Goal: Transaction & Acquisition: Book appointment/travel/reservation

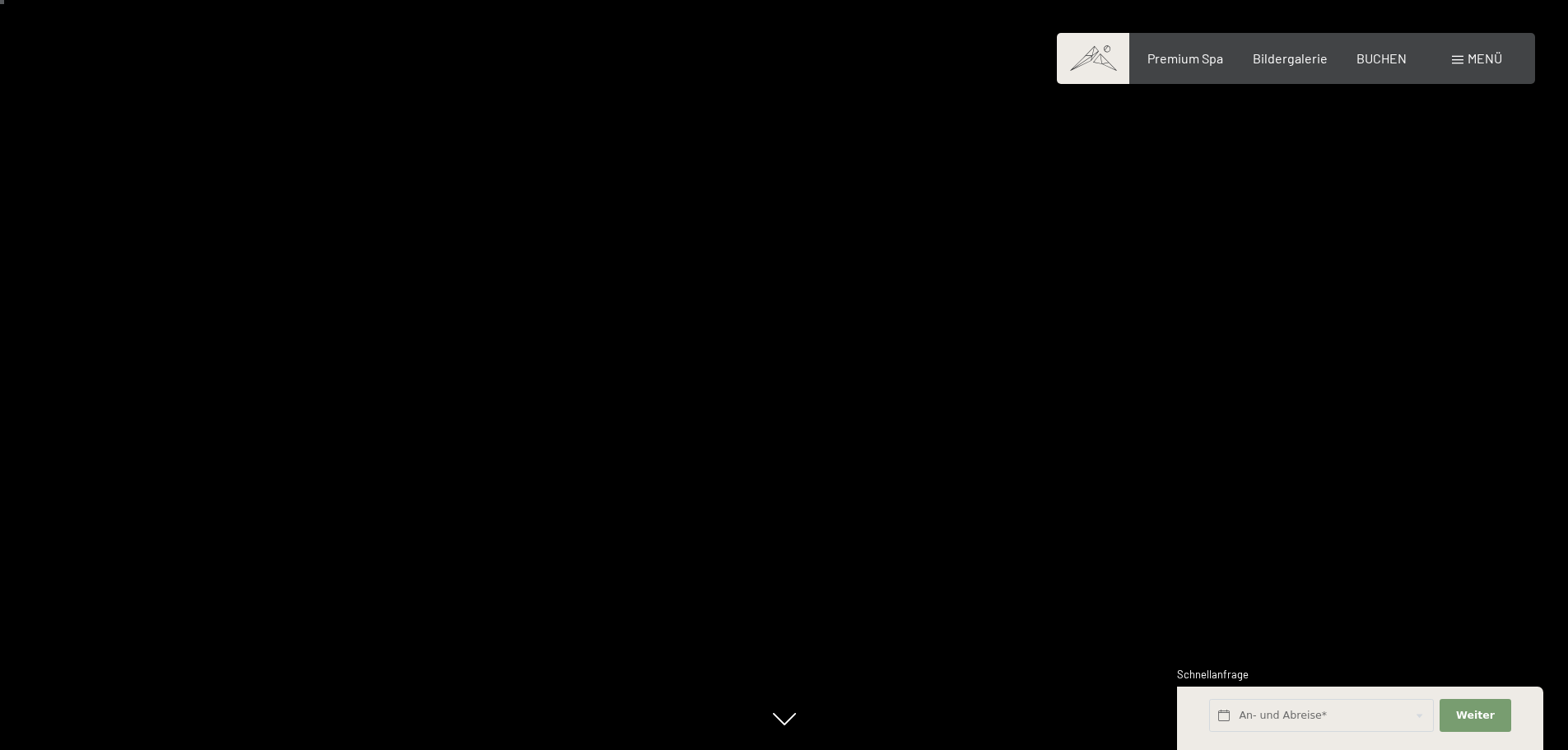
scroll to position [165, 0]
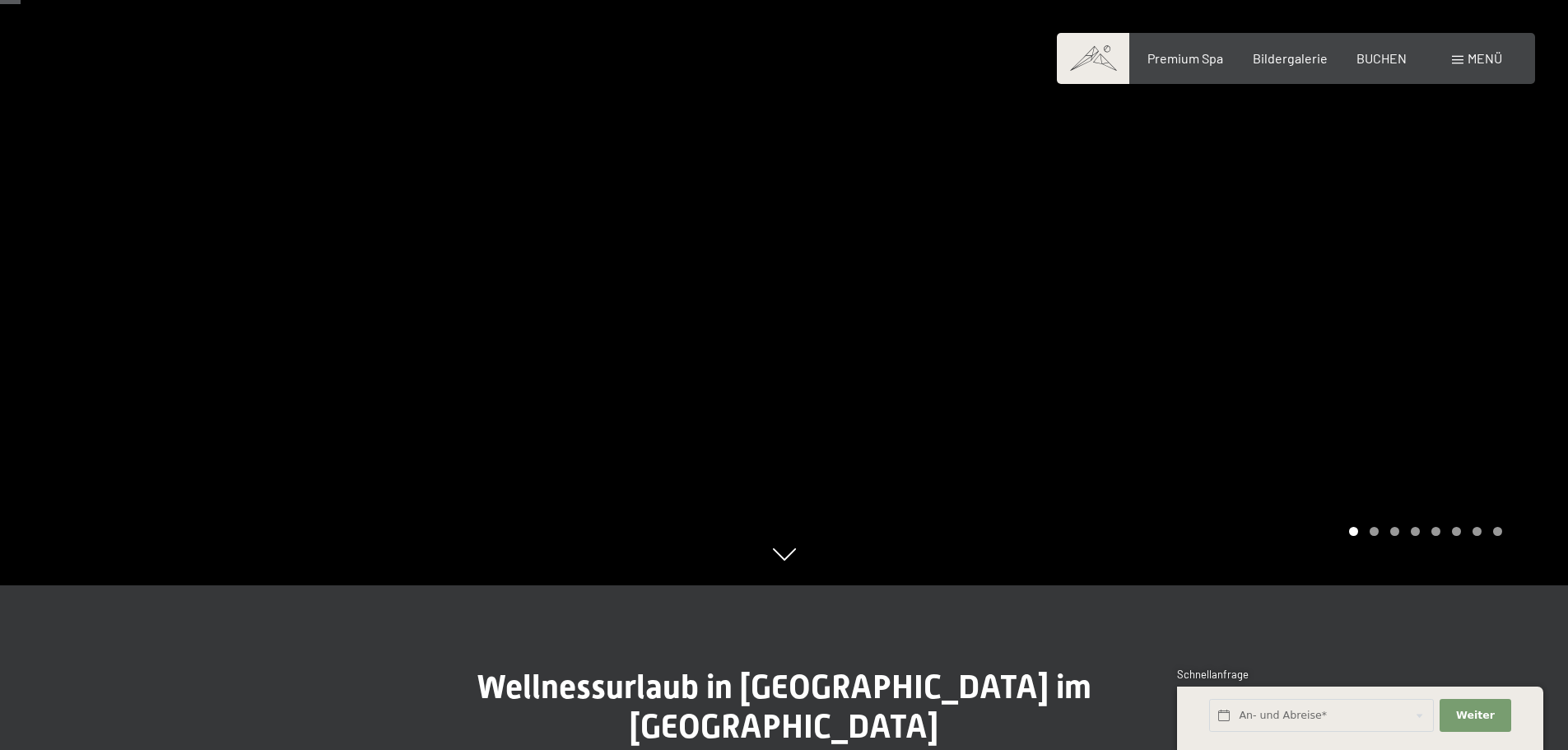
click at [1376, 531] on div "Carousel Page 2" at bounding box center [1374, 531] width 9 height 9
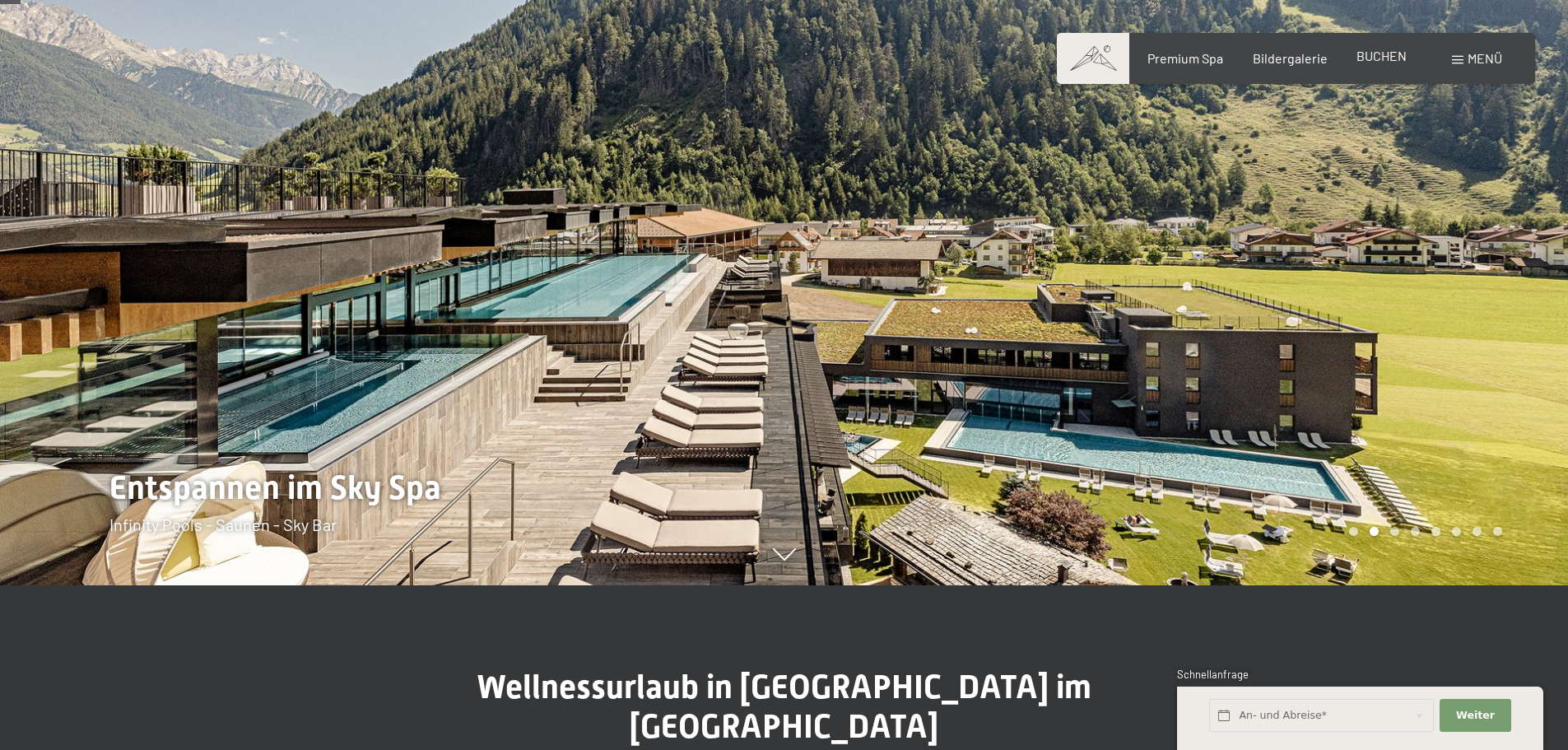
click at [1384, 63] on div "BUCHEN" at bounding box center [1381, 56] width 50 height 19
click at [1374, 60] on span "BUCHEN" at bounding box center [1381, 56] width 50 height 16
click at [1316, 711] on input "text" at bounding box center [1321, 715] width 225 height 34
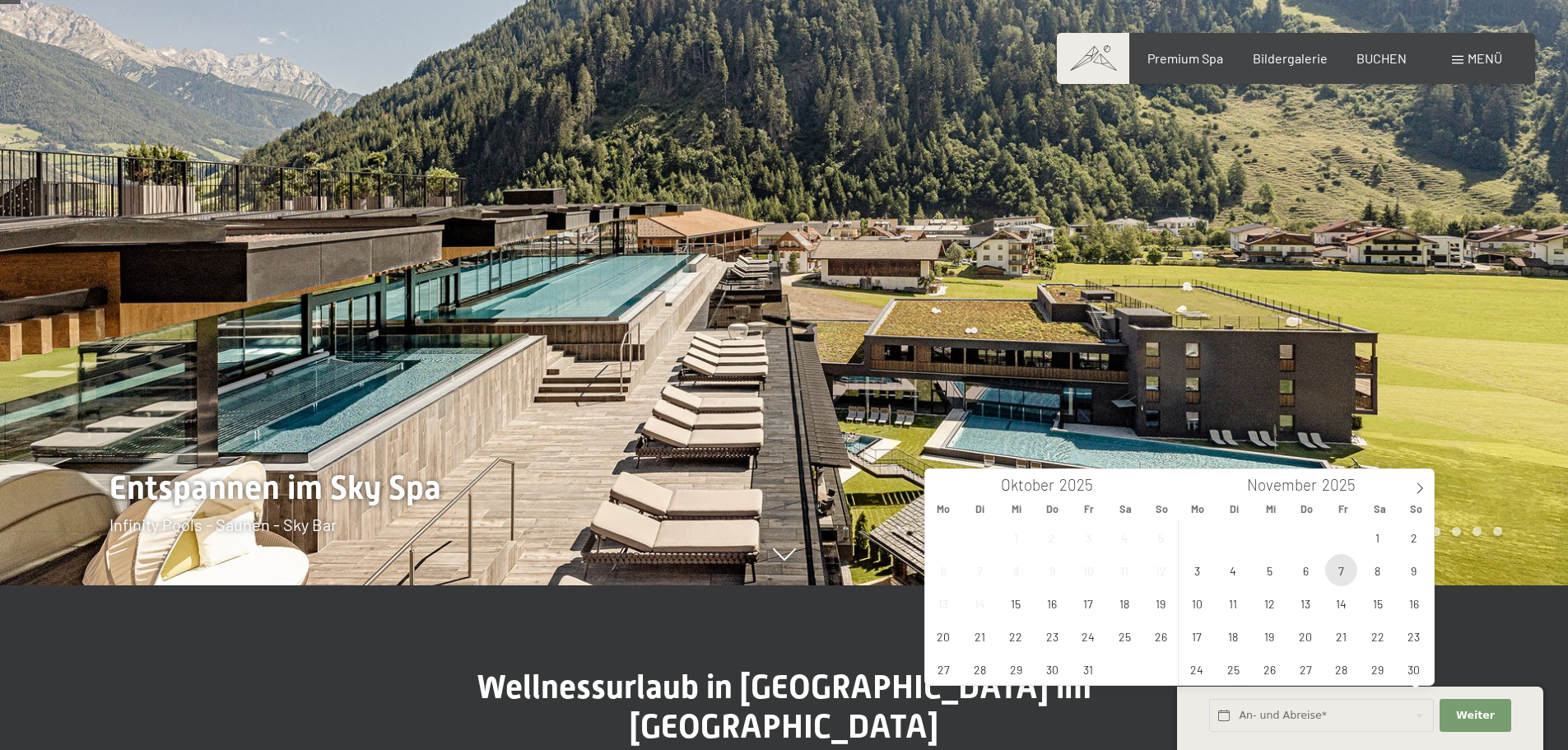
click at [1345, 573] on span "7" at bounding box center [1341, 570] width 32 height 32
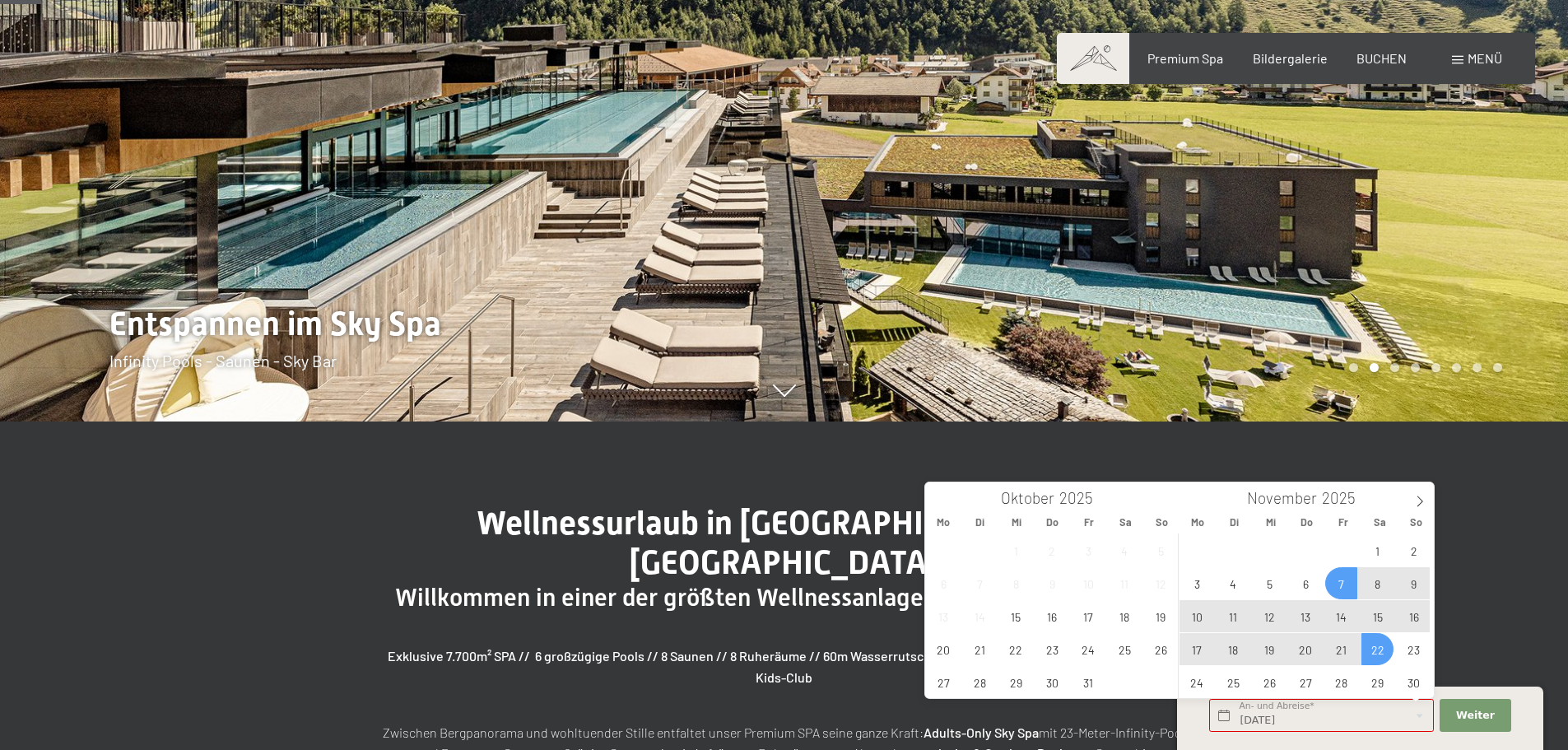
scroll to position [329, 0]
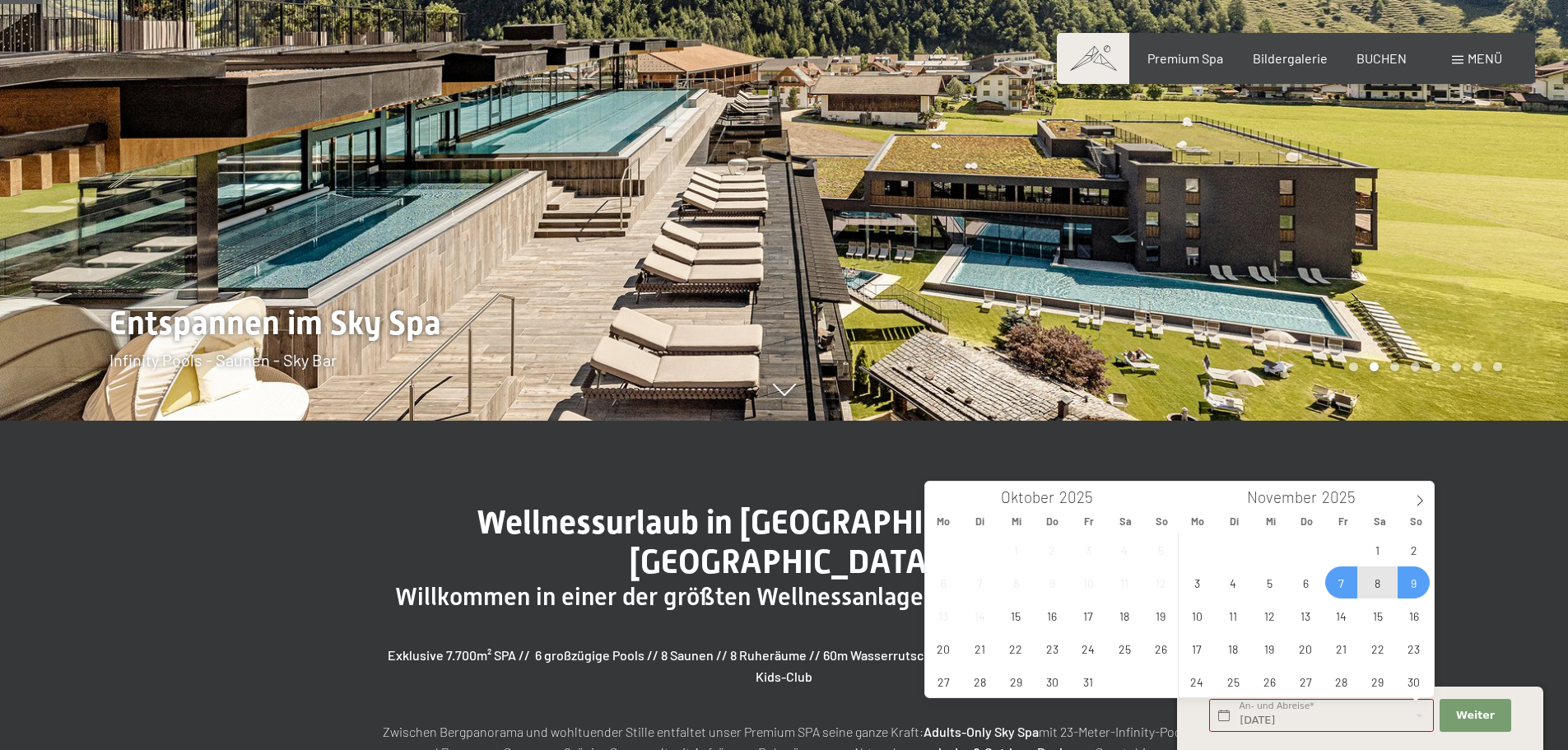
click at [1406, 582] on span "9" at bounding box center [1413, 582] width 32 height 32
type input "Fr. 07.11.2025 - So. 09.11.2025"
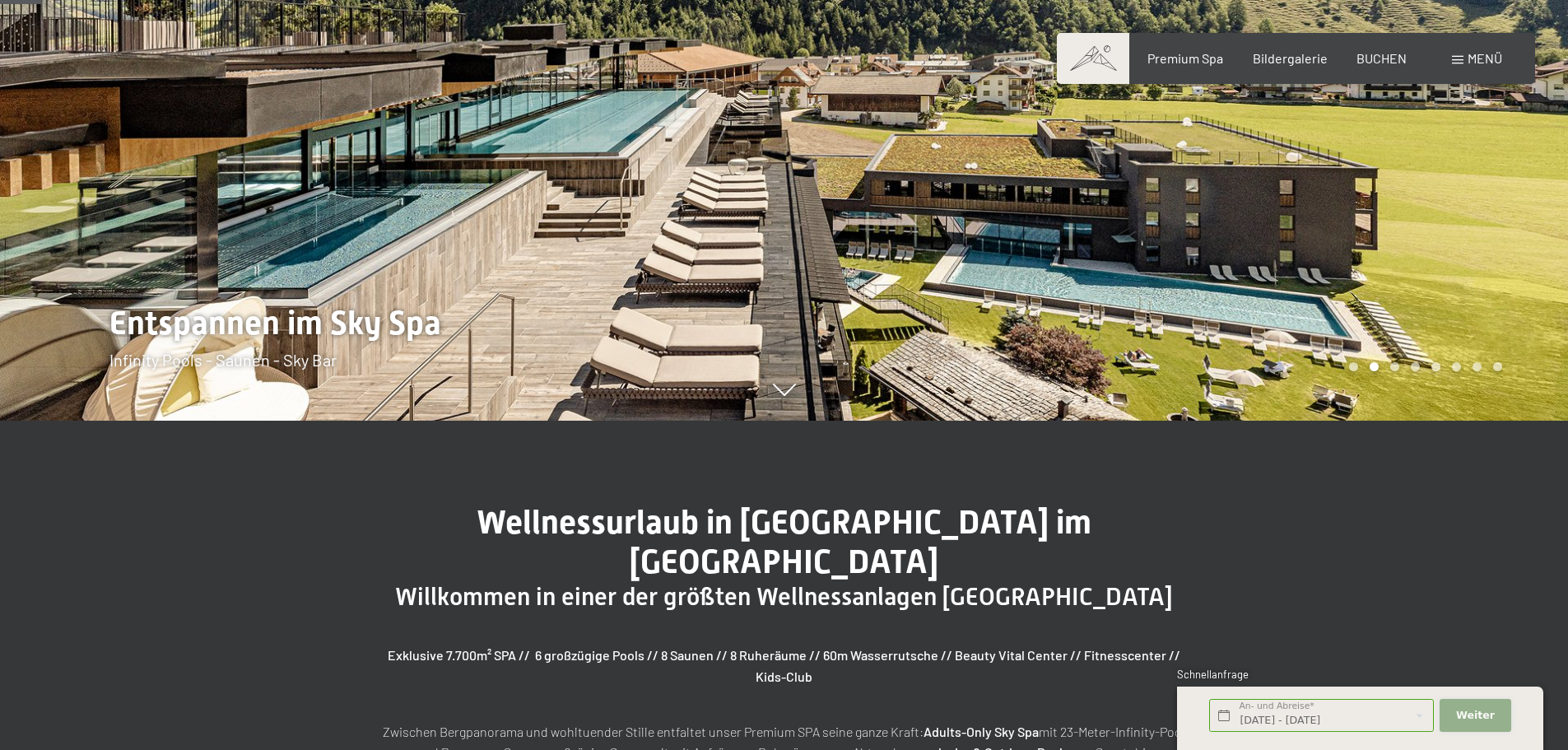
click at [1470, 713] on span "Weiter" at bounding box center [1475, 715] width 39 height 15
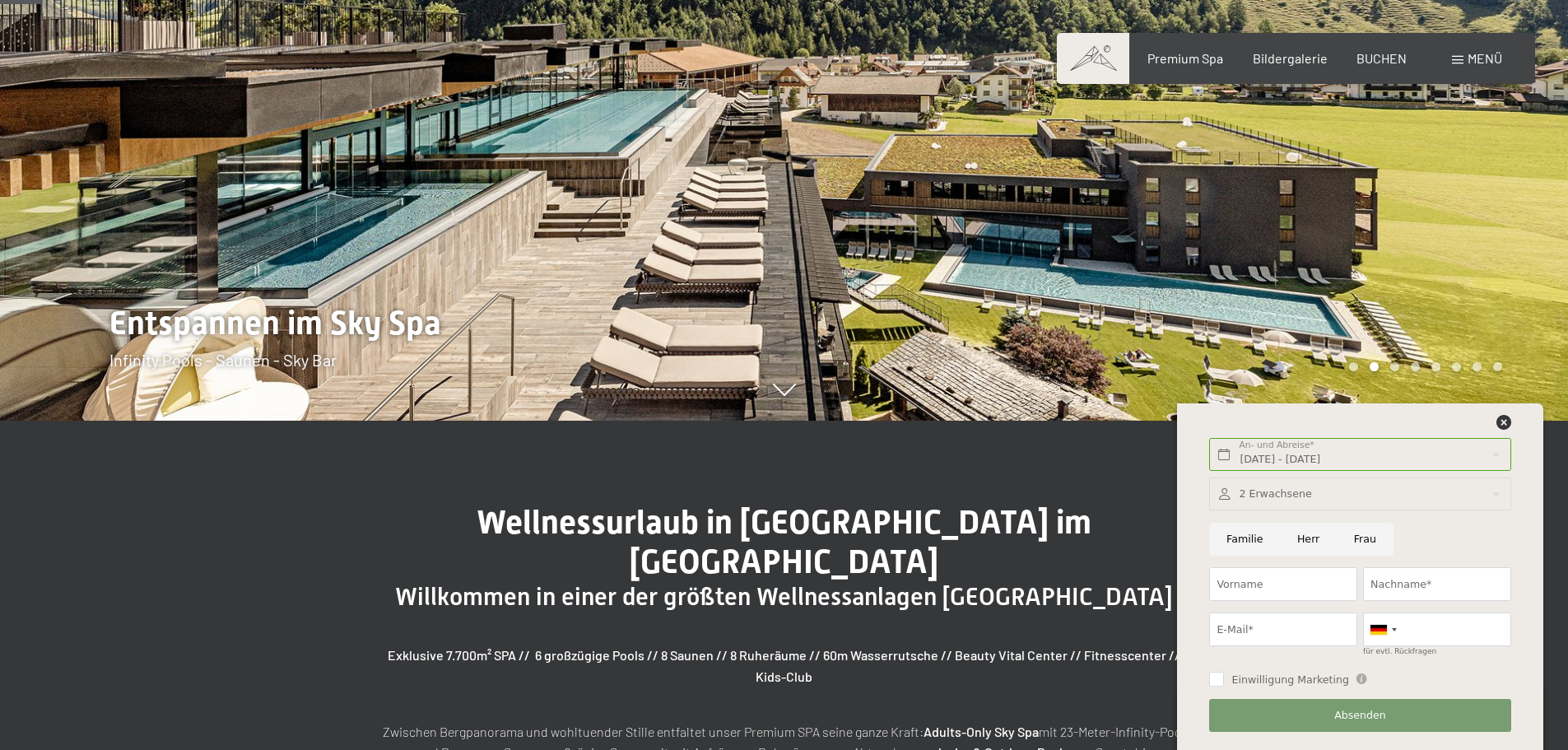
click at [1285, 252] on div at bounding box center [1177, 45] width 784 height 750
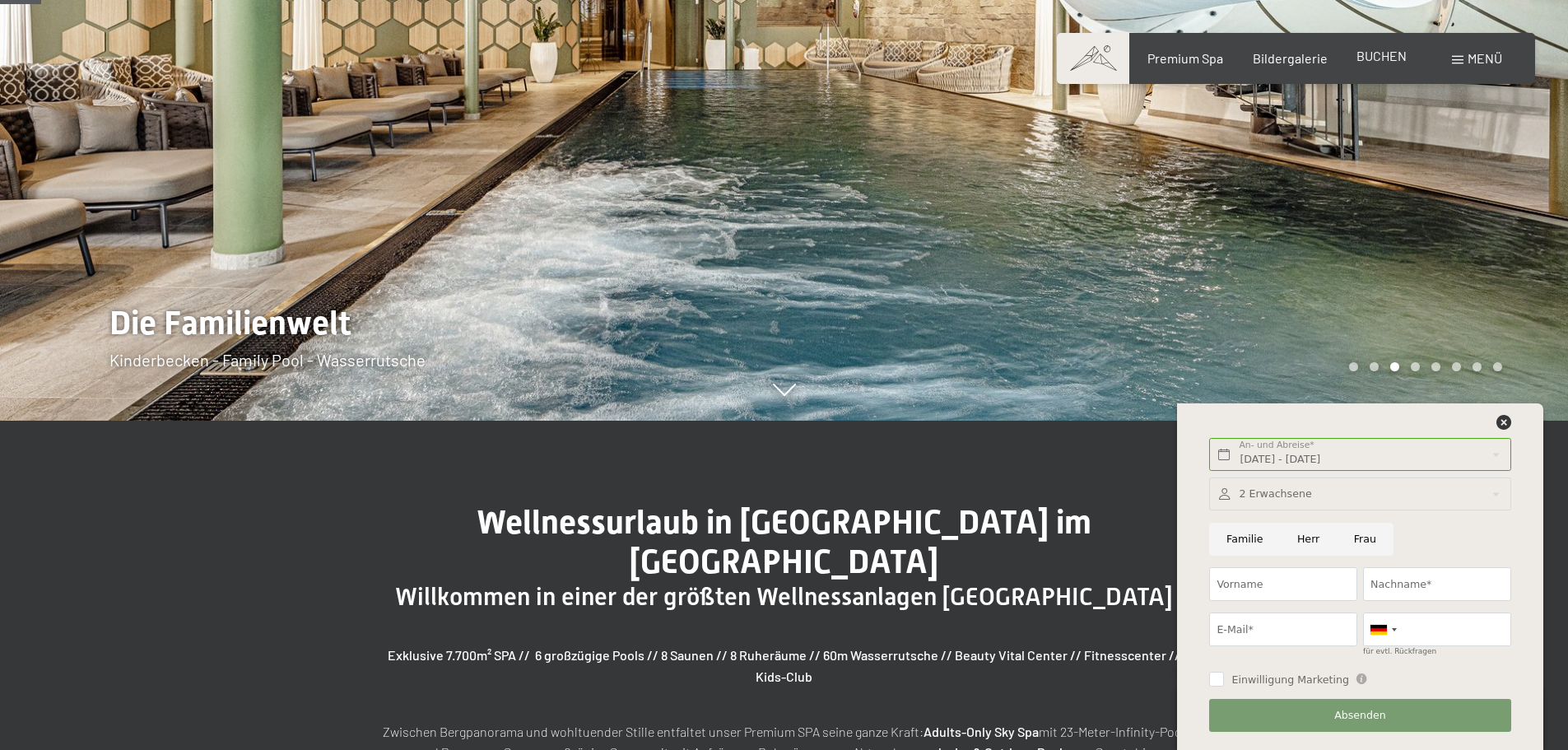
click at [1378, 61] on span "BUCHEN" at bounding box center [1381, 56] width 50 height 16
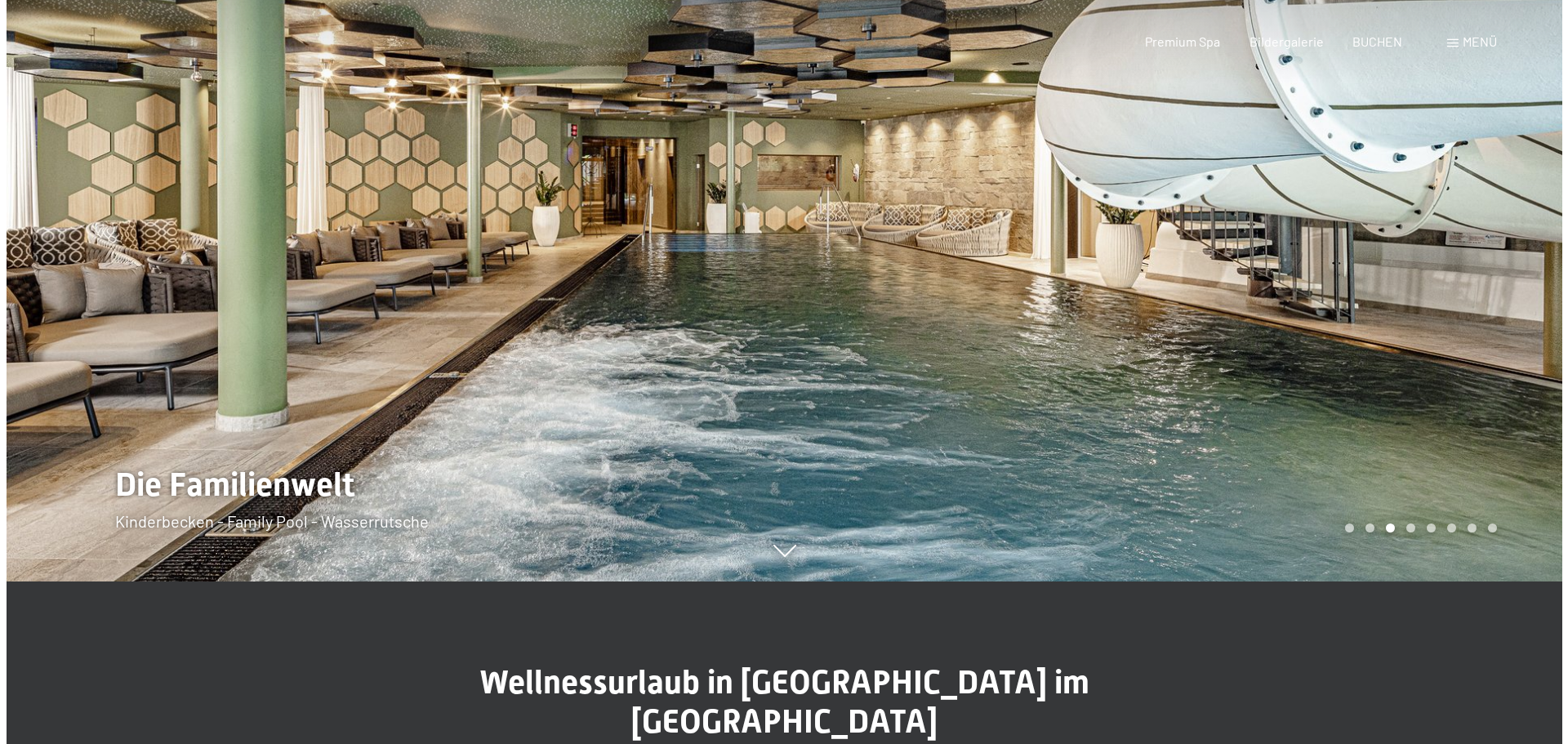
scroll to position [0, 0]
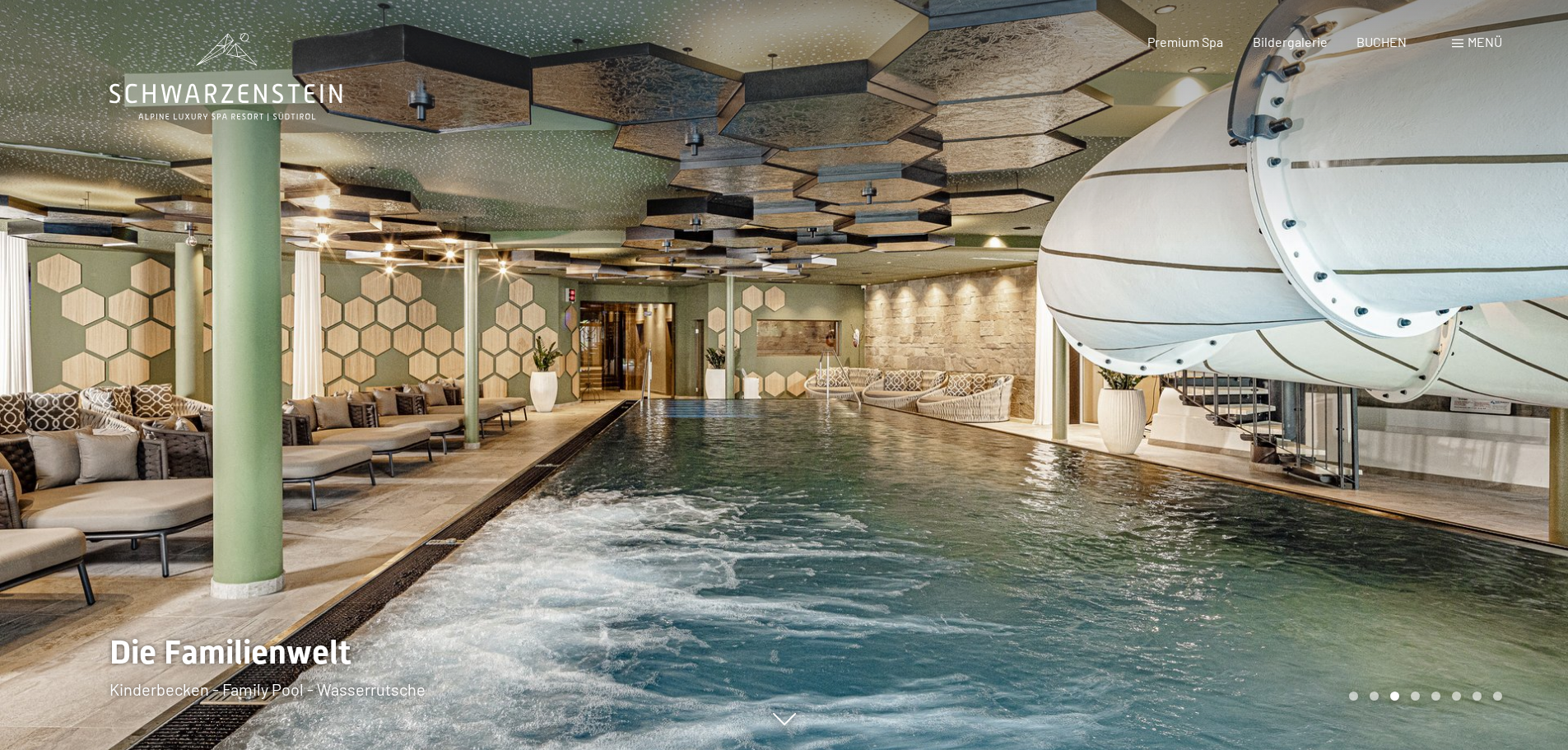
click at [1459, 36] on div "Menü" at bounding box center [1477, 42] width 50 height 19
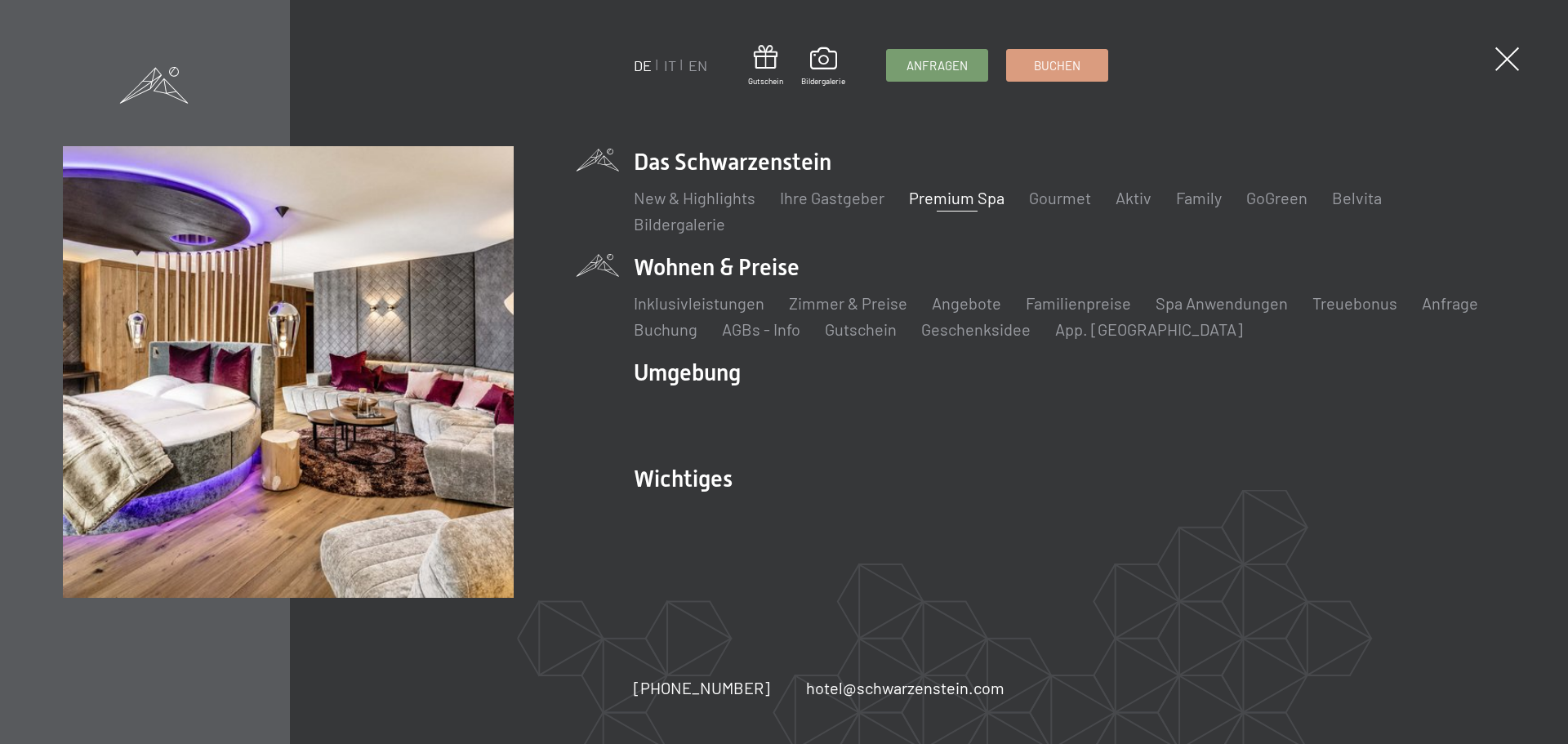
click at [695, 261] on li "Wohnen & Preise Inklusivleistungen Zimmer & Preise Liste Angebote Liste Familie…" at bounding box center [1069, 296] width 871 height 89
click at [848, 301] on link "Zimmer & Preise" at bounding box center [849, 302] width 119 height 19
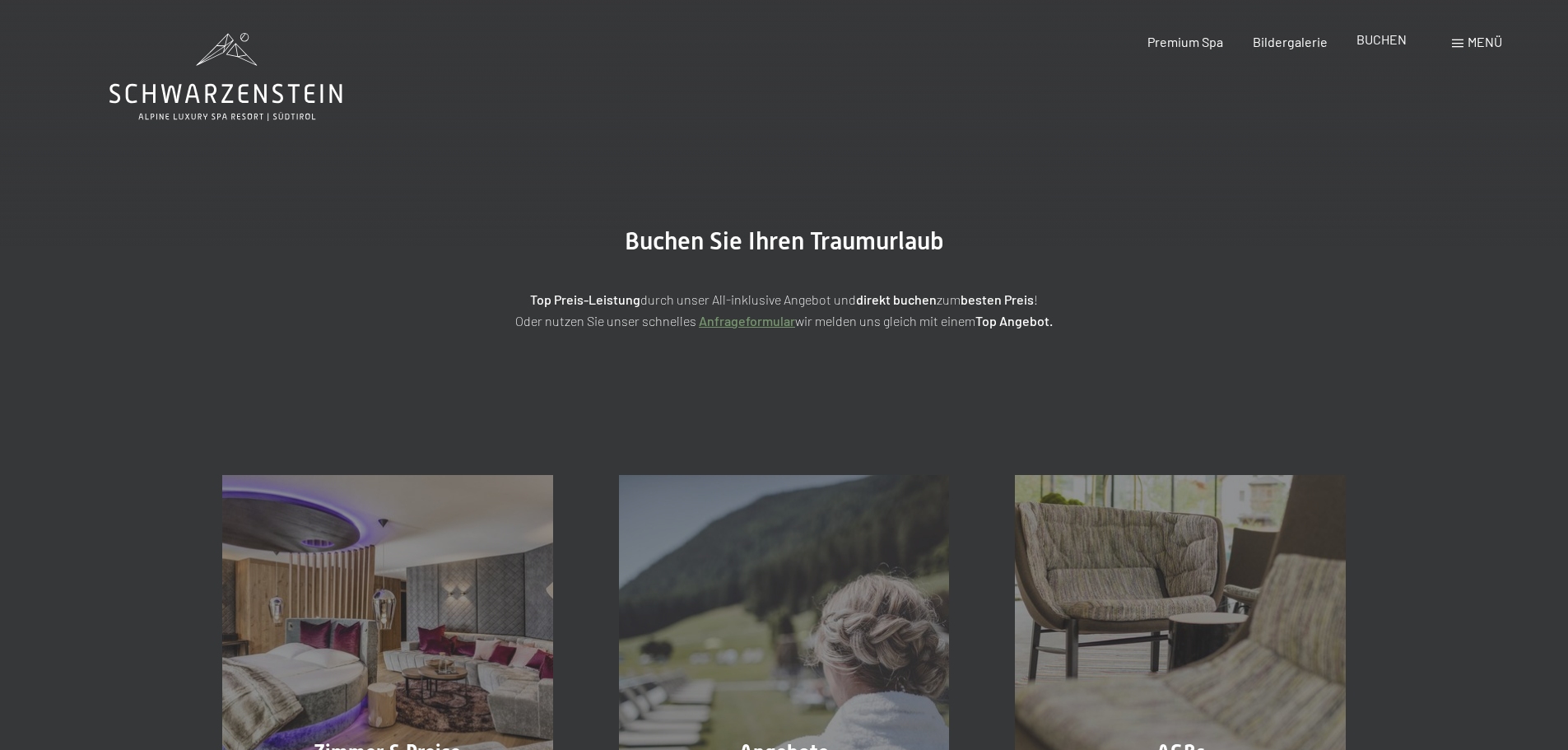
click at [1383, 39] on span "BUCHEN" at bounding box center [1381, 39] width 50 height 16
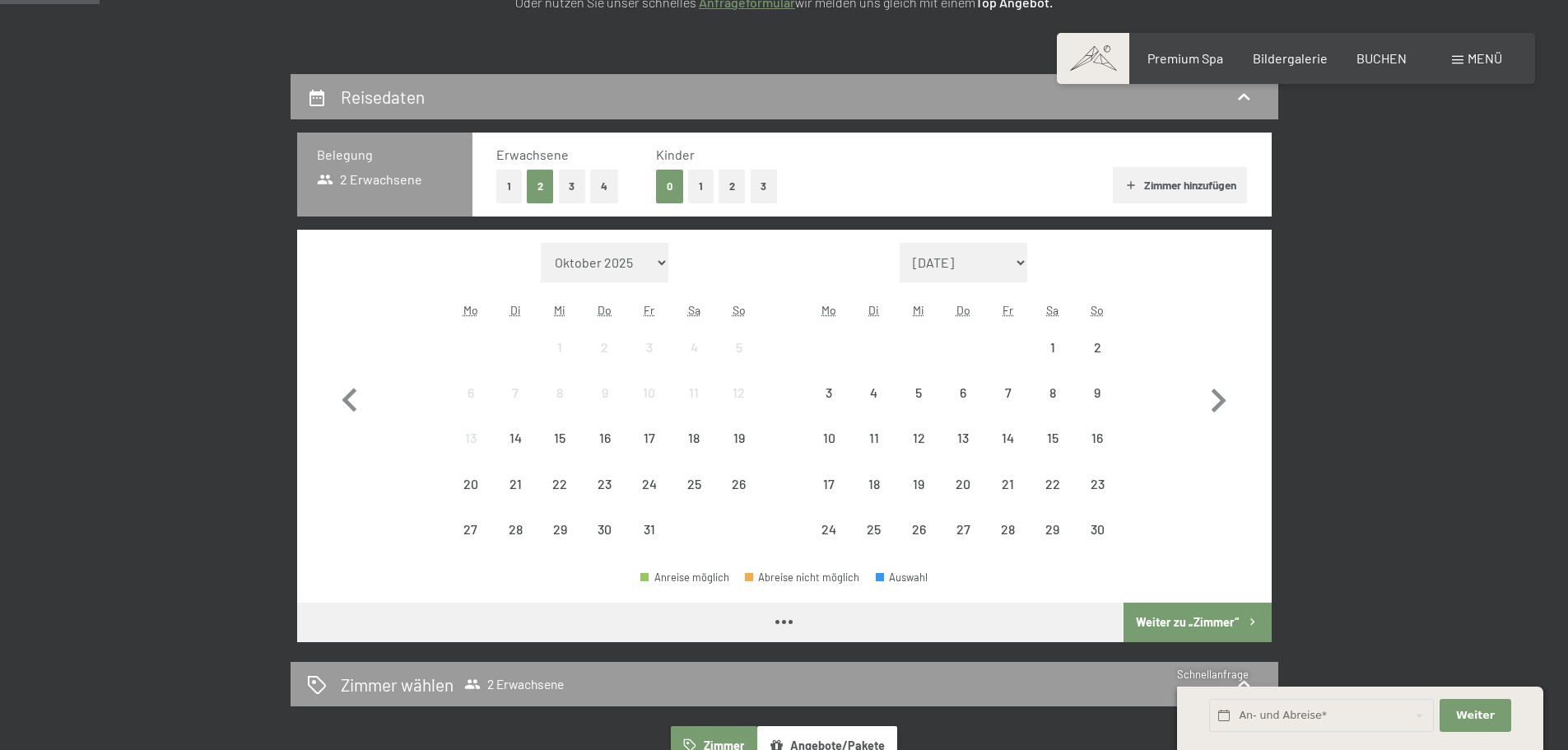
scroll to position [329, 0]
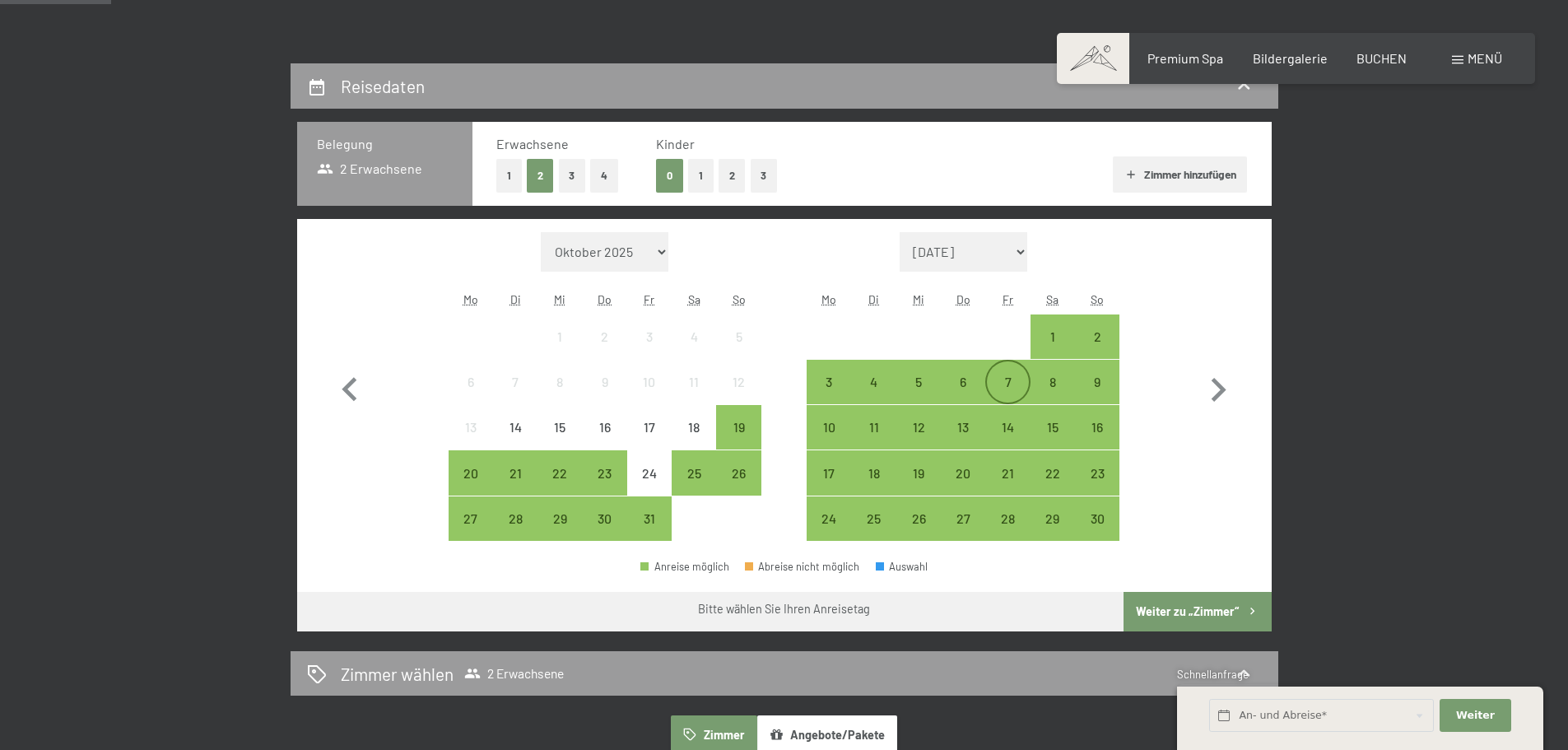
click at [998, 382] on div "7" at bounding box center [1007, 396] width 41 height 41
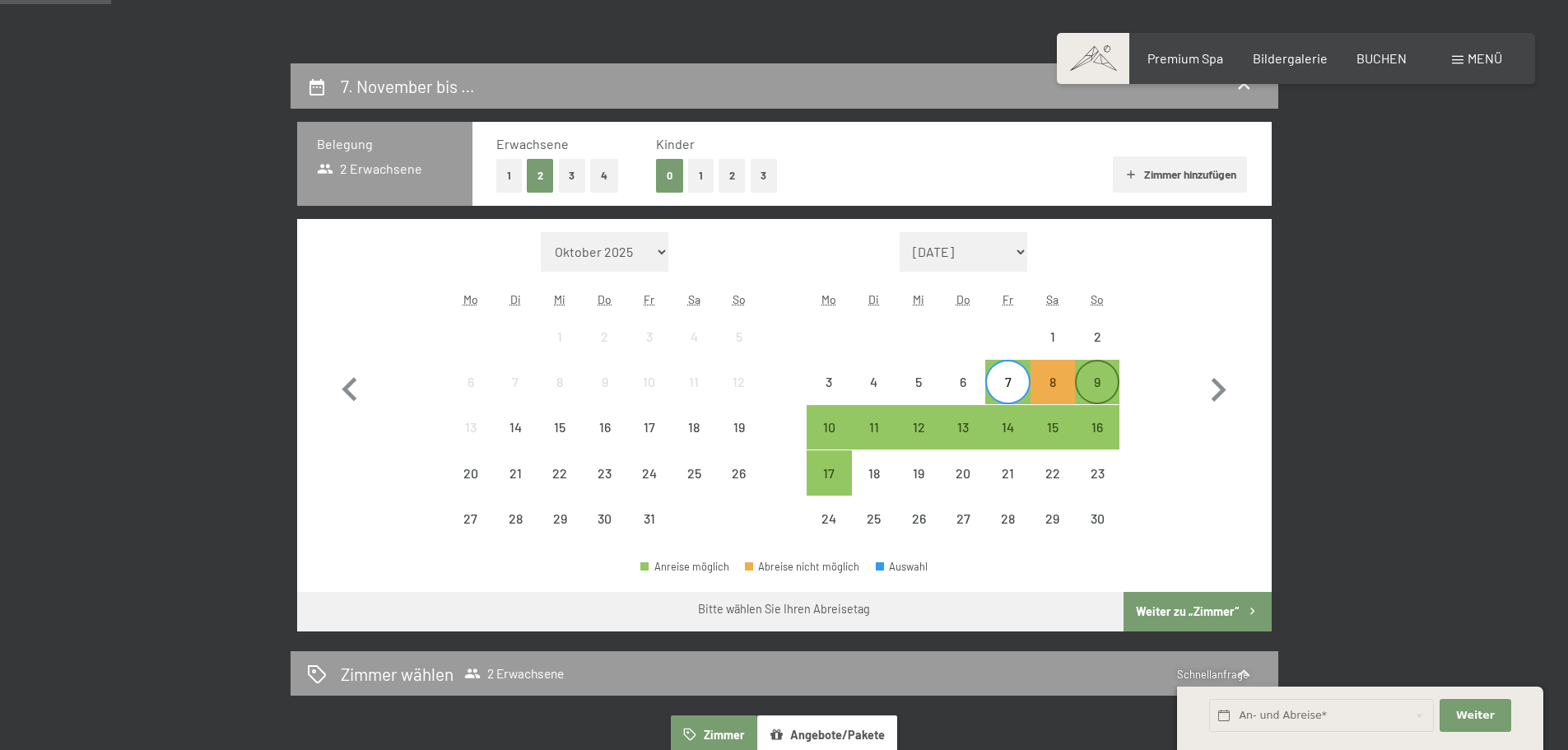
click at [1103, 385] on div "9" at bounding box center [1097, 396] width 41 height 41
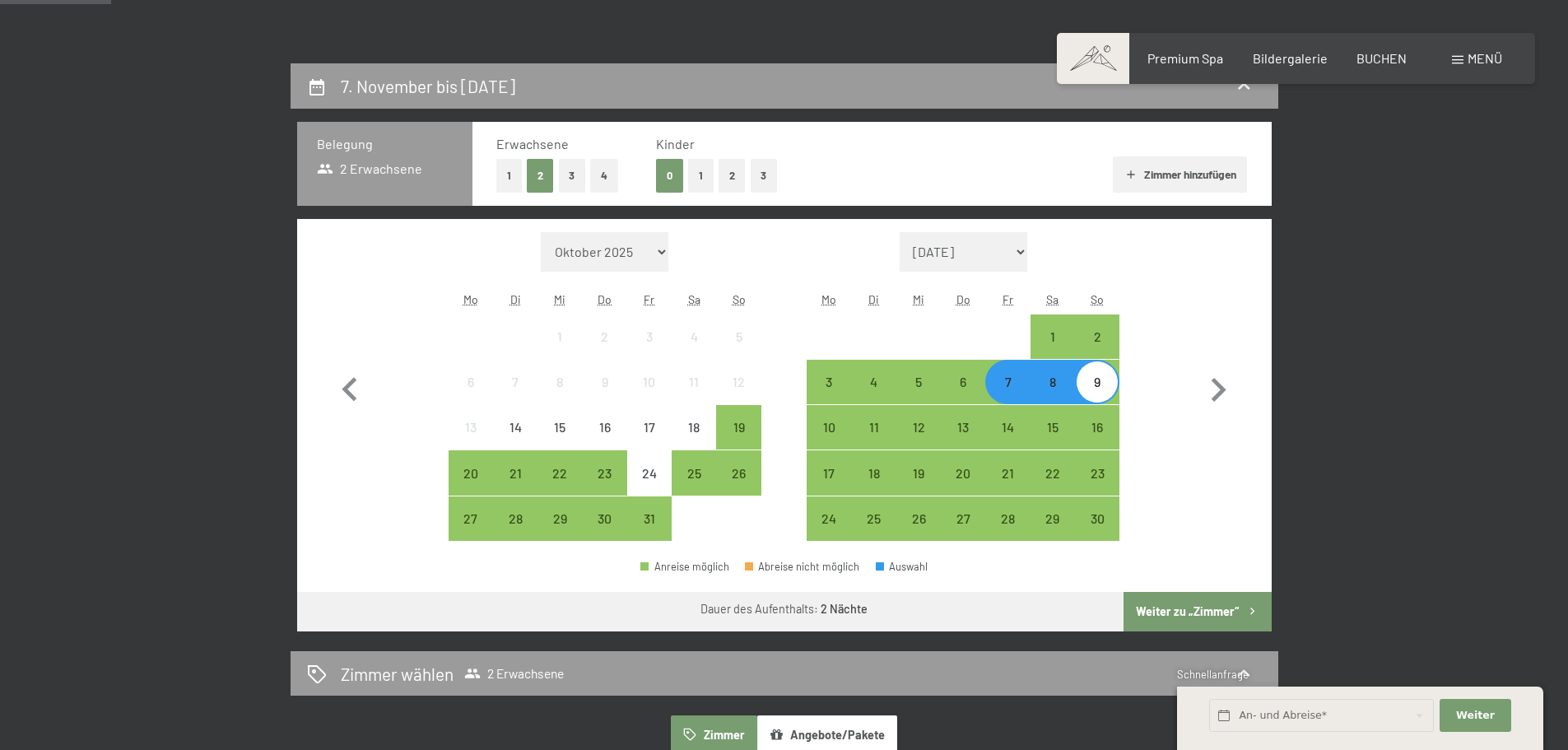
click at [1197, 612] on button "Weiter zu „Zimmer“" at bounding box center [1197, 611] width 147 height 40
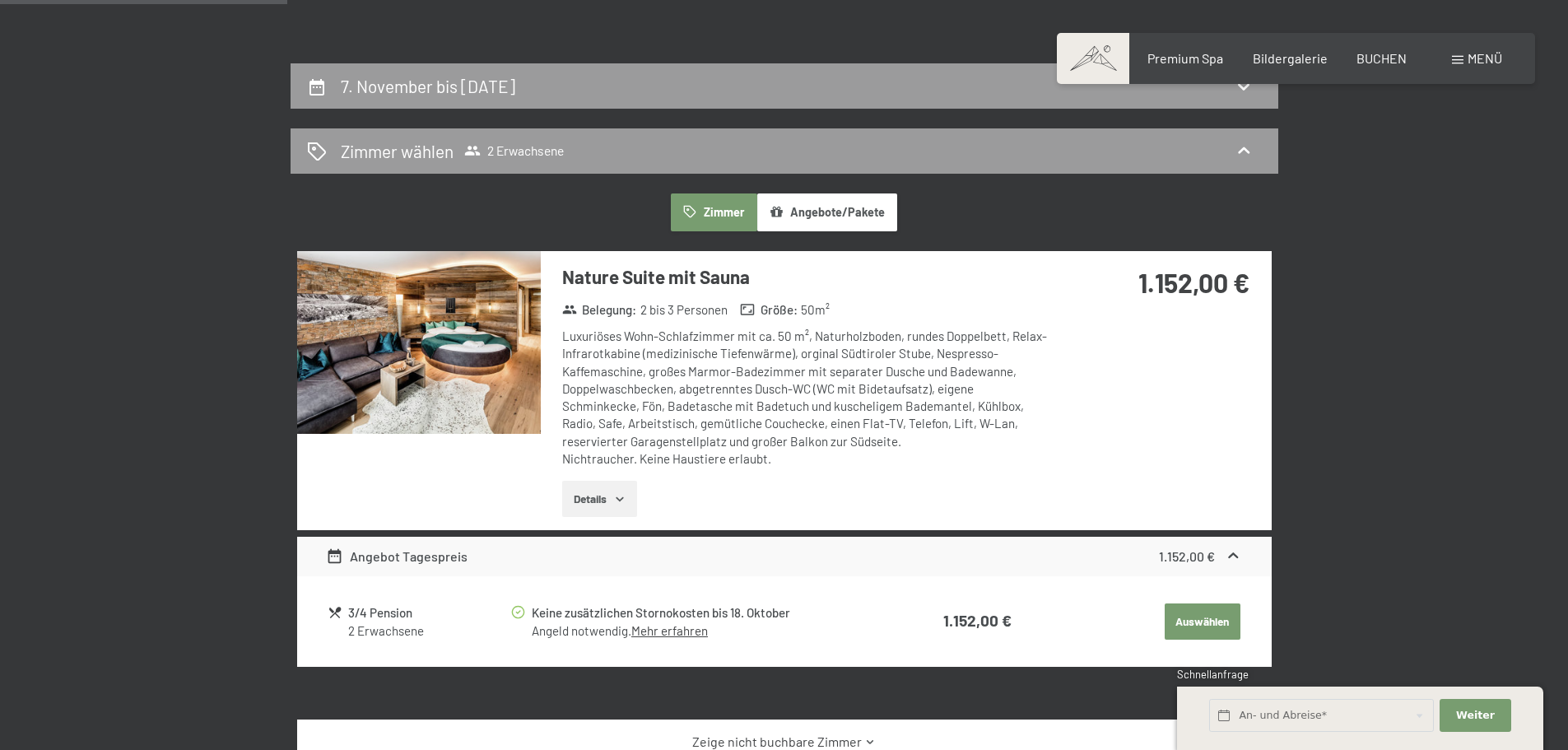
scroll to position [392, 0]
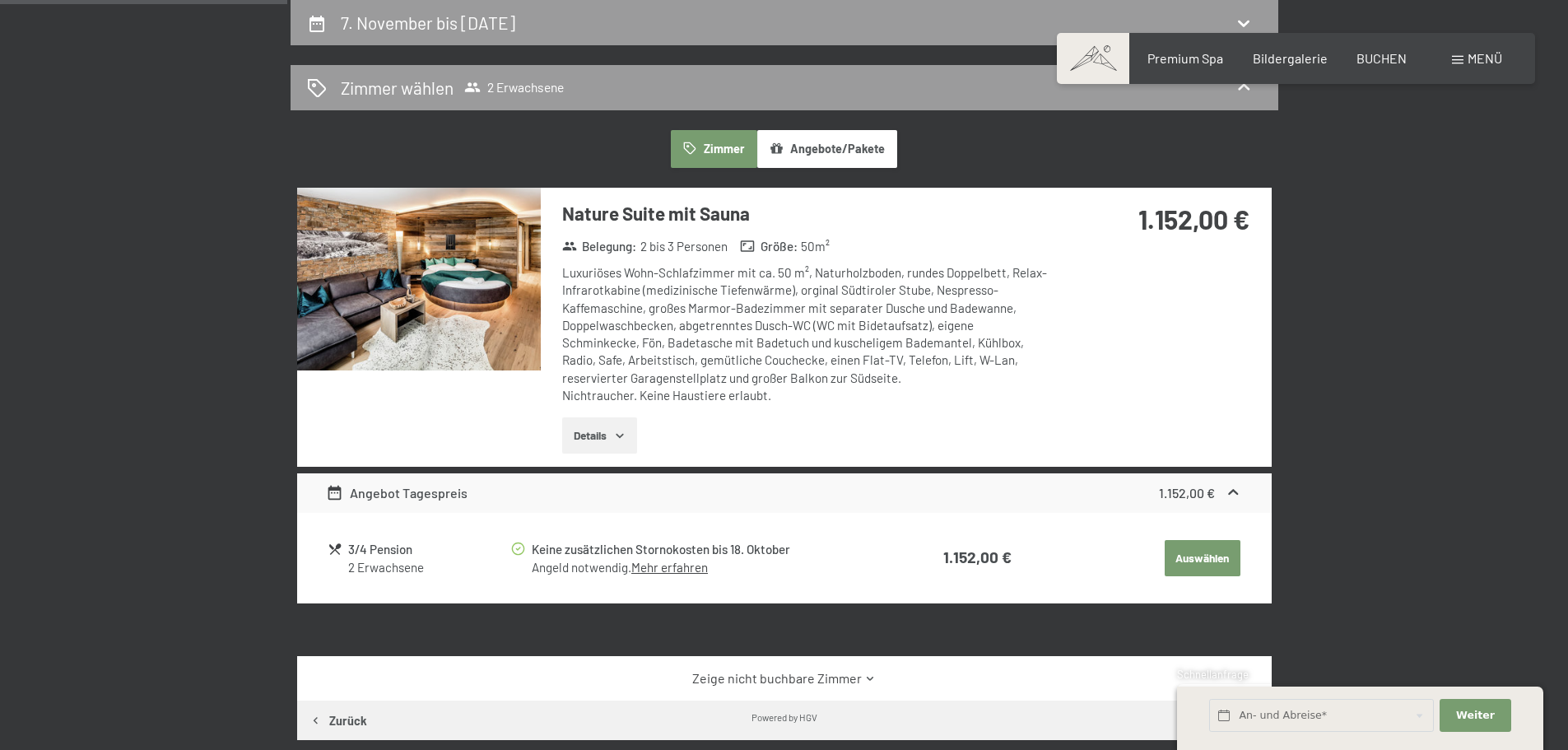
click at [625, 431] on icon "button" at bounding box center [619, 435] width 13 height 13
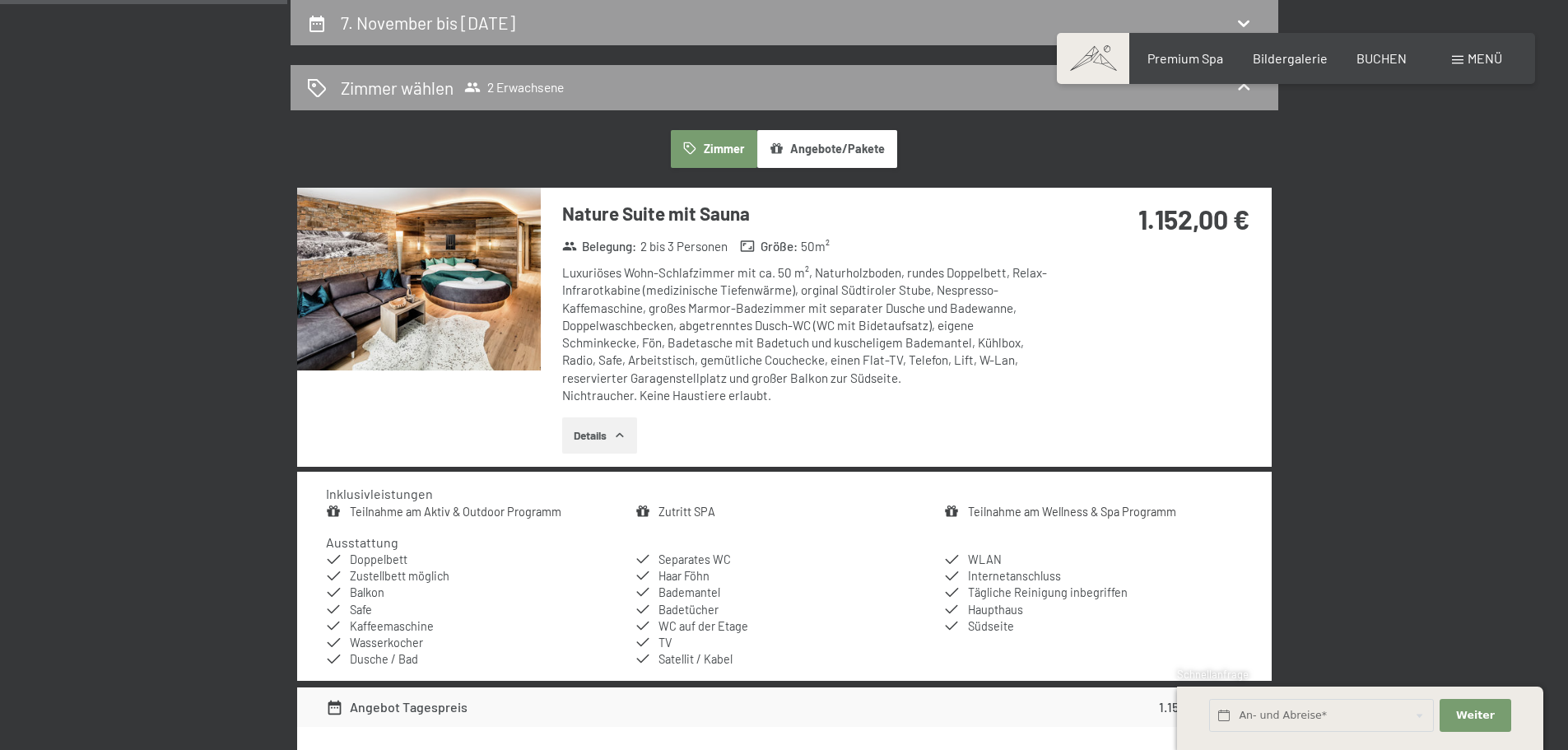
click at [625, 431] on icon "button" at bounding box center [619, 435] width 13 height 13
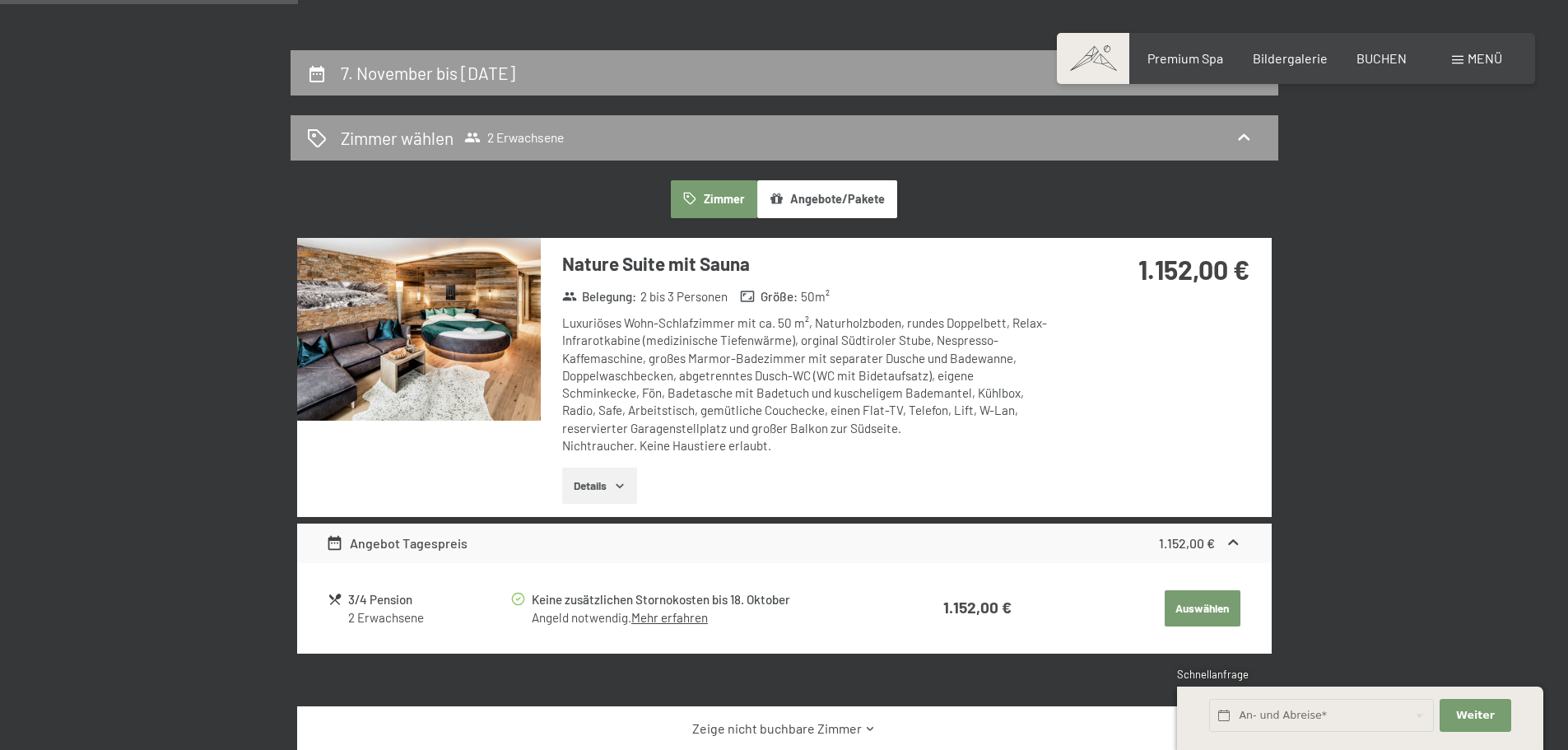
scroll to position [311, 0]
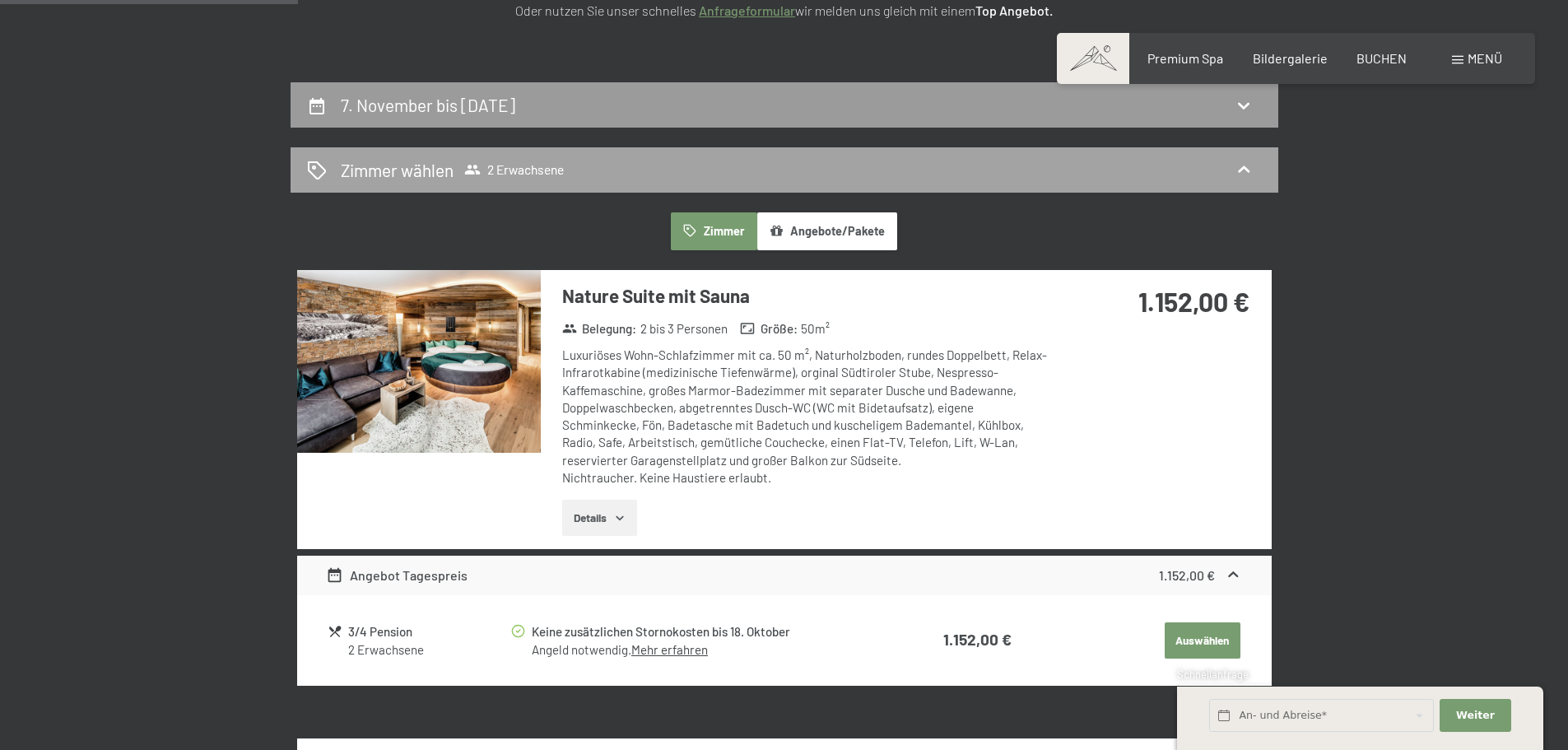
click at [599, 160] on div "Zimmer wählen 2 Erwachsene" at bounding box center [784, 170] width 954 height 24
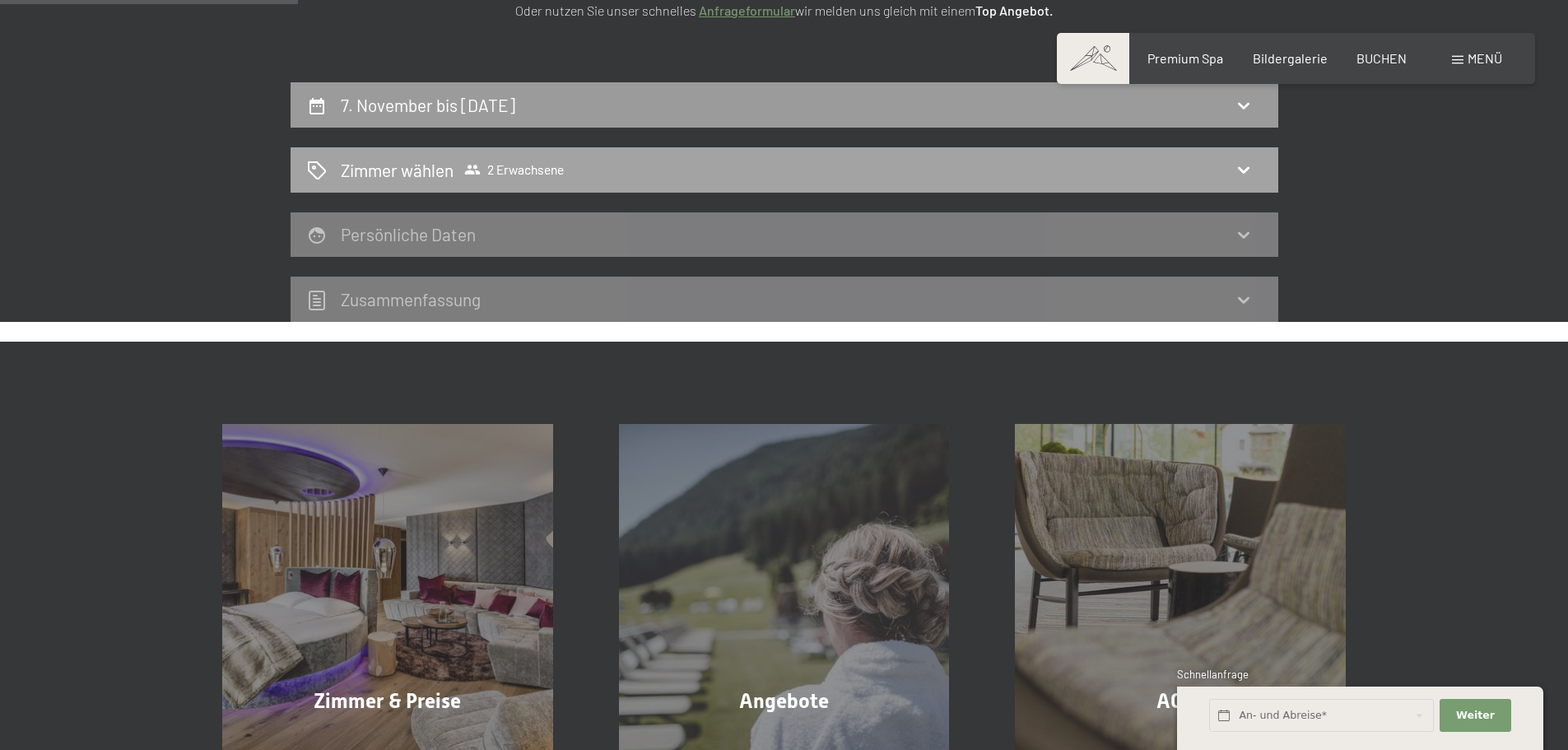
click at [609, 162] on div "Zimmer wählen 2 Erwachsene" at bounding box center [784, 170] width 954 height 24
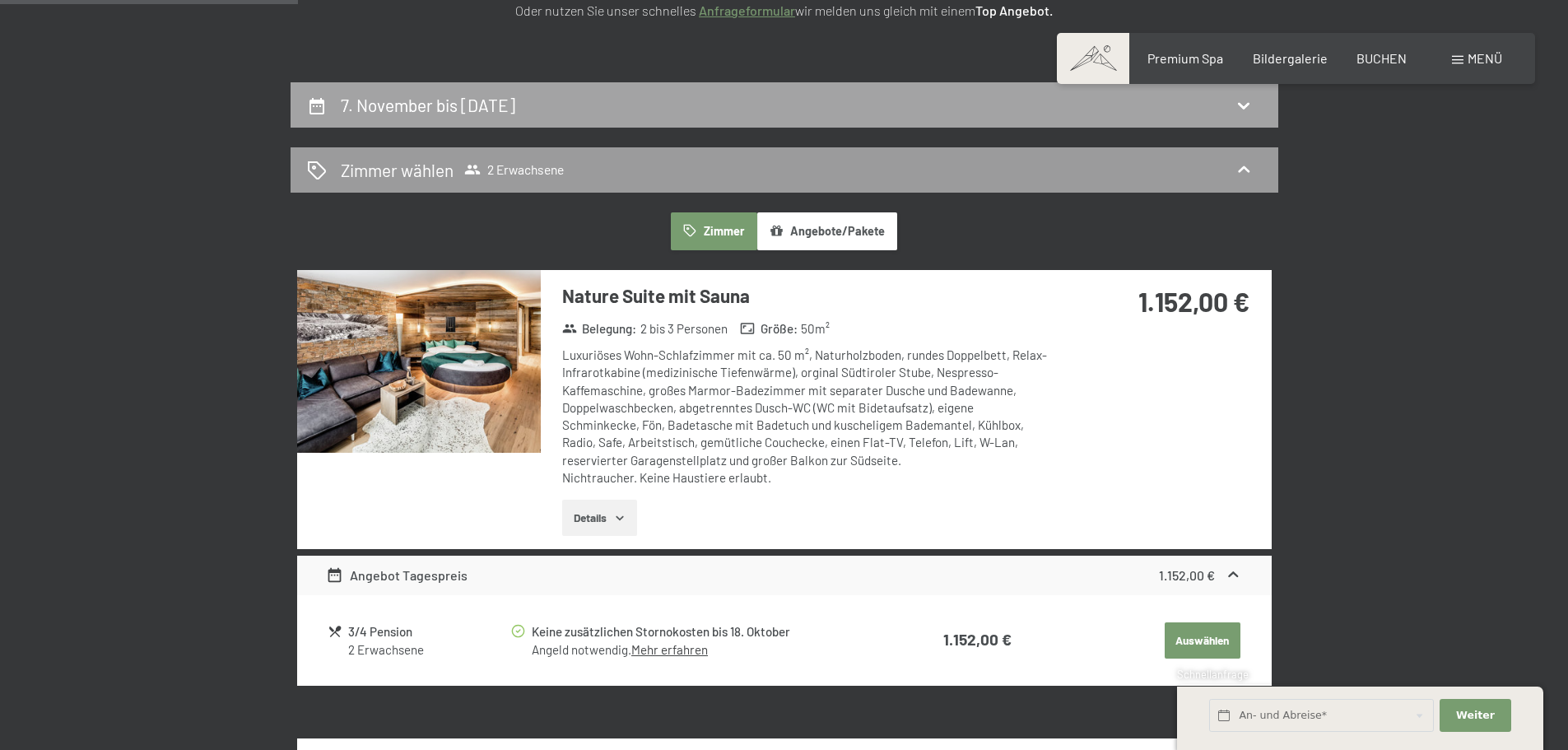
click at [619, 101] on div "7. November bis 9. November 2025" at bounding box center [784, 104] width 954 height 24
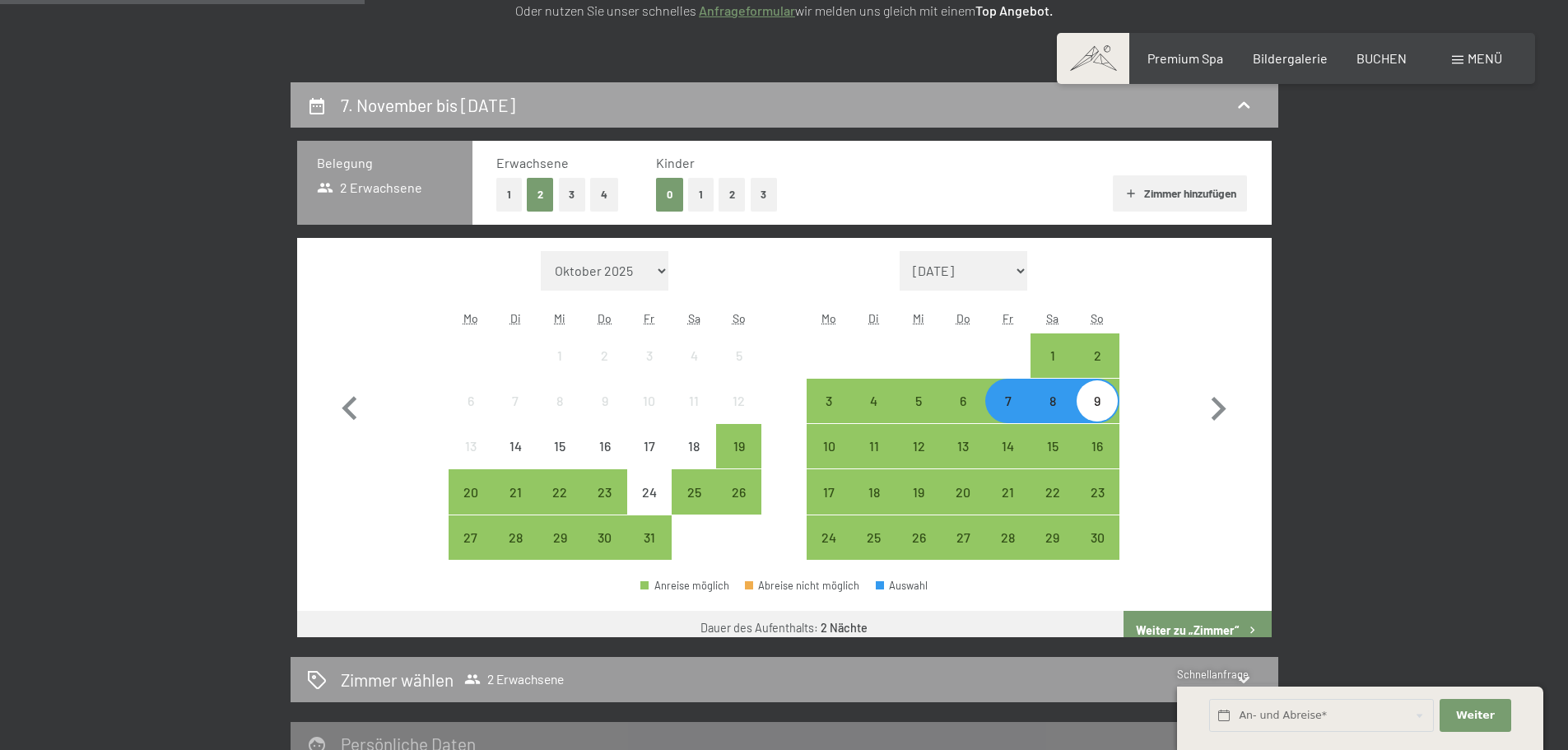
scroll to position [392, 0]
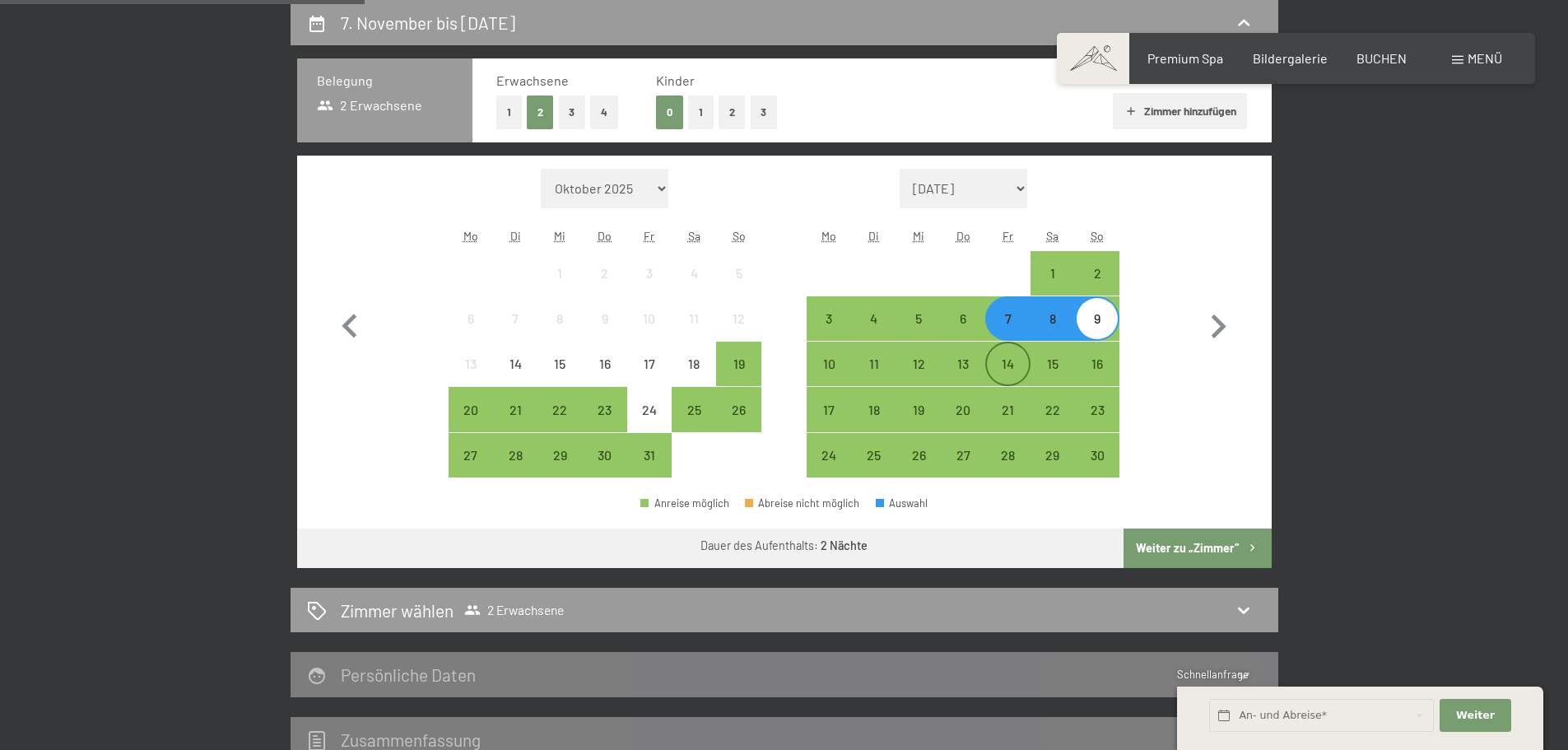
click at [1012, 363] on div "14" at bounding box center [1007, 377] width 41 height 41
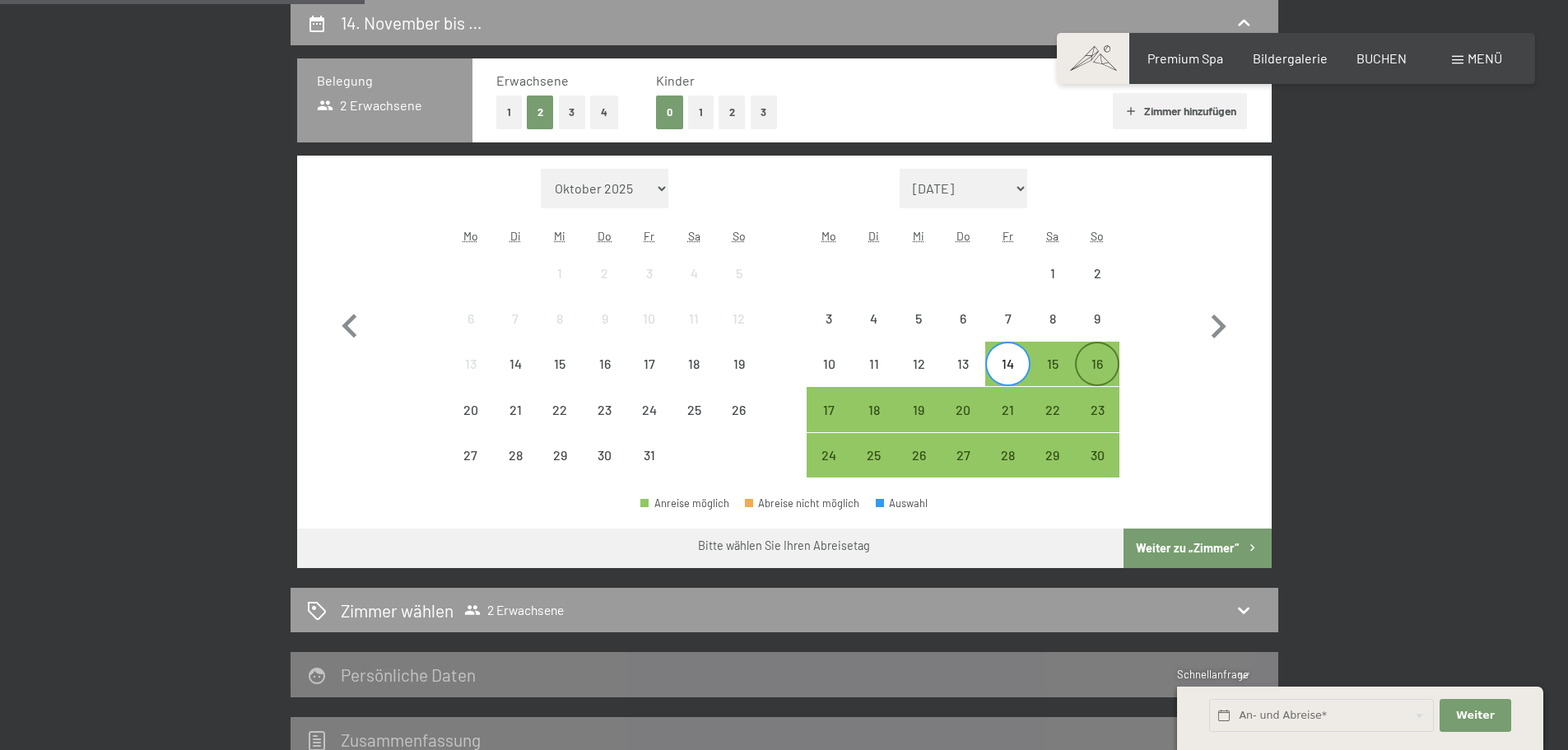
click at [1099, 368] on div "16" at bounding box center [1097, 377] width 41 height 41
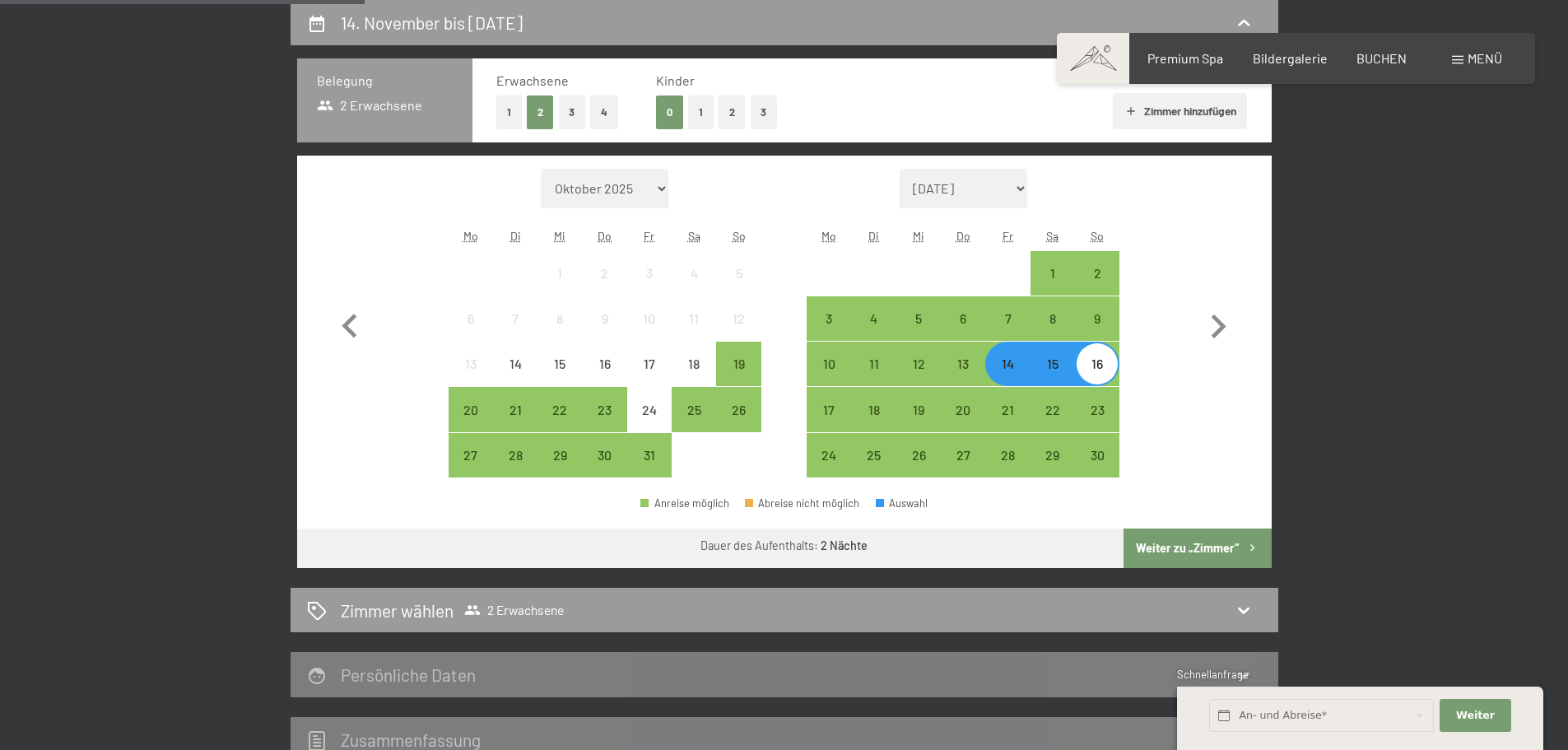
click at [1195, 536] on button "Weiter zu „Zimmer“" at bounding box center [1197, 548] width 147 height 40
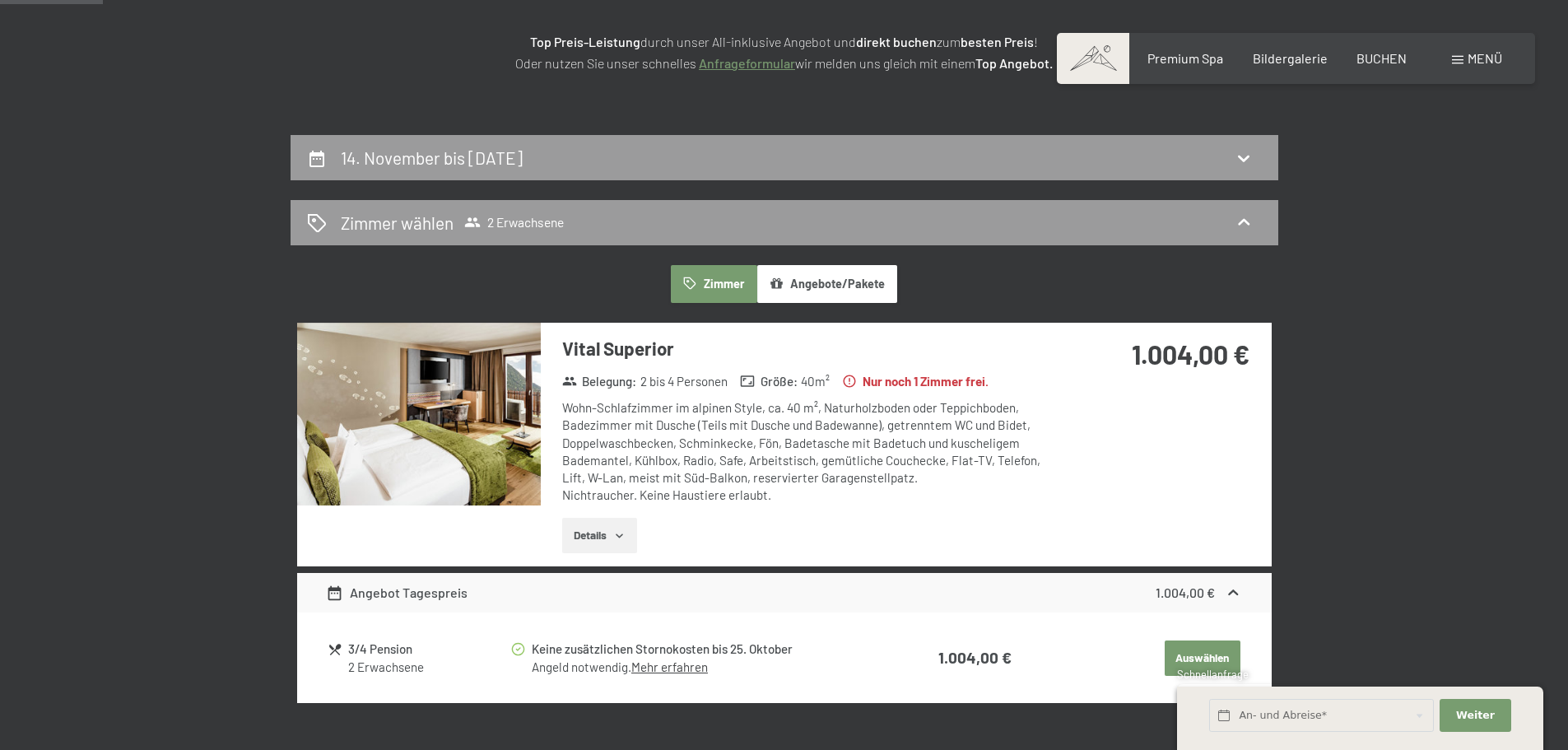
scroll to position [228, 0]
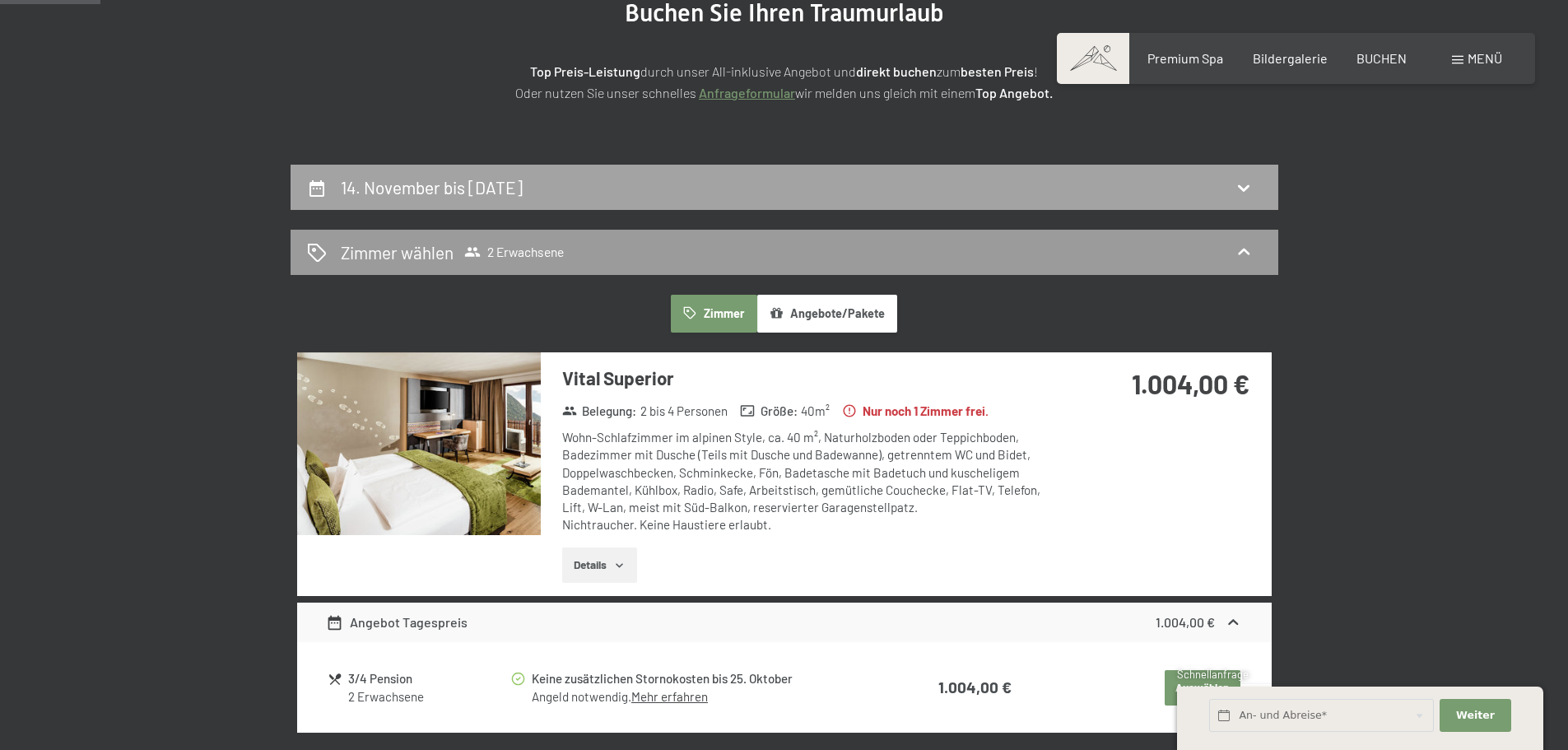
click at [652, 178] on div "14. November bis 16. November 2025" at bounding box center [784, 187] width 954 height 24
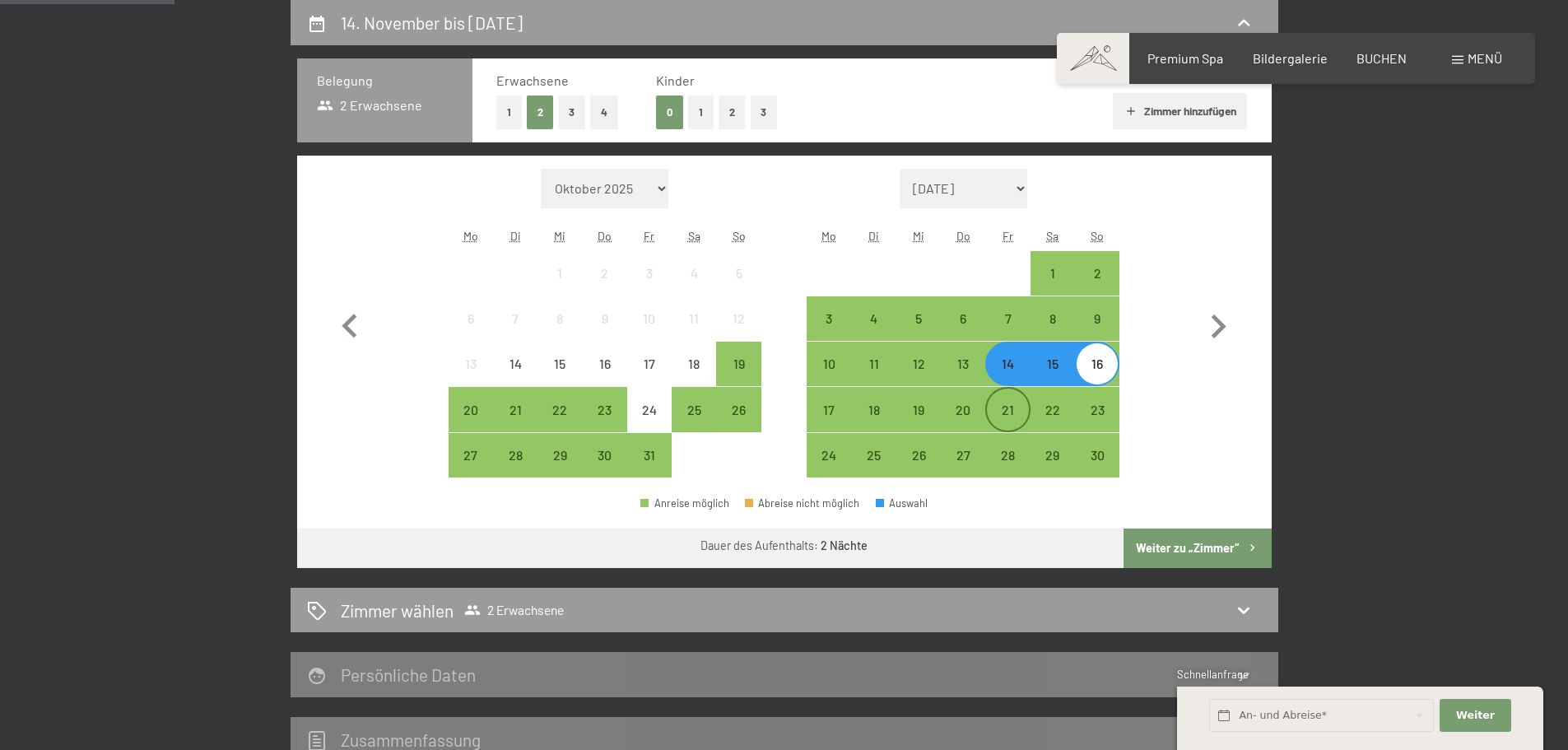
click at [1019, 404] on div "21" at bounding box center [1007, 423] width 41 height 41
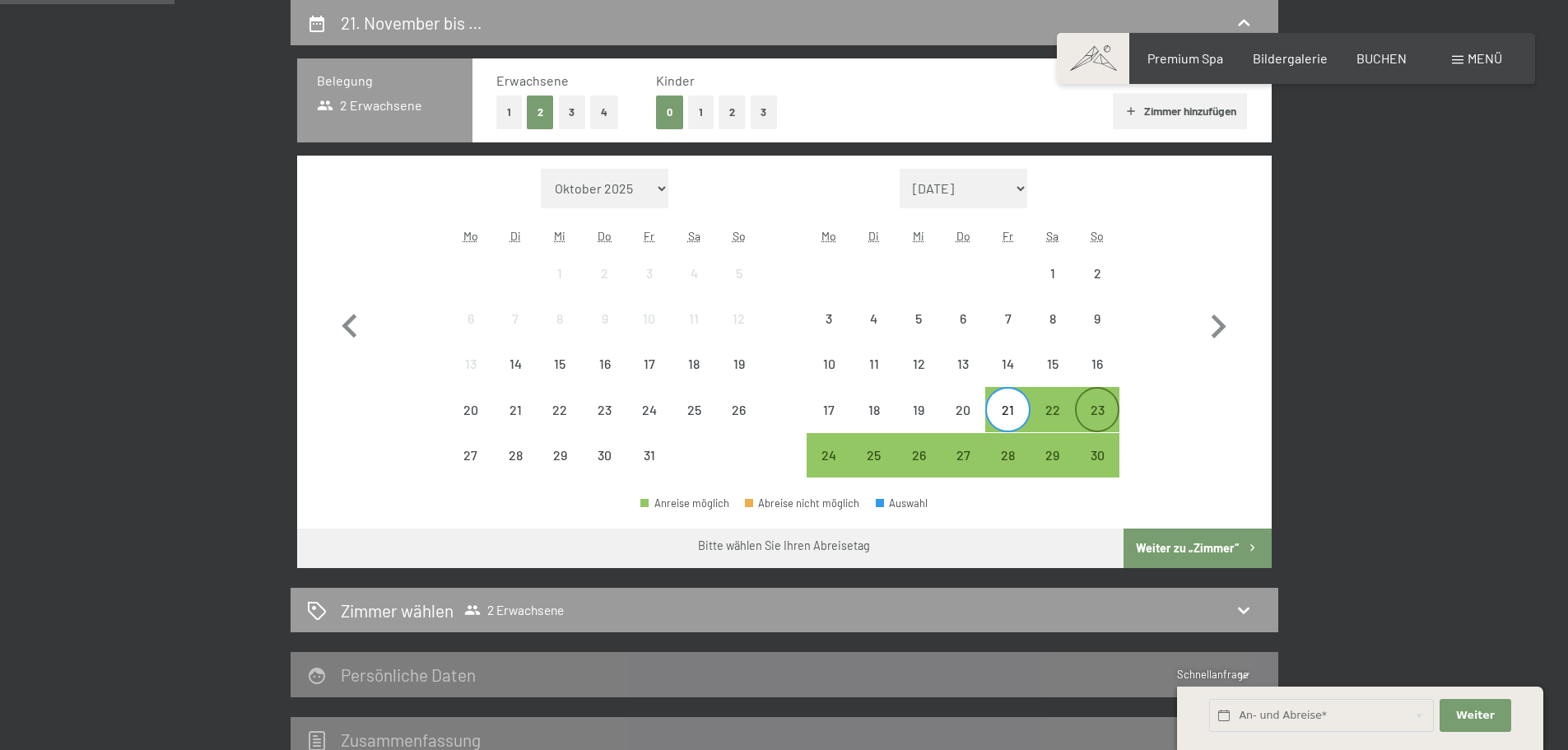
click at [1096, 412] on div "23" at bounding box center [1097, 423] width 41 height 41
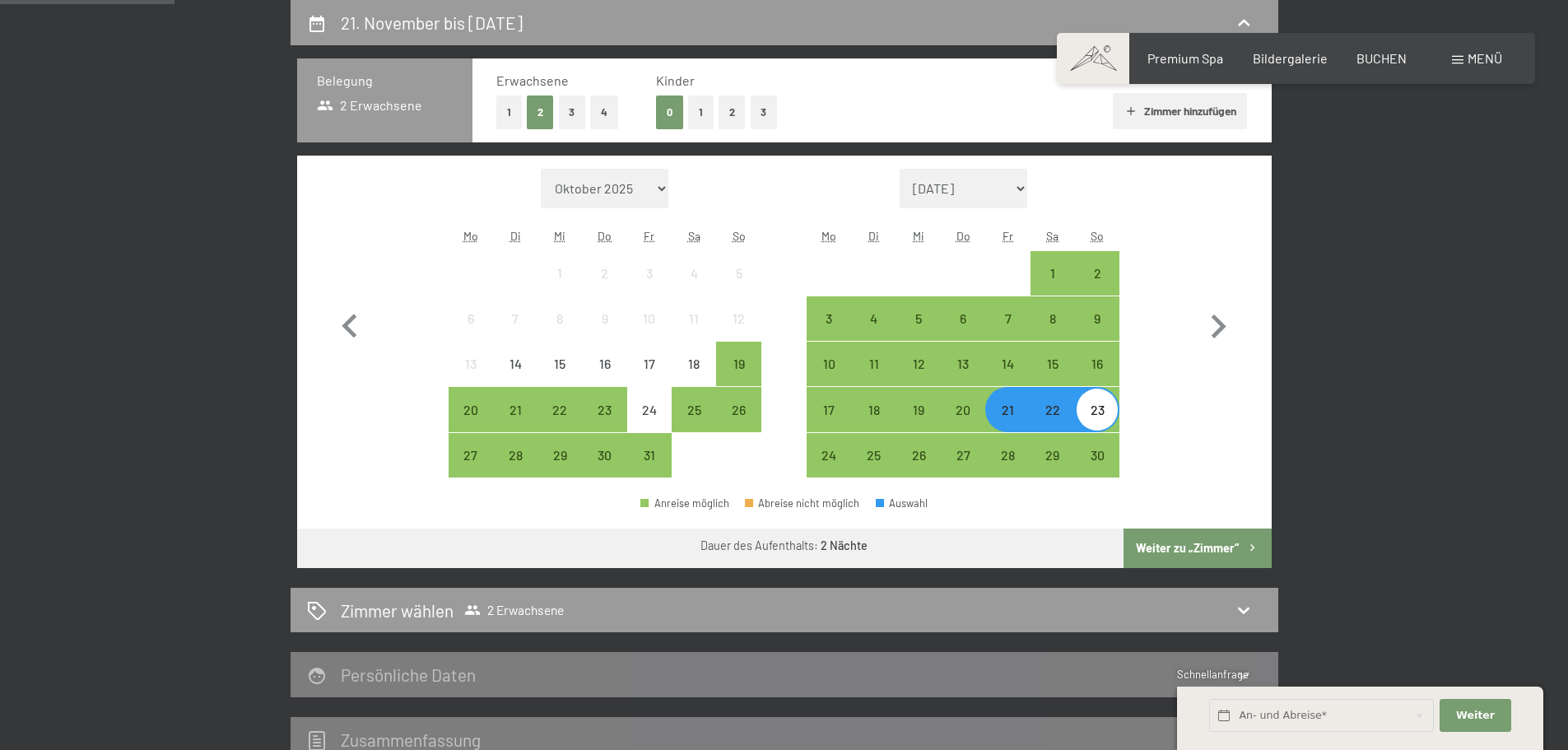
click at [1192, 539] on button "Weiter zu „Zimmer“" at bounding box center [1197, 548] width 147 height 40
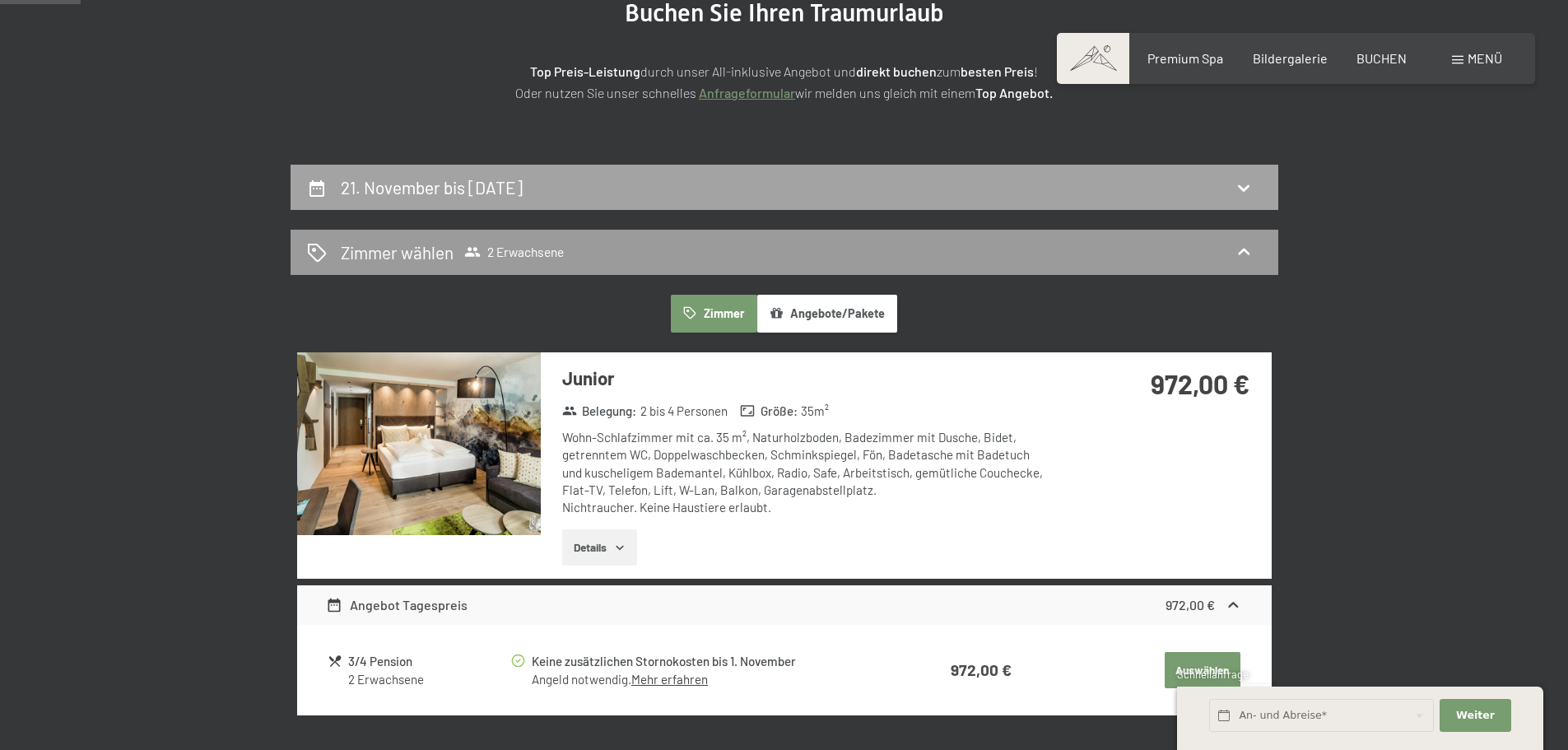
click at [630, 188] on div "21. November bis 23. November 2025" at bounding box center [784, 187] width 954 height 24
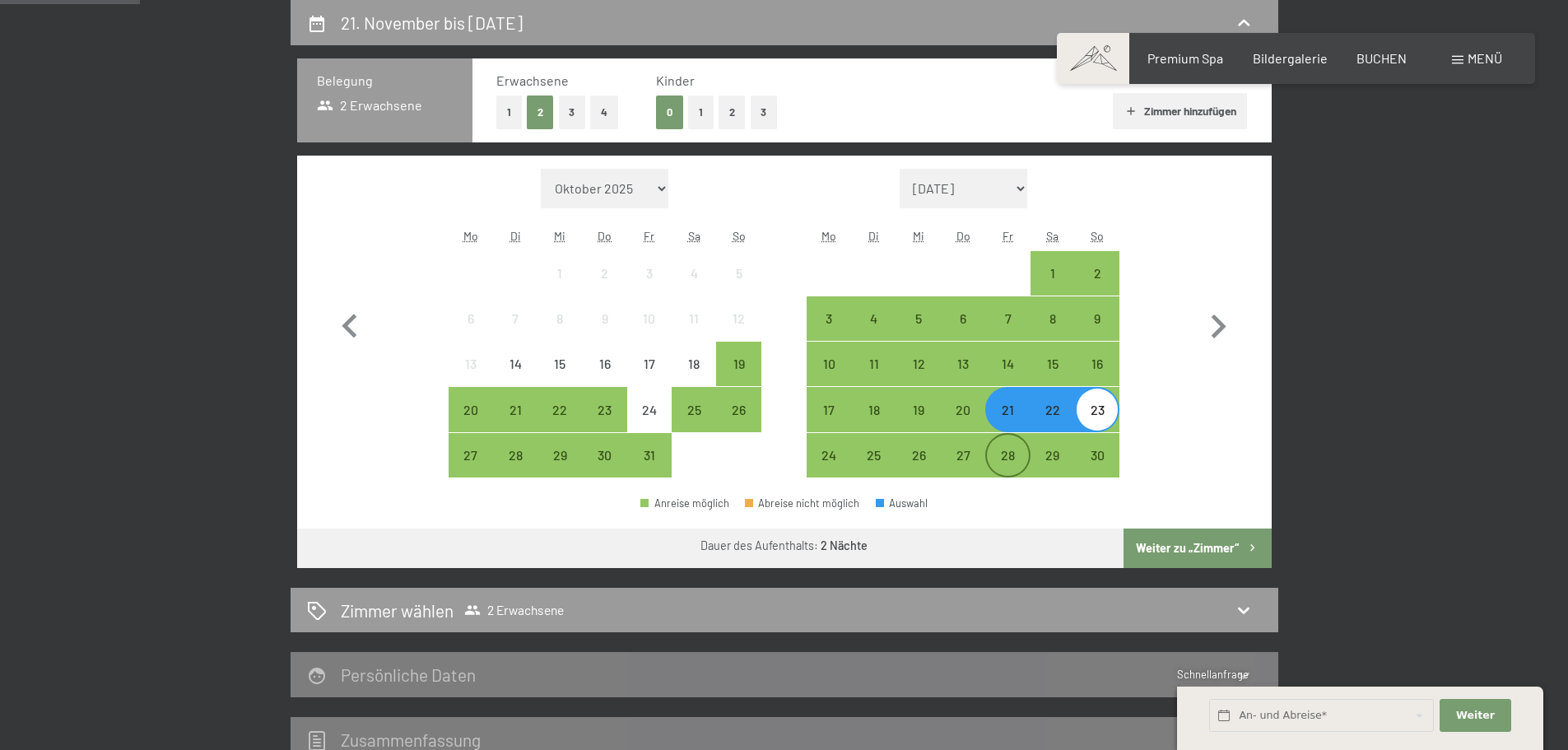
click at [1013, 459] on div "28" at bounding box center [1007, 469] width 41 height 41
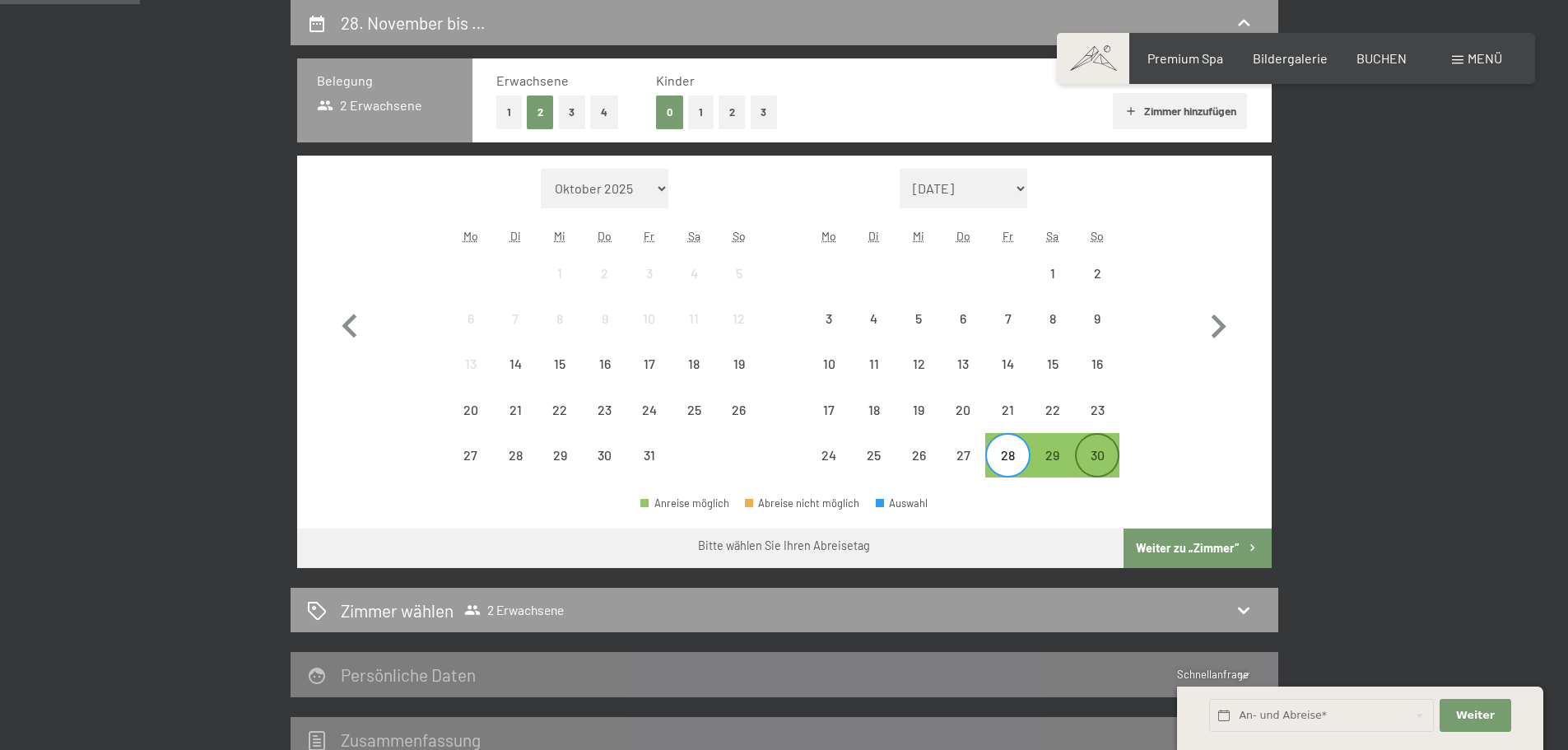
click at [1082, 465] on div "30" at bounding box center [1097, 469] width 41 height 41
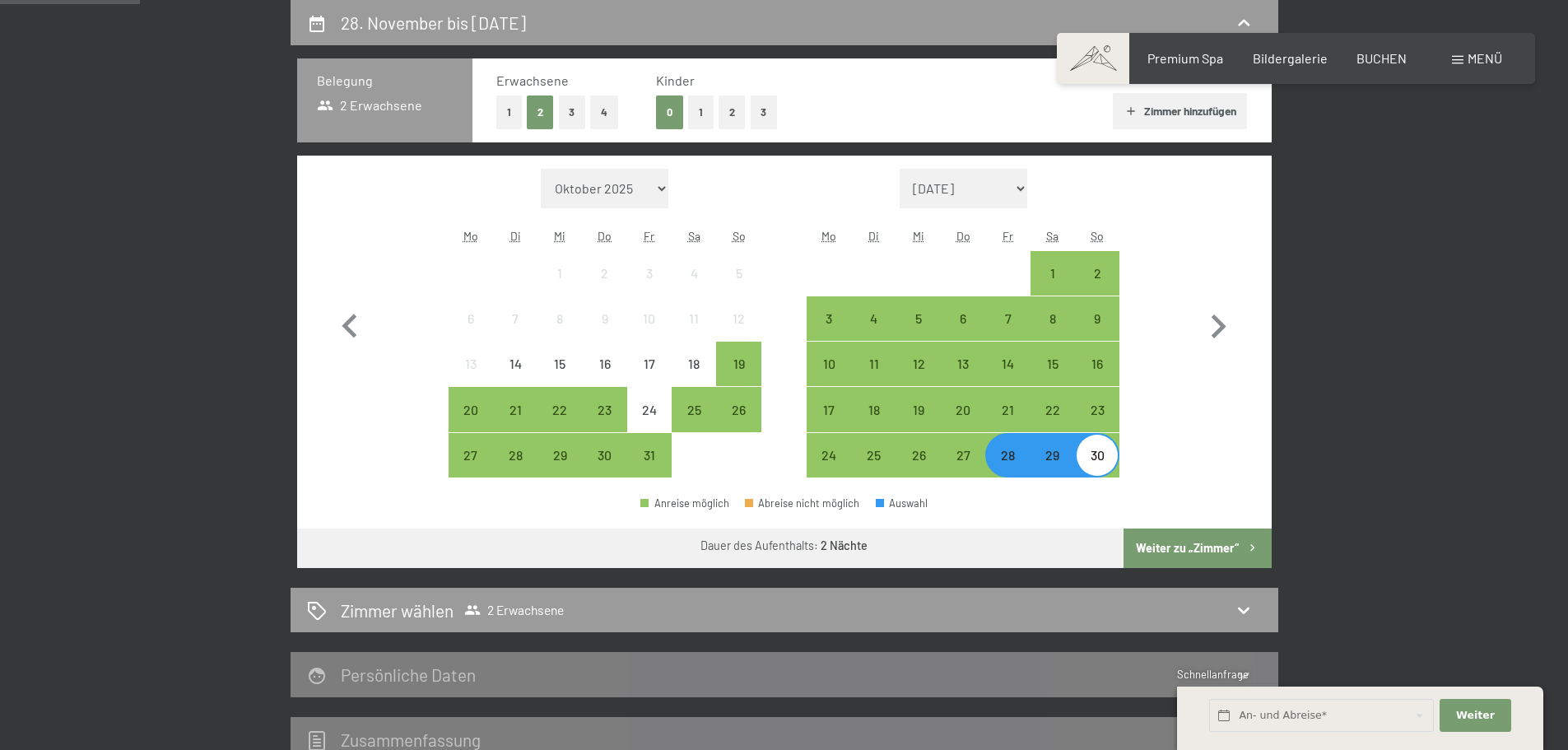
click at [1204, 563] on button "Weiter zu „Zimmer“" at bounding box center [1197, 548] width 147 height 40
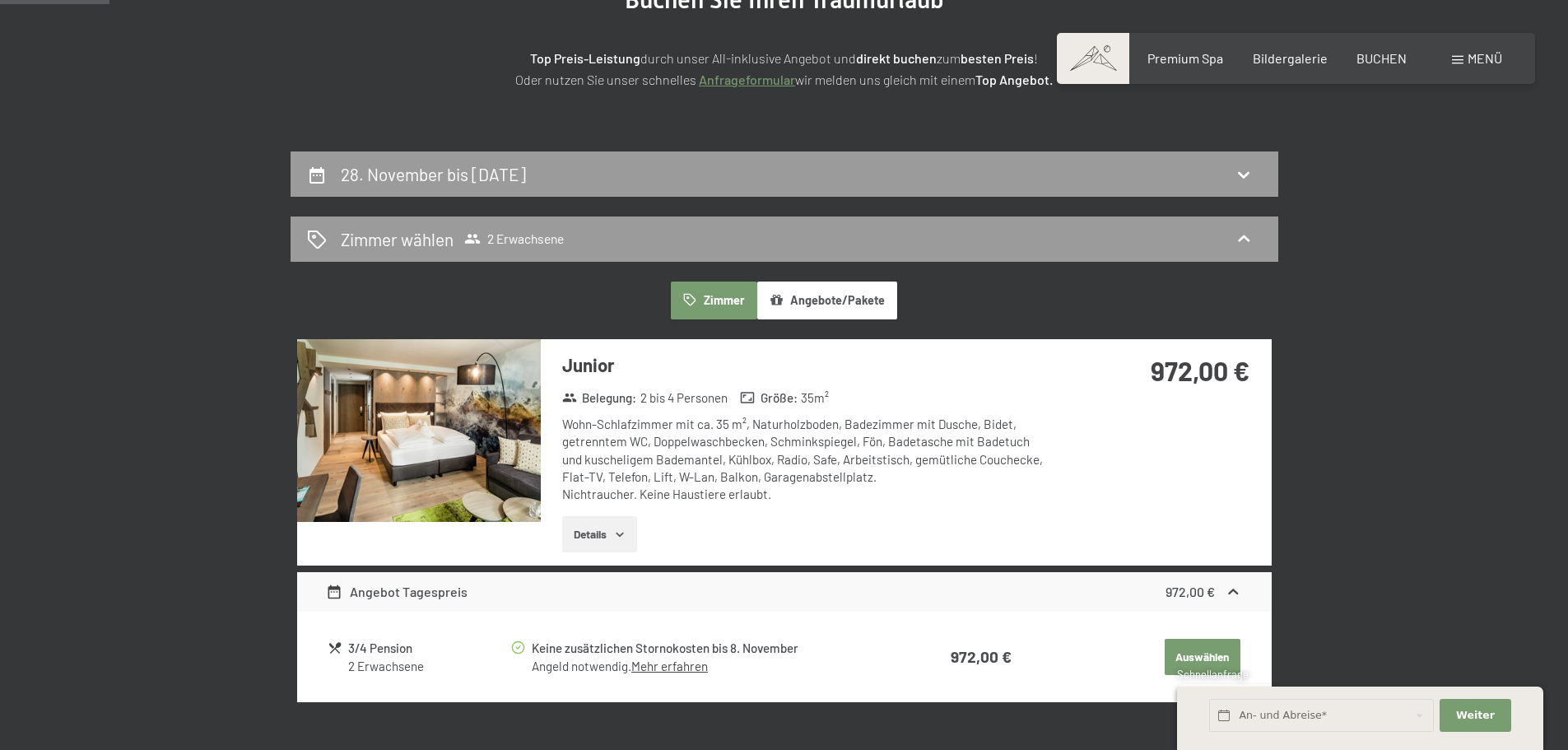
scroll to position [228, 0]
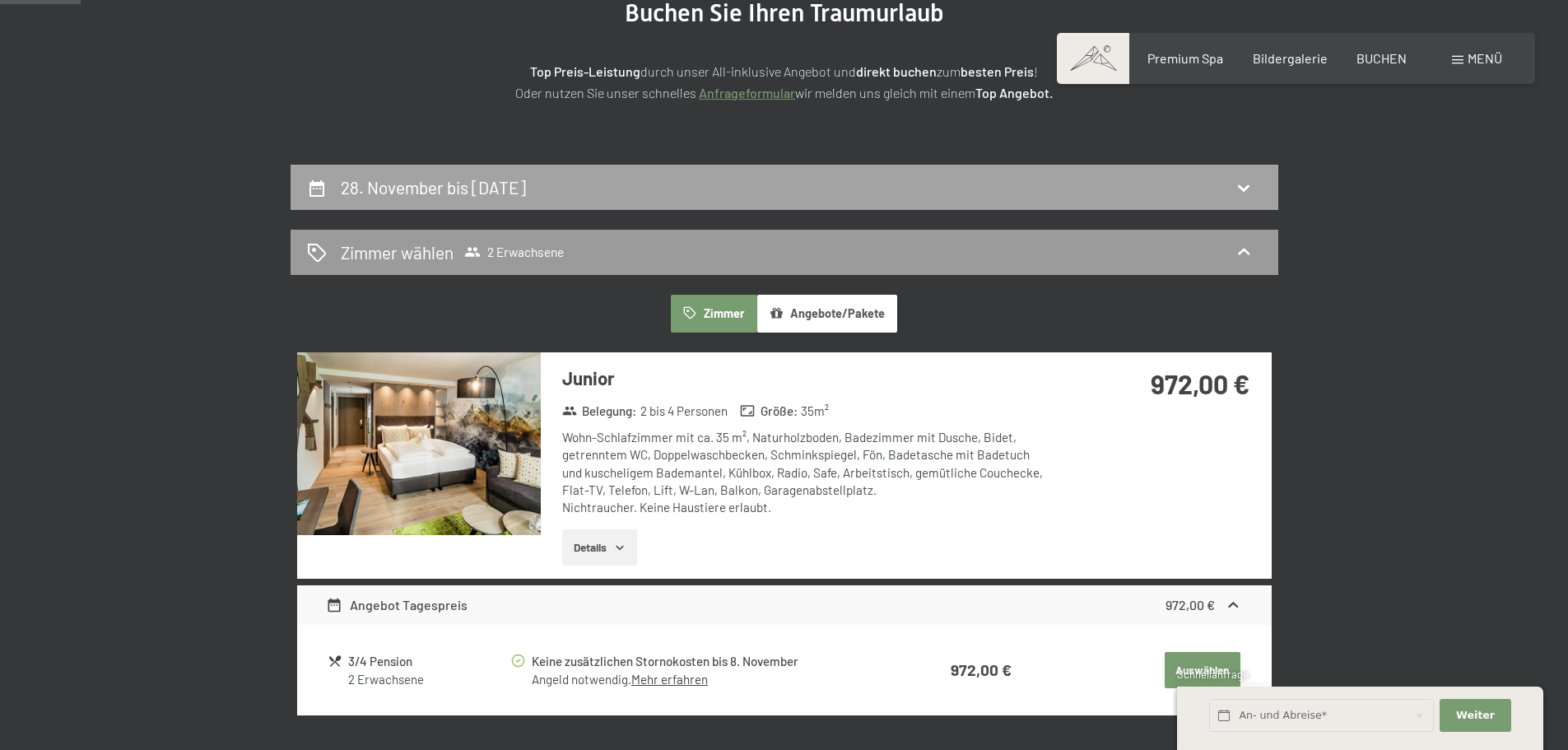
click at [715, 194] on div "[DATE] bis [DATE]" at bounding box center [784, 187] width 954 height 24
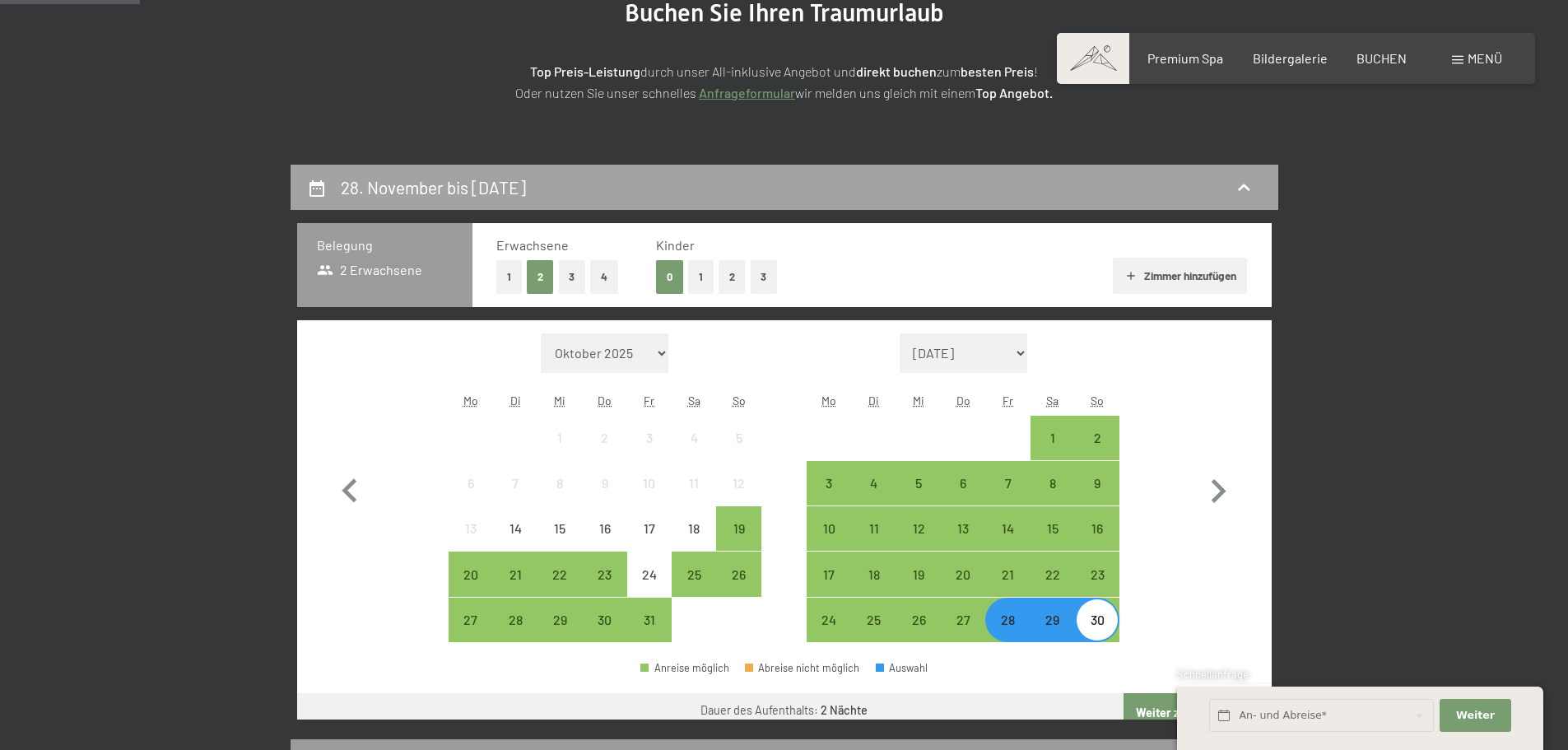
scroll to position [392, 0]
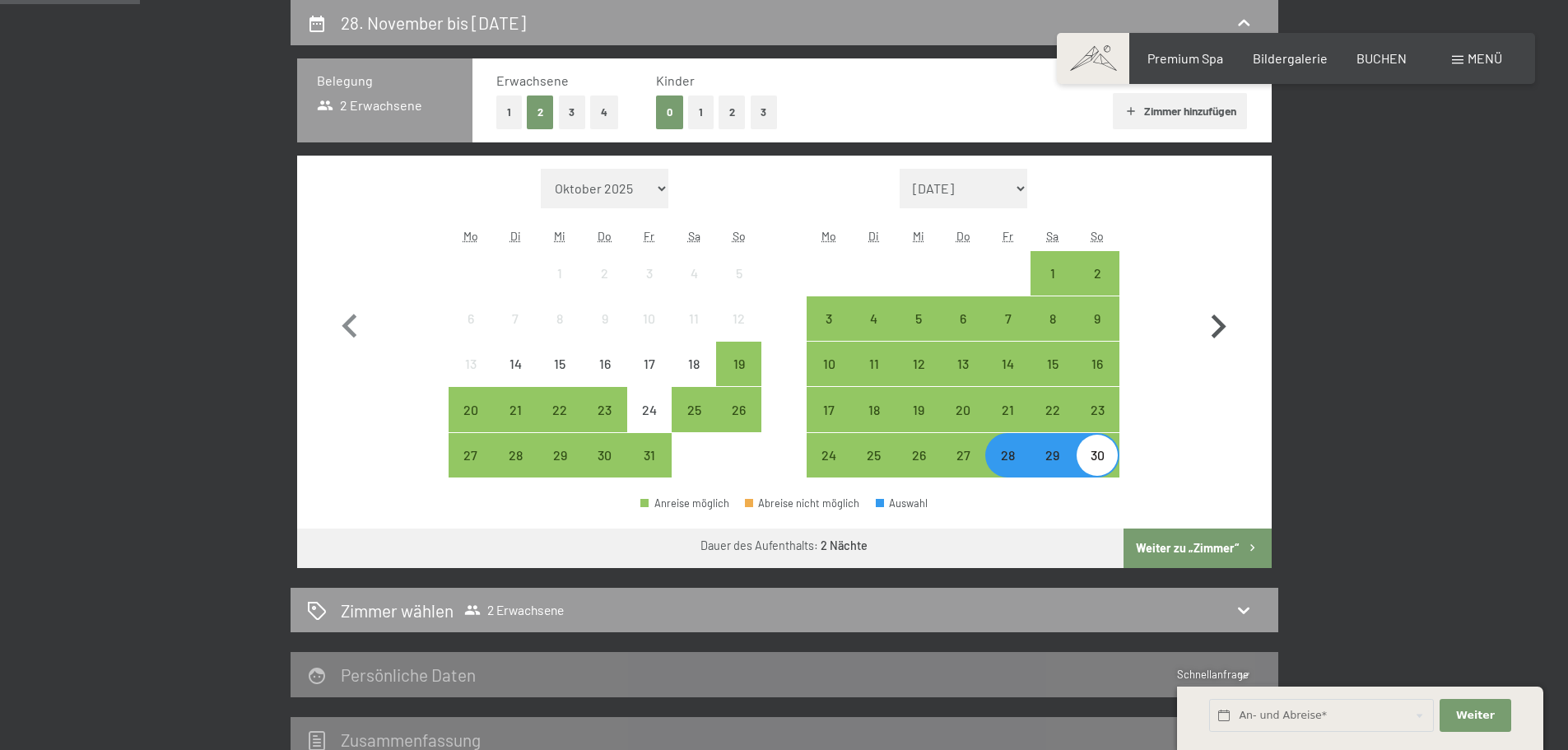
click at [1215, 317] on icon "button" at bounding box center [1219, 327] width 15 height 24
select select "[DATE]"
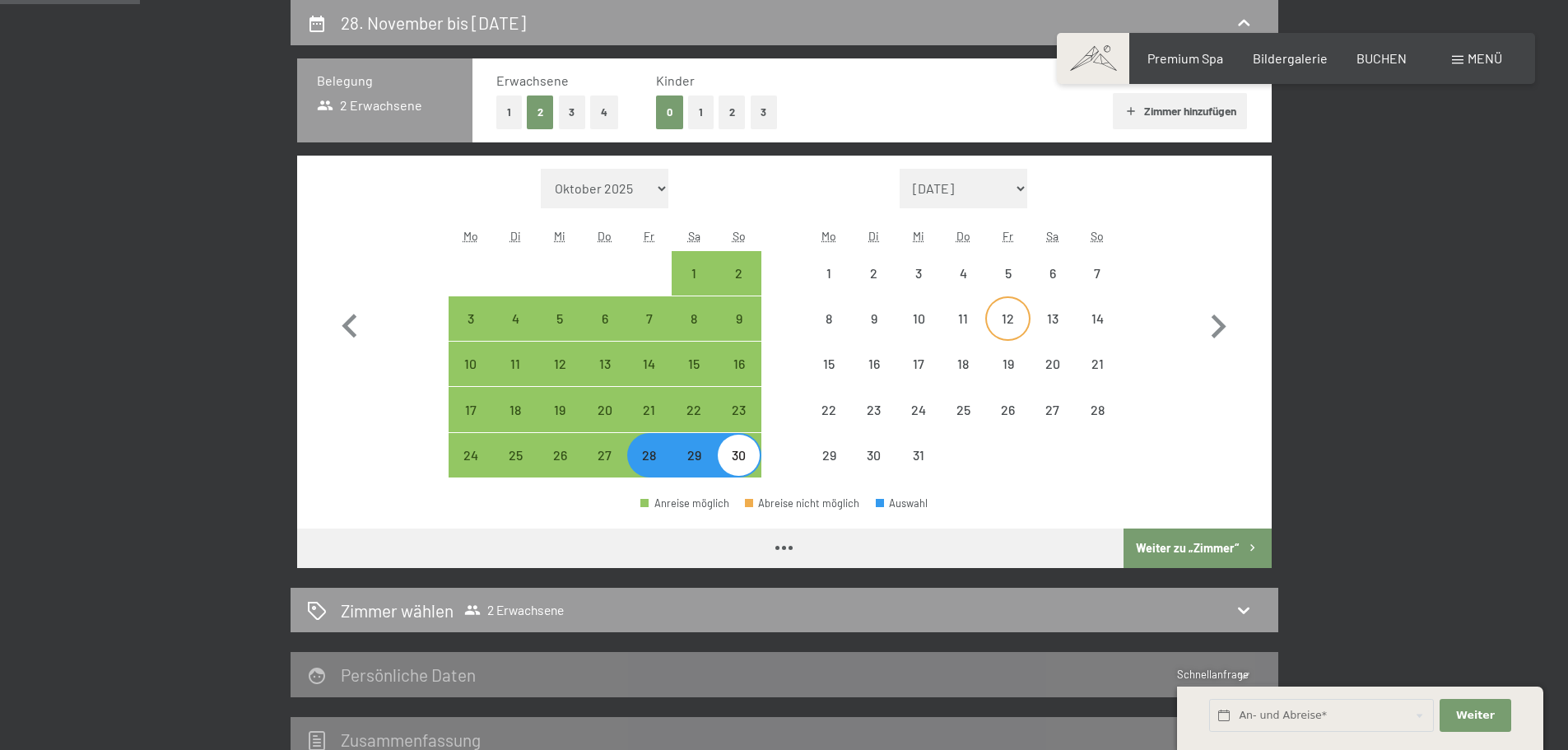
click at [1009, 322] on div "12" at bounding box center [1007, 332] width 41 height 41
select select "[DATE]"
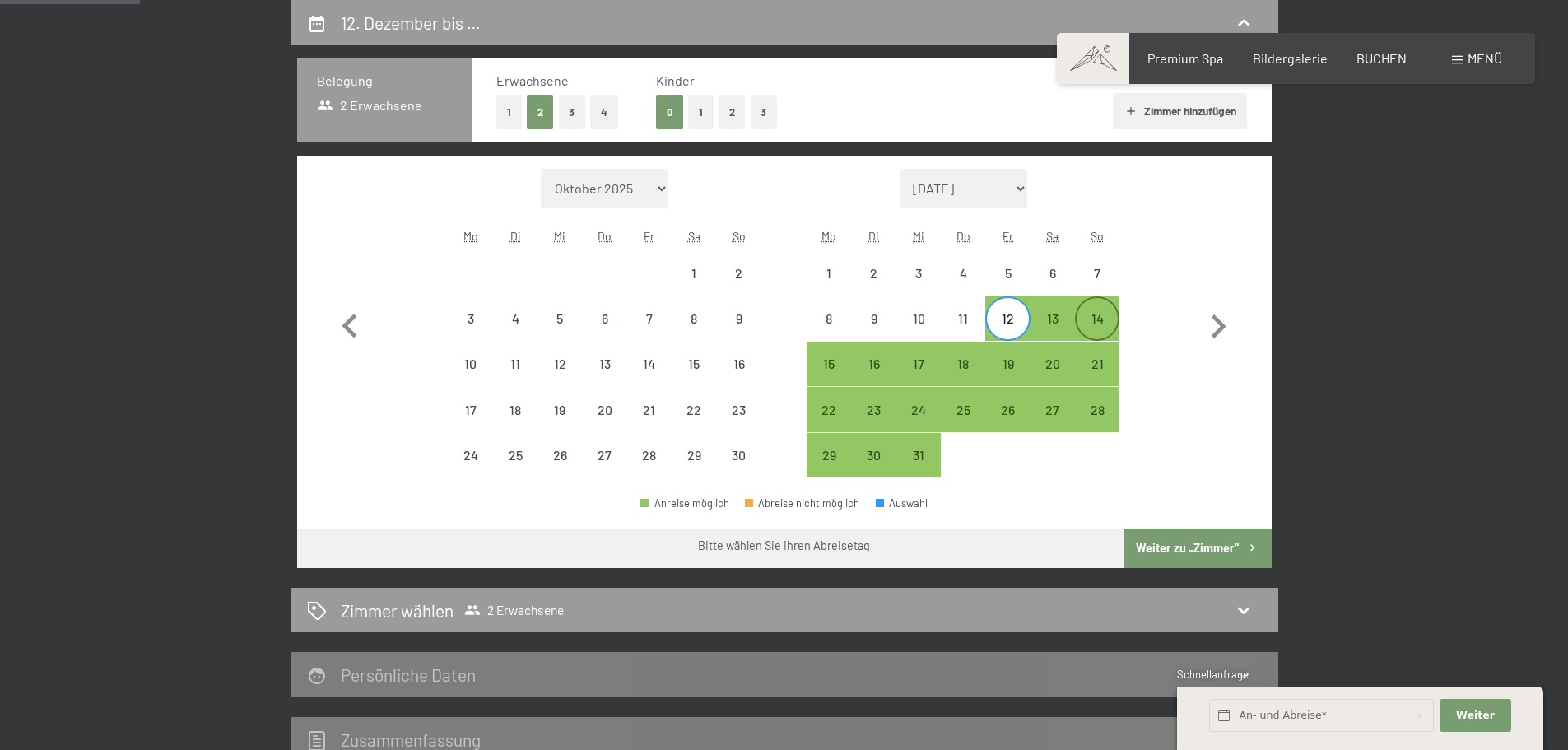
click at [1085, 320] on div "14" at bounding box center [1097, 332] width 41 height 41
select select "[DATE]"
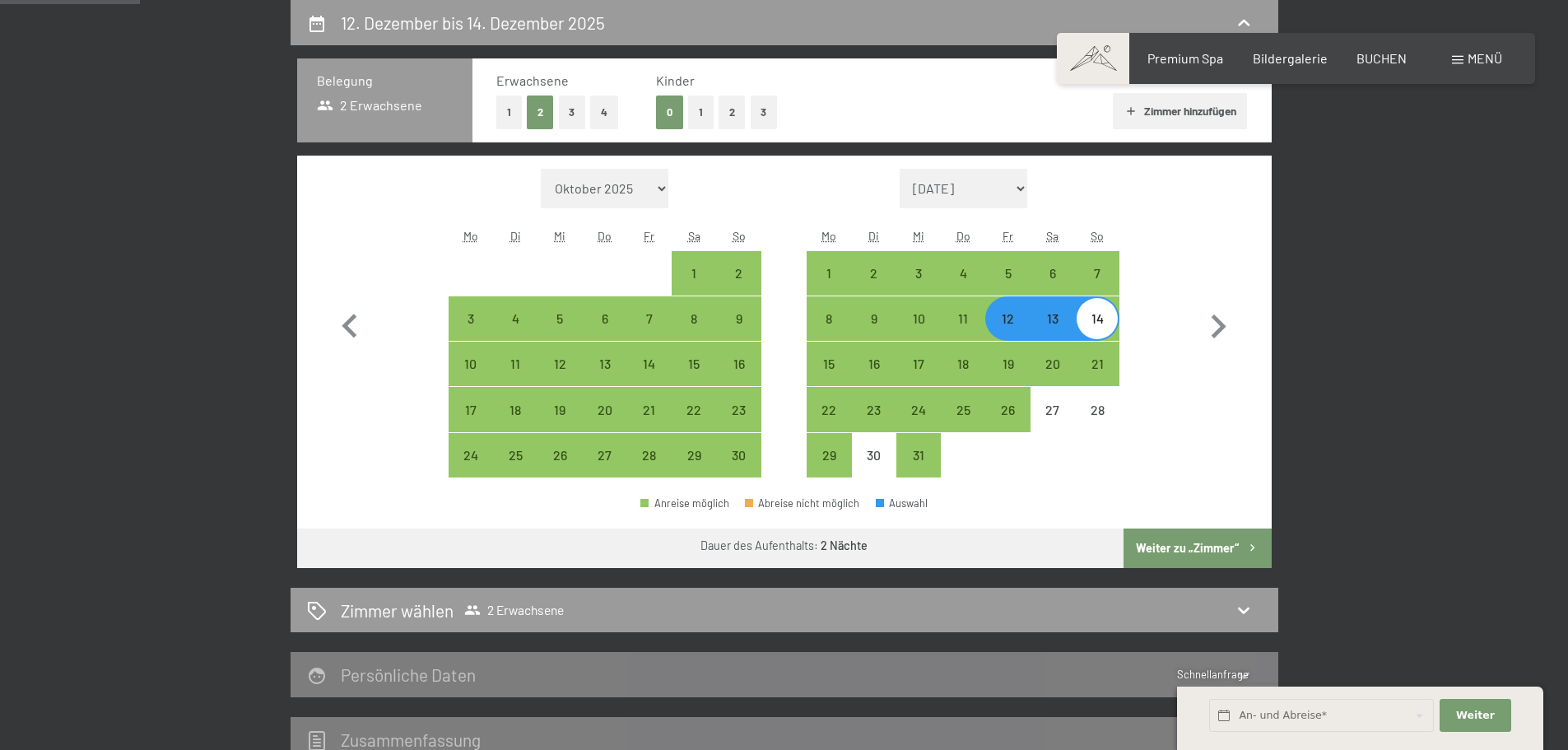
click at [1184, 532] on button "Weiter zu „Zimmer“" at bounding box center [1197, 548] width 147 height 40
select select "[DATE]"
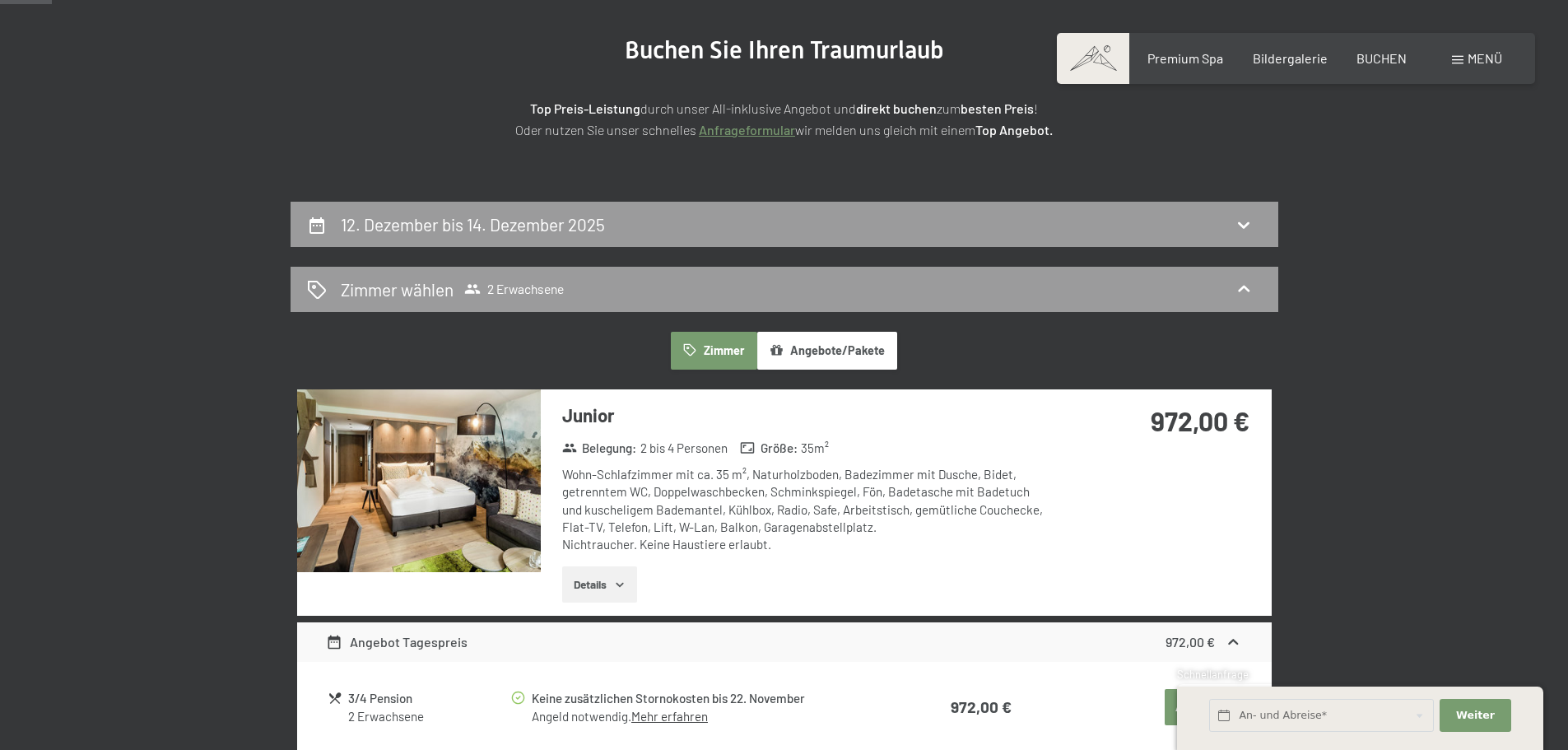
scroll to position [146, 0]
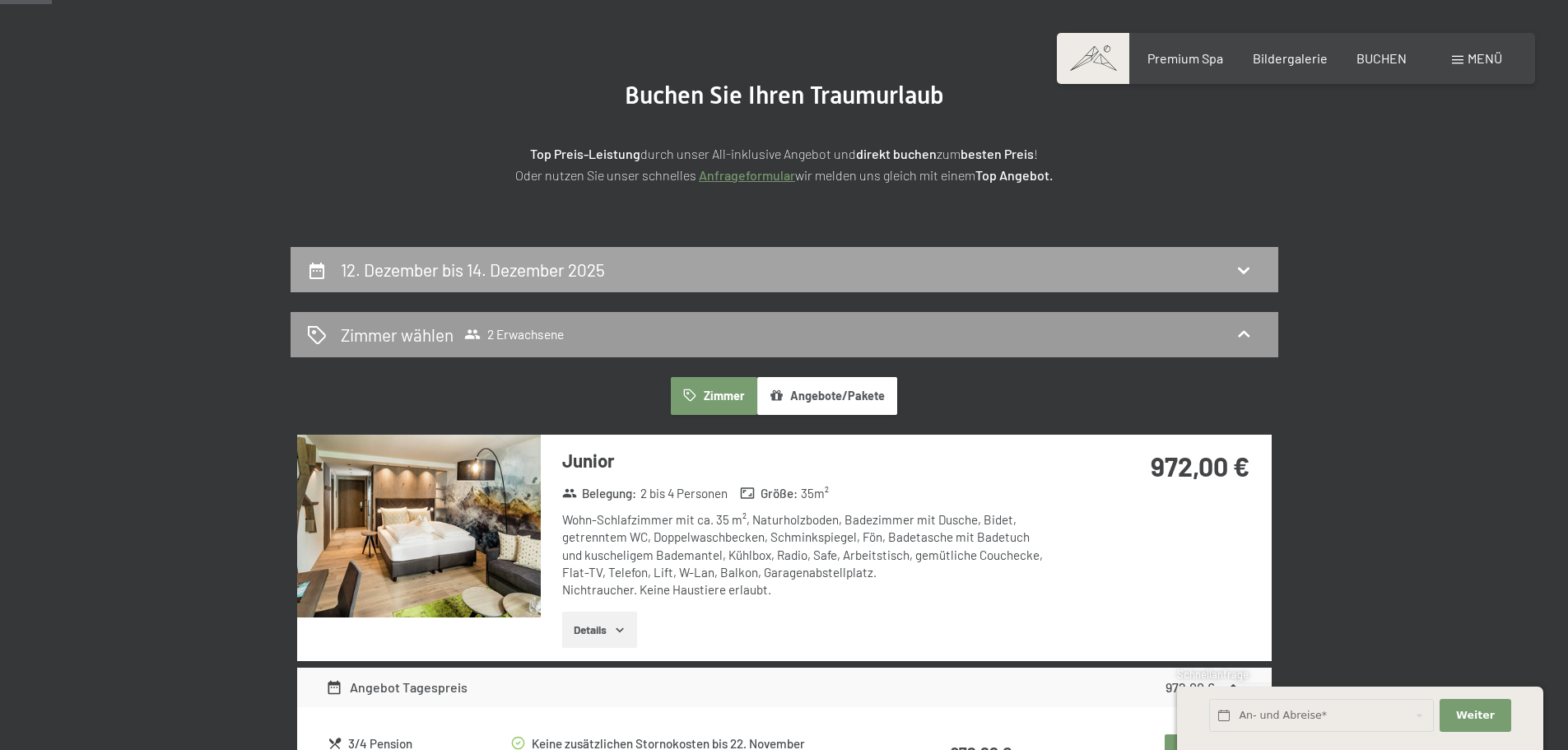
click at [807, 268] on div "12. Dezember bis 14. Dezember 2025" at bounding box center [784, 269] width 954 height 24
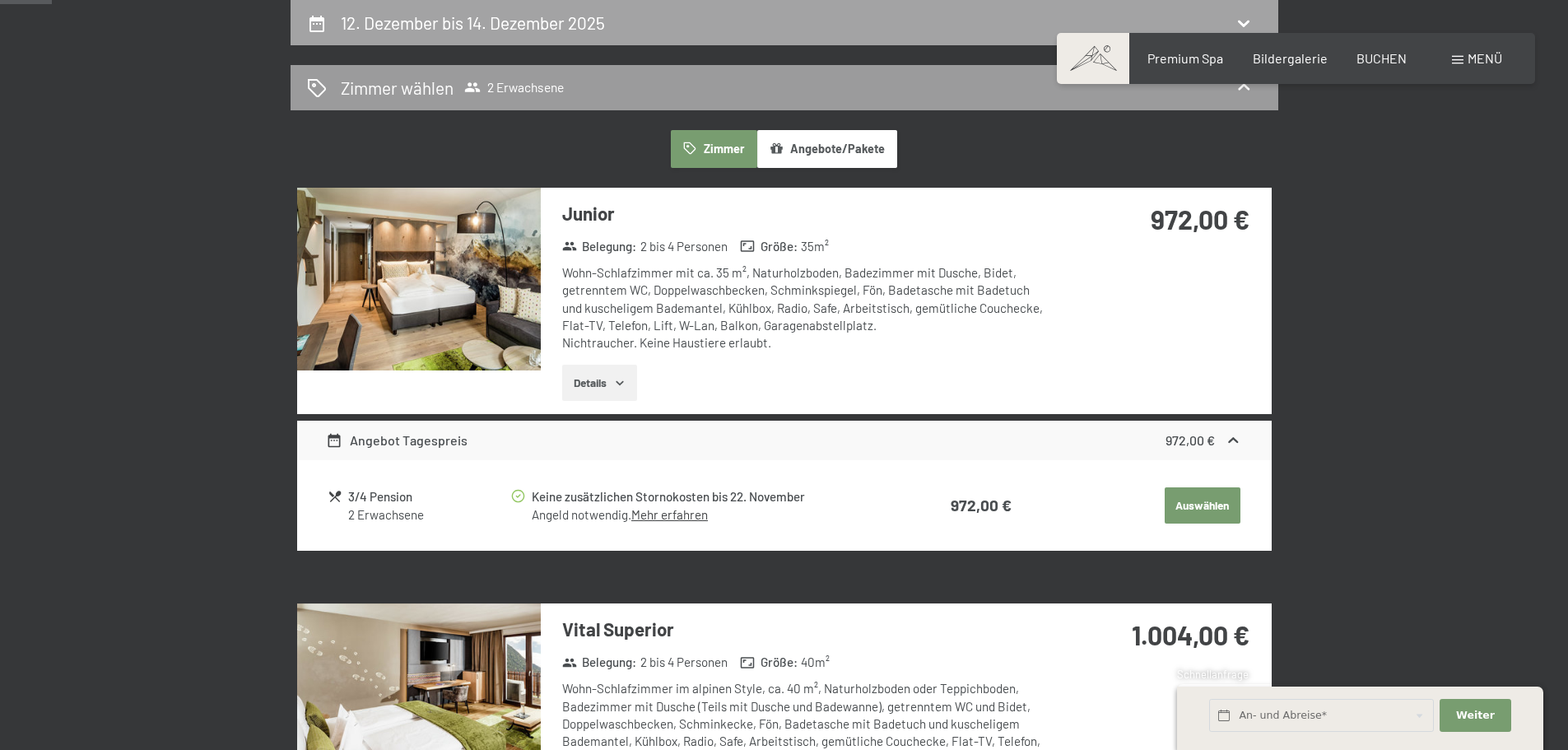
select select "[DATE]"
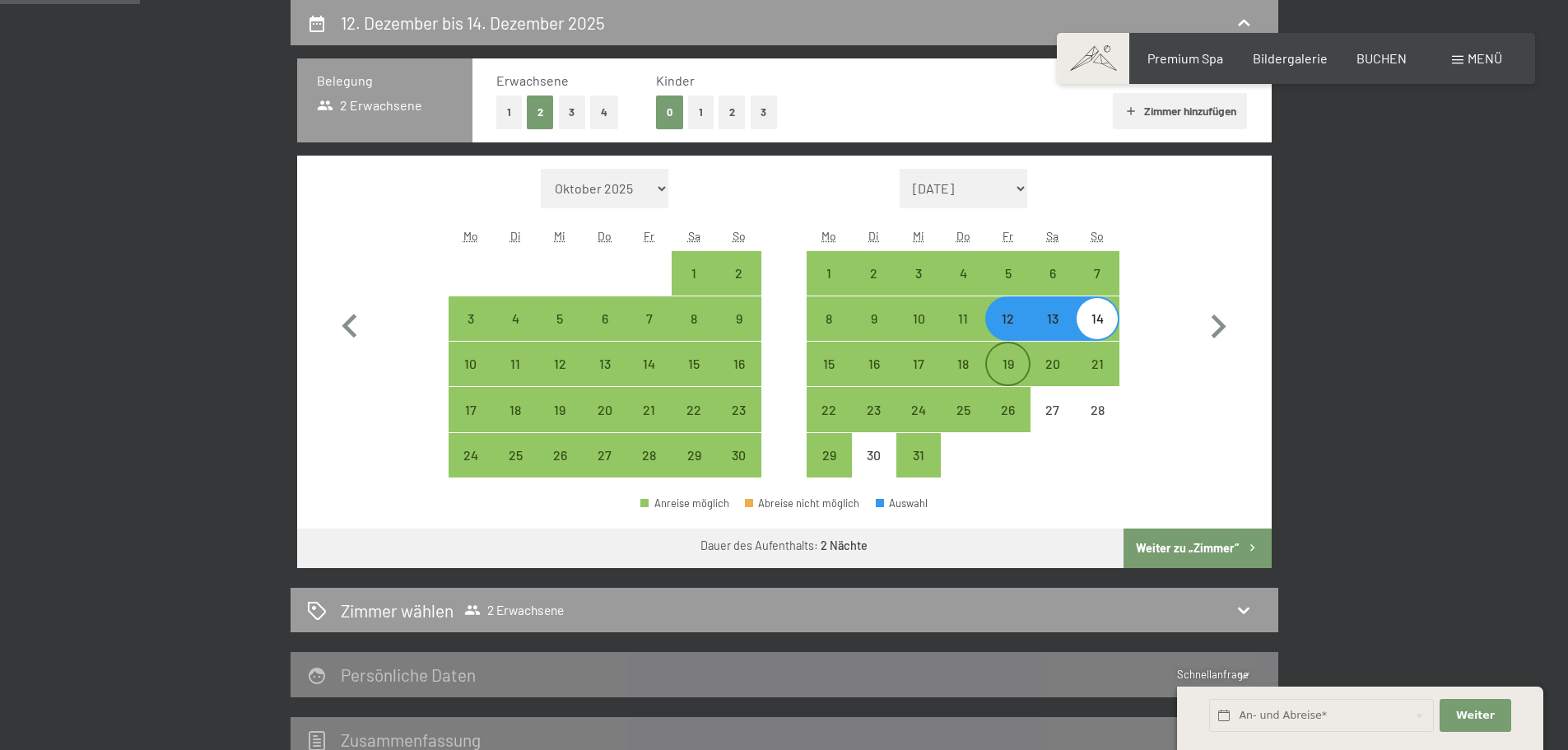
click at [1012, 354] on div "19" at bounding box center [1007, 364] width 41 height 41
select select "[DATE]"
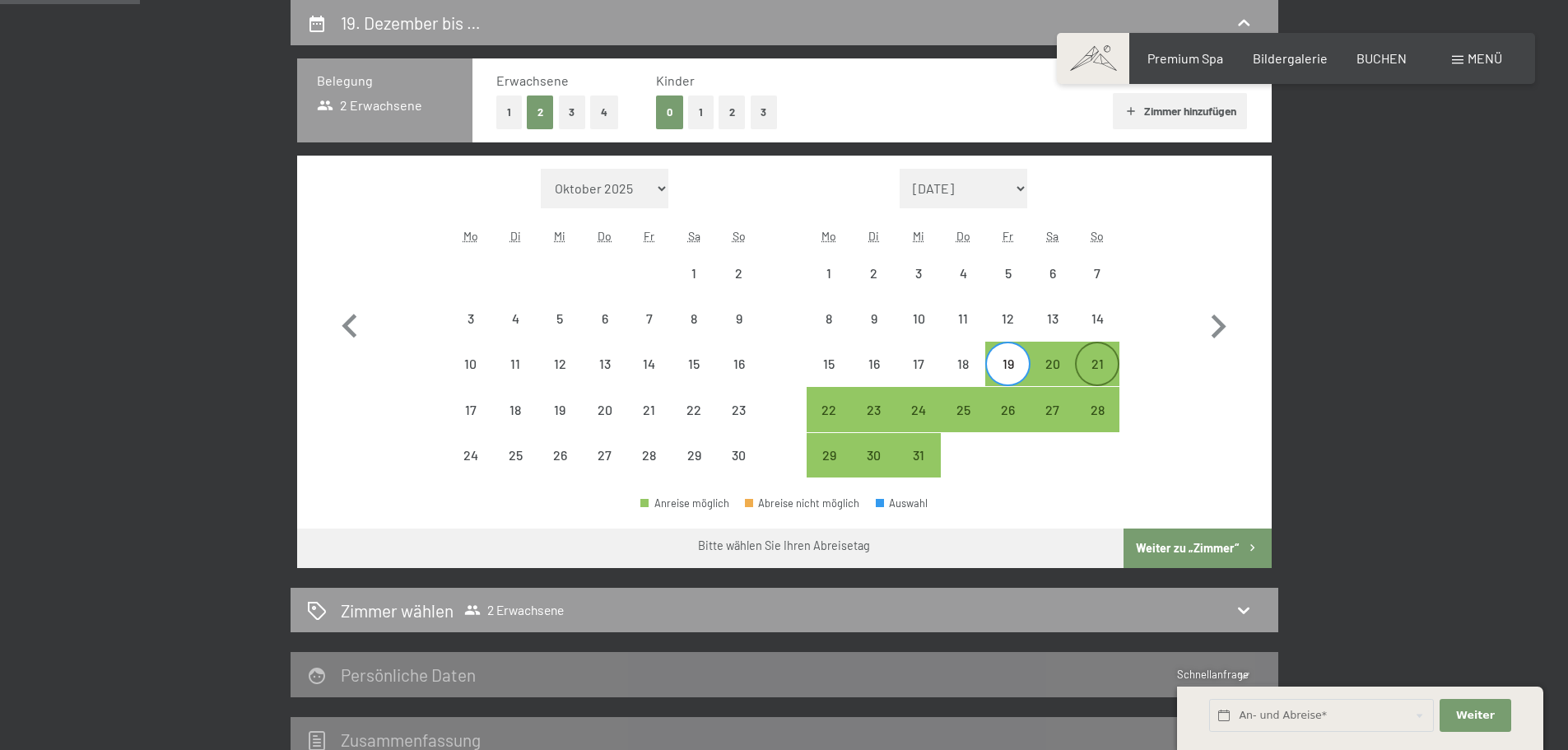
click at [1103, 374] on div "21" at bounding box center [1097, 377] width 41 height 41
select select "[DATE]"
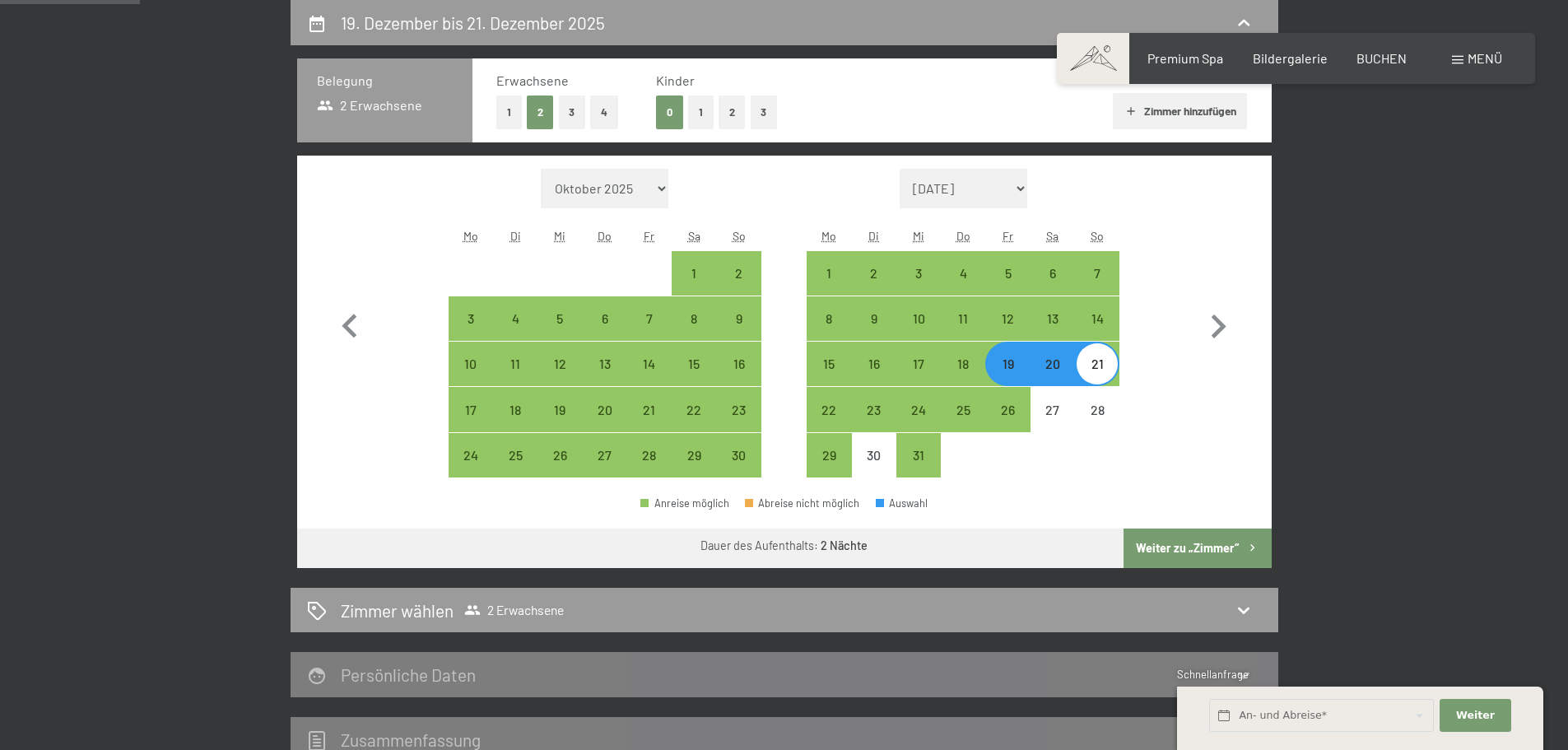
click at [1185, 542] on button "Weiter zu „Zimmer“" at bounding box center [1197, 548] width 147 height 40
select select "[DATE]"
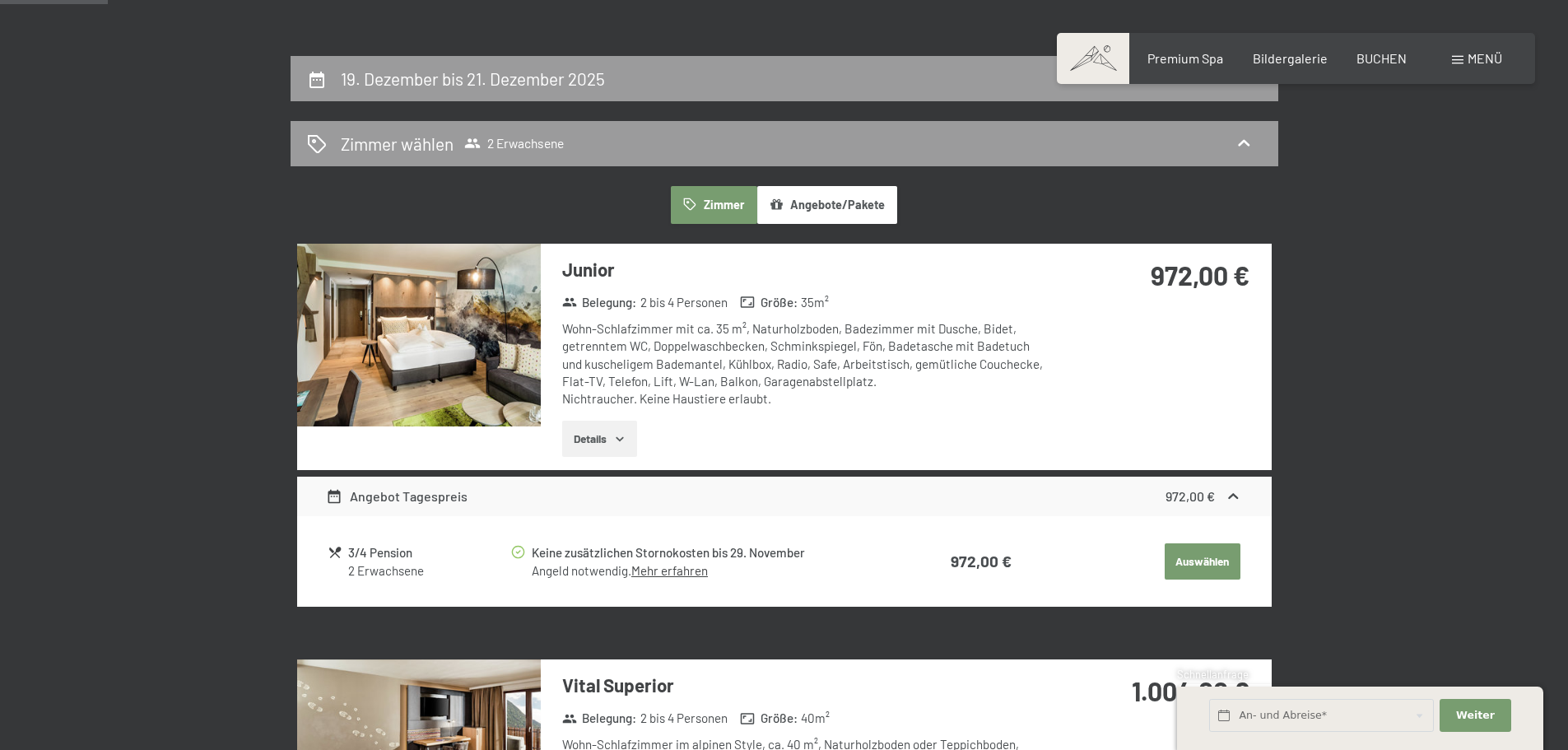
scroll to position [311, 0]
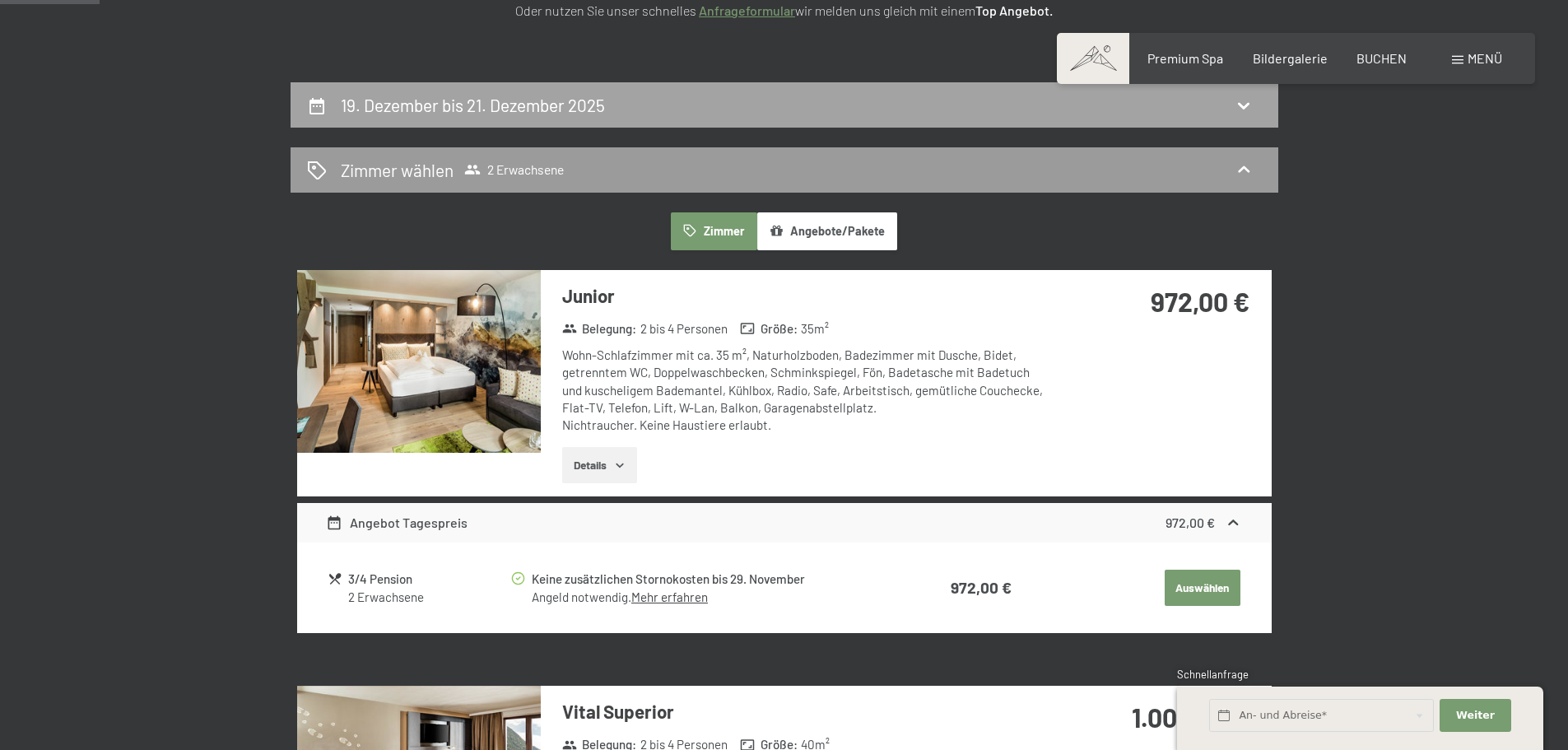
click at [687, 116] on div "19. Dezember bis 21. Dezember 2025" at bounding box center [784, 104] width 954 height 24
select select "[DATE]"
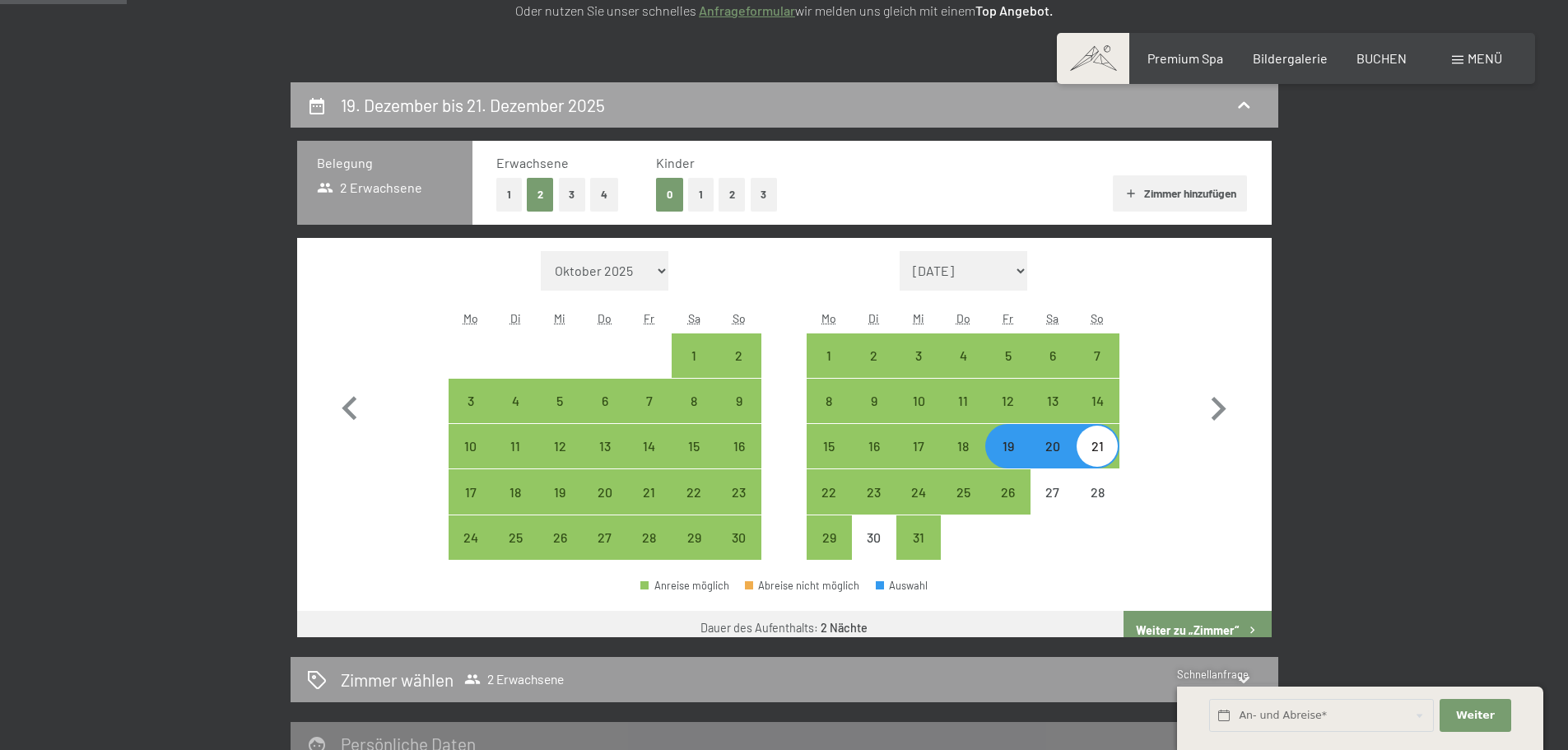
scroll to position [392, 0]
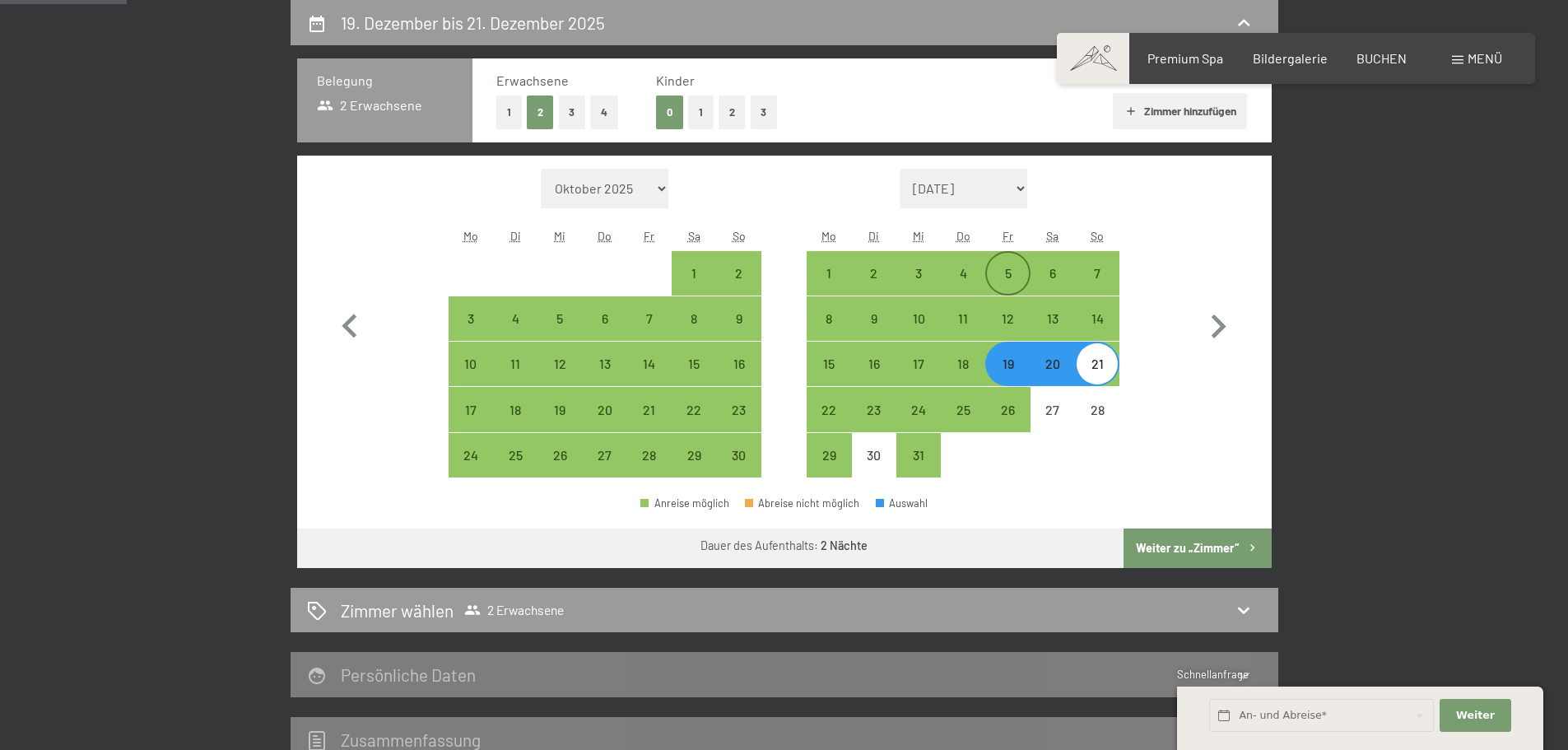
click at [1001, 272] on div "5" at bounding box center [1007, 287] width 41 height 41
select select "[DATE]"
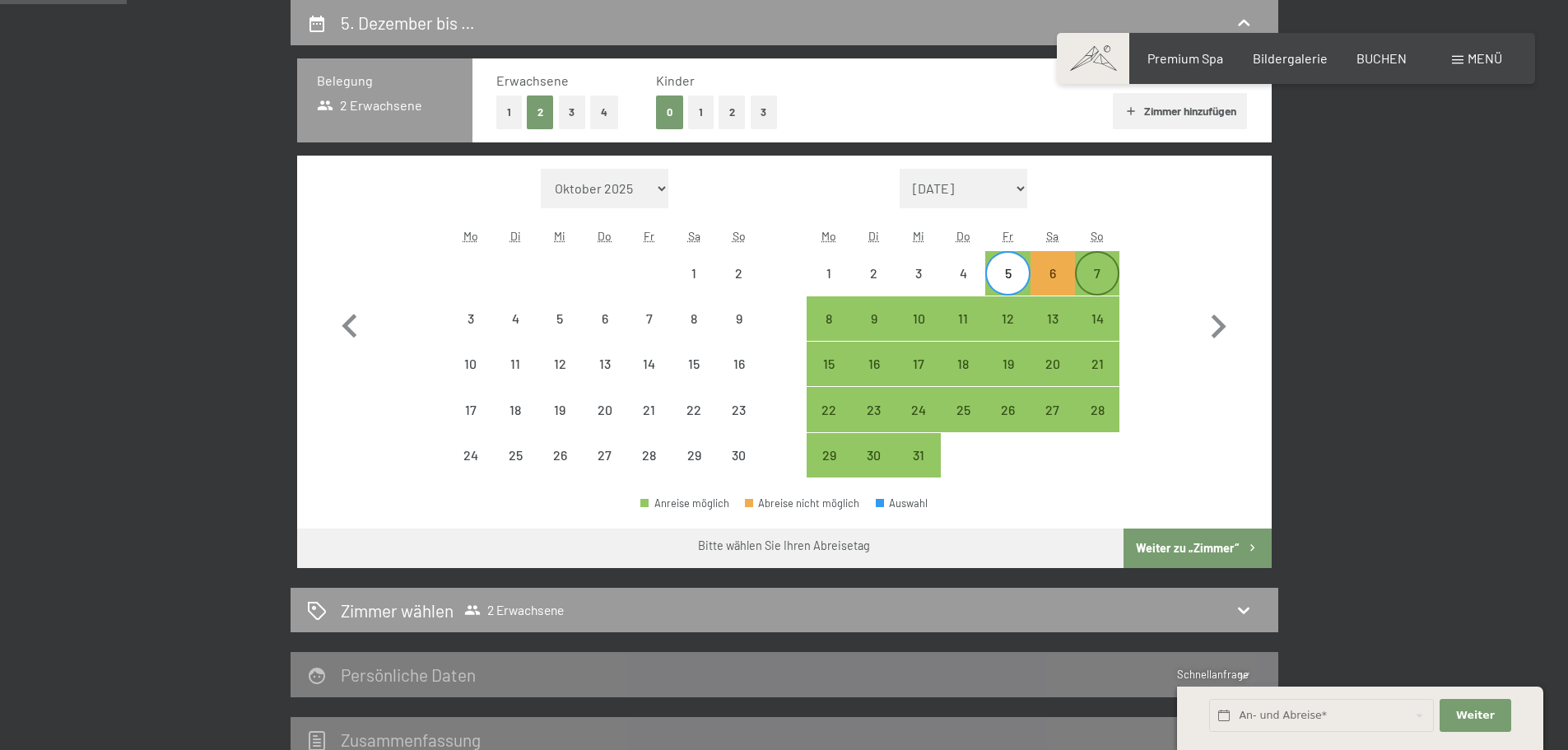
click at [1108, 284] on div "7" at bounding box center [1097, 287] width 41 height 41
select select "[DATE]"
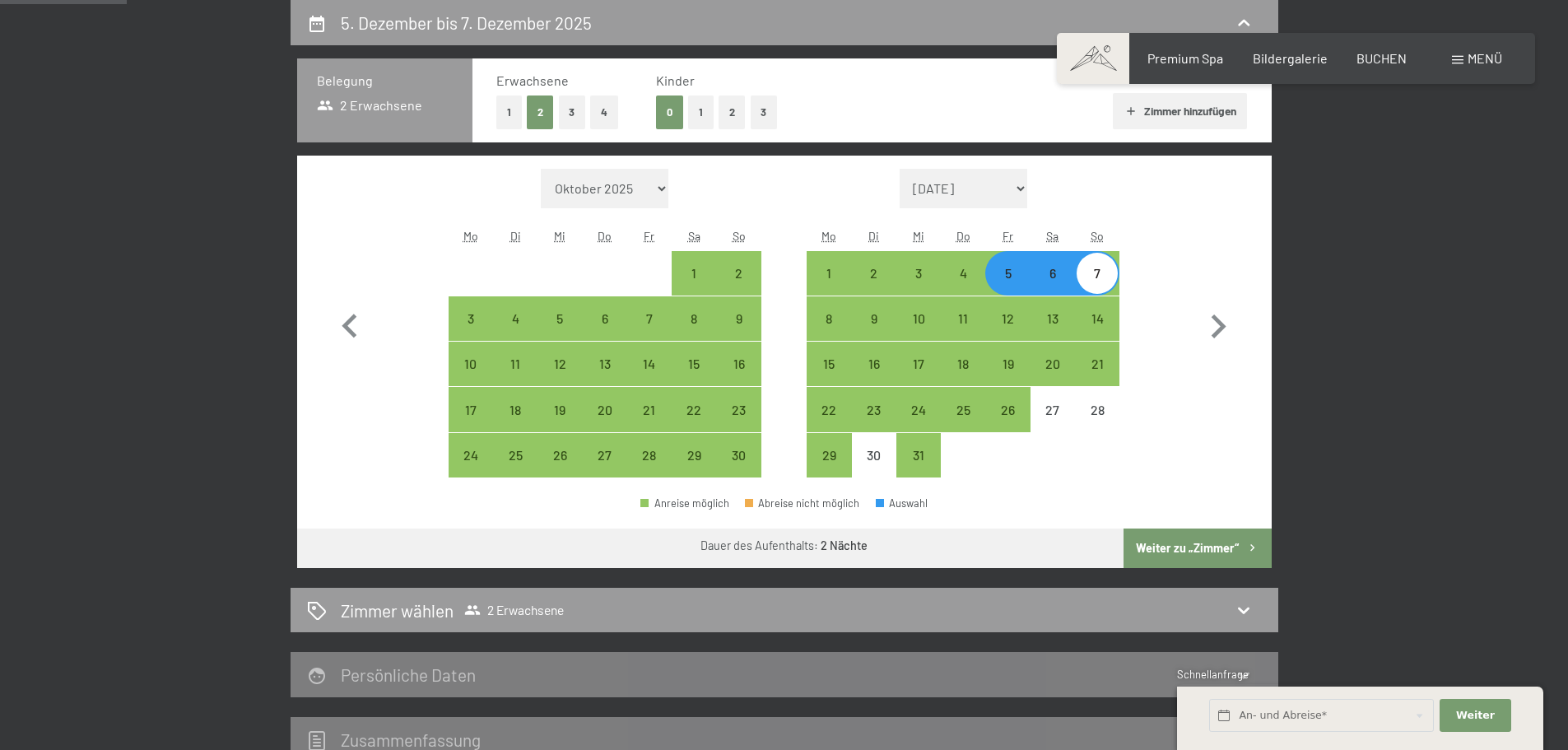
click at [1190, 540] on button "Weiter zu „Zimmer“" at bounding box center [1197, 548] width 147 height 40
select select "[DATE]"
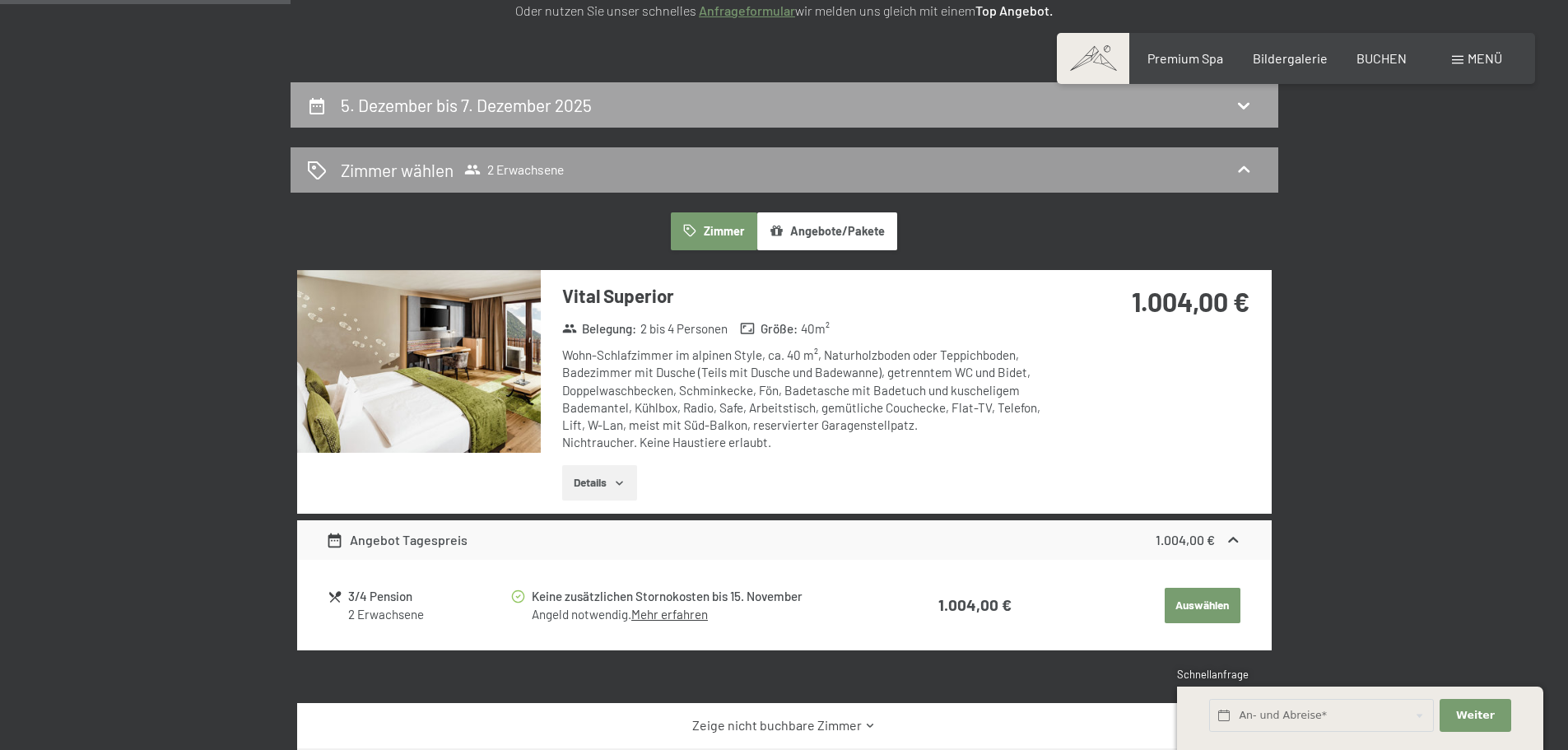
click at [735, 101] on div "5. Dezember bis 7. Dezember 2025" at bounding box center [784, 104] width 954 height 24
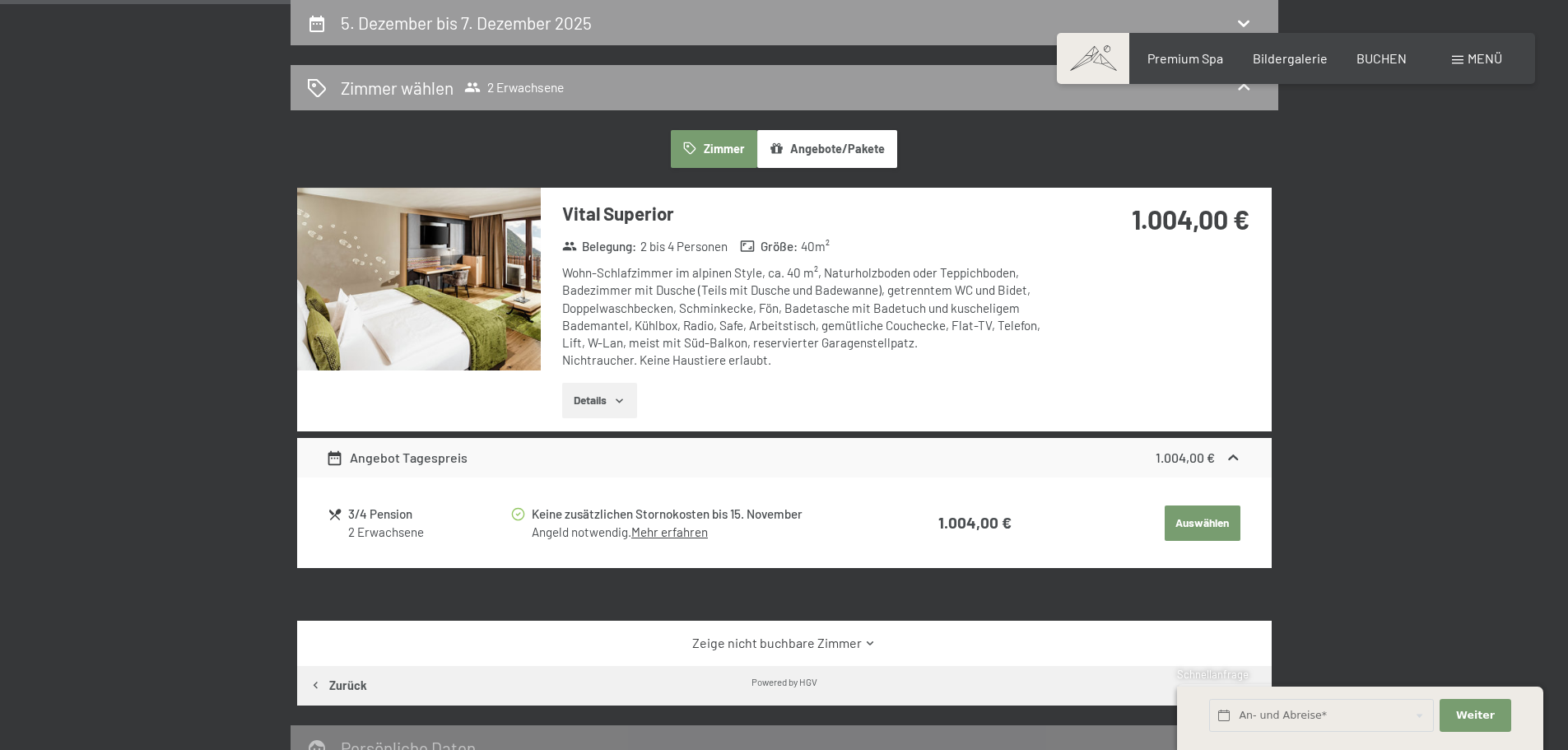
select select "[DATE]"
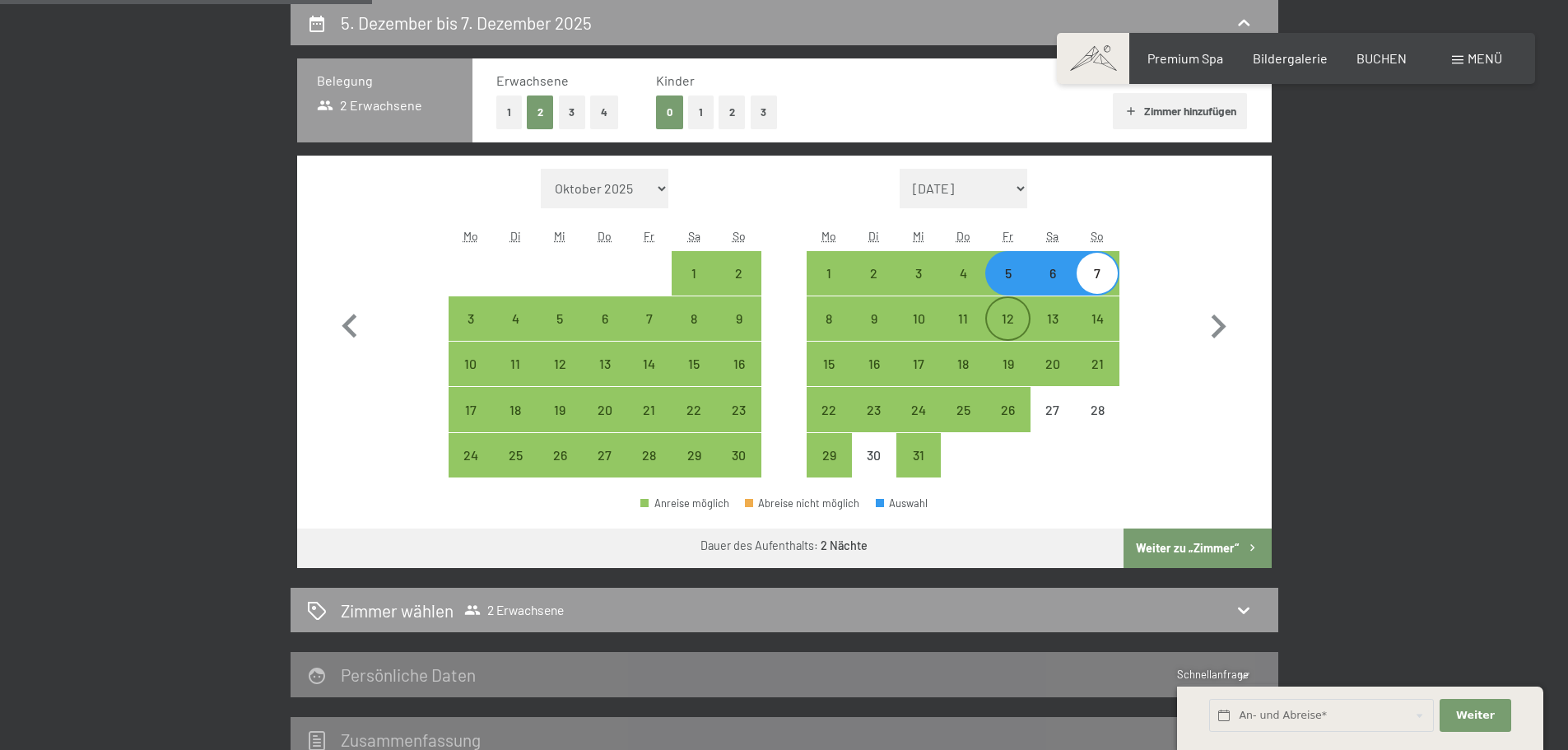
click at [1014, 318] on div "12" at bounding box center [1007, 332] width 41 height 41
select select "[DATE]"
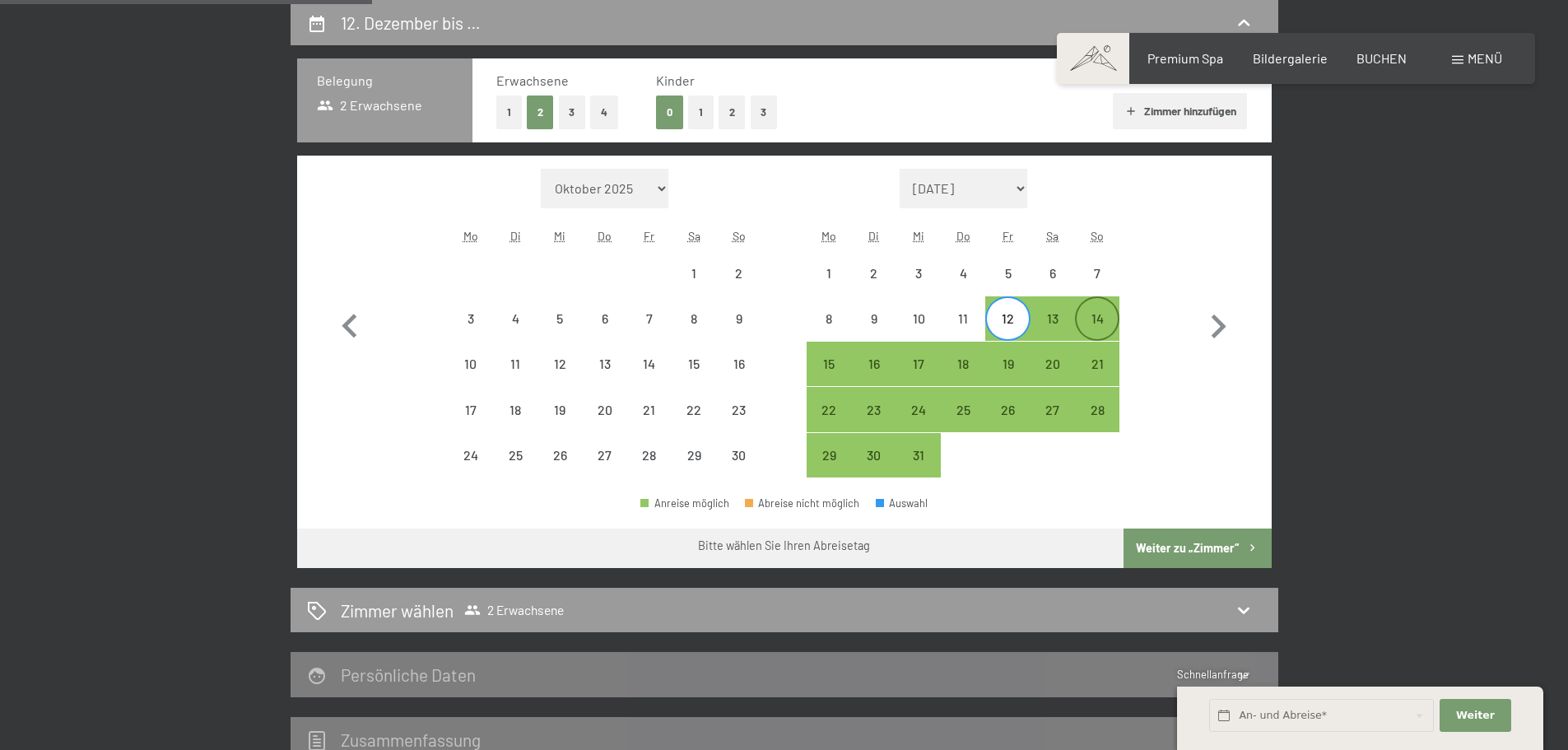
click at [1102, 322] on div "14" at bounding box center [1097, 332] width 41 height 41
select select "[DATE]"
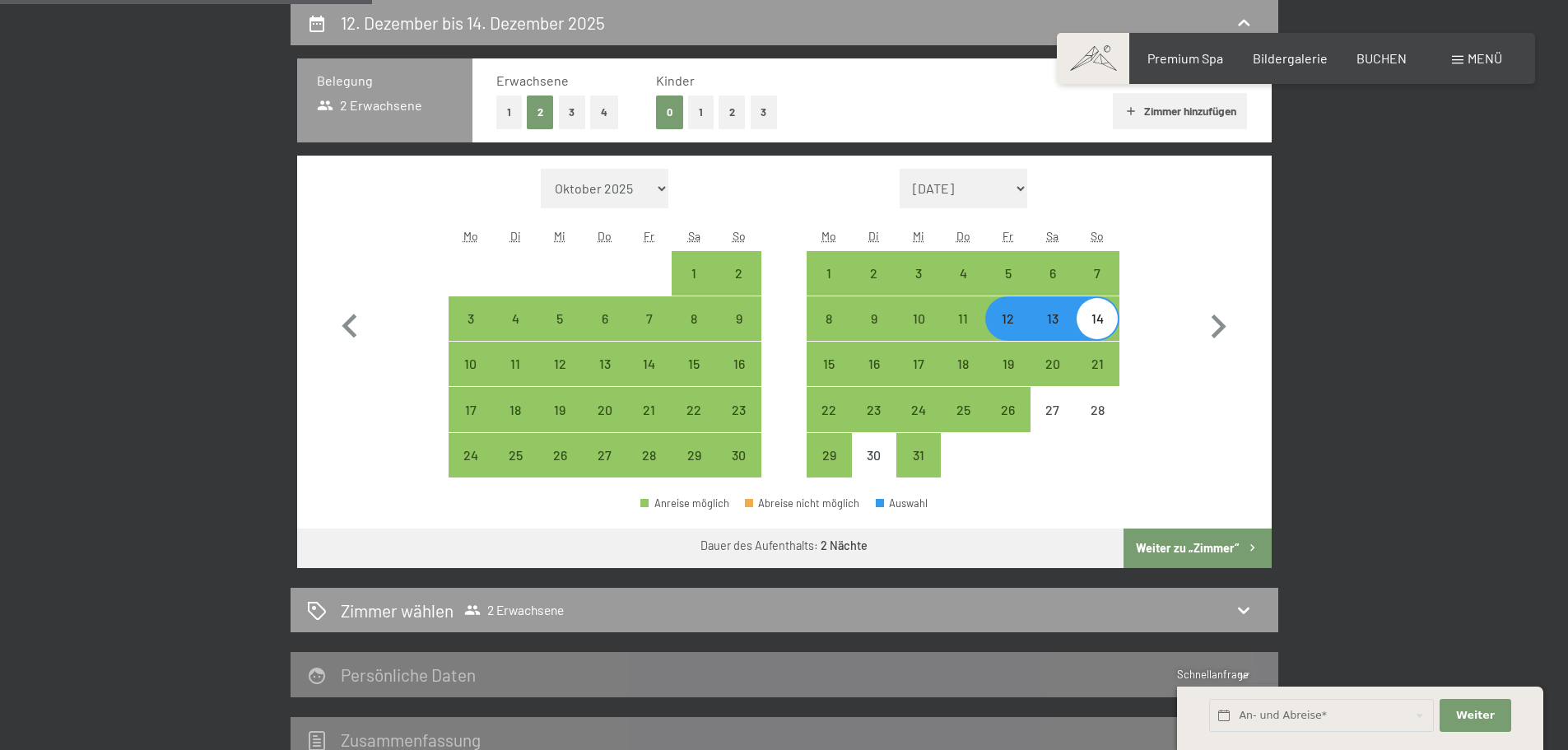
click at [1197, 545] on button "Weiter zu „Zimmer“" at bounding box center [1197, 548] width 147 height 40
select select "[DATE]"
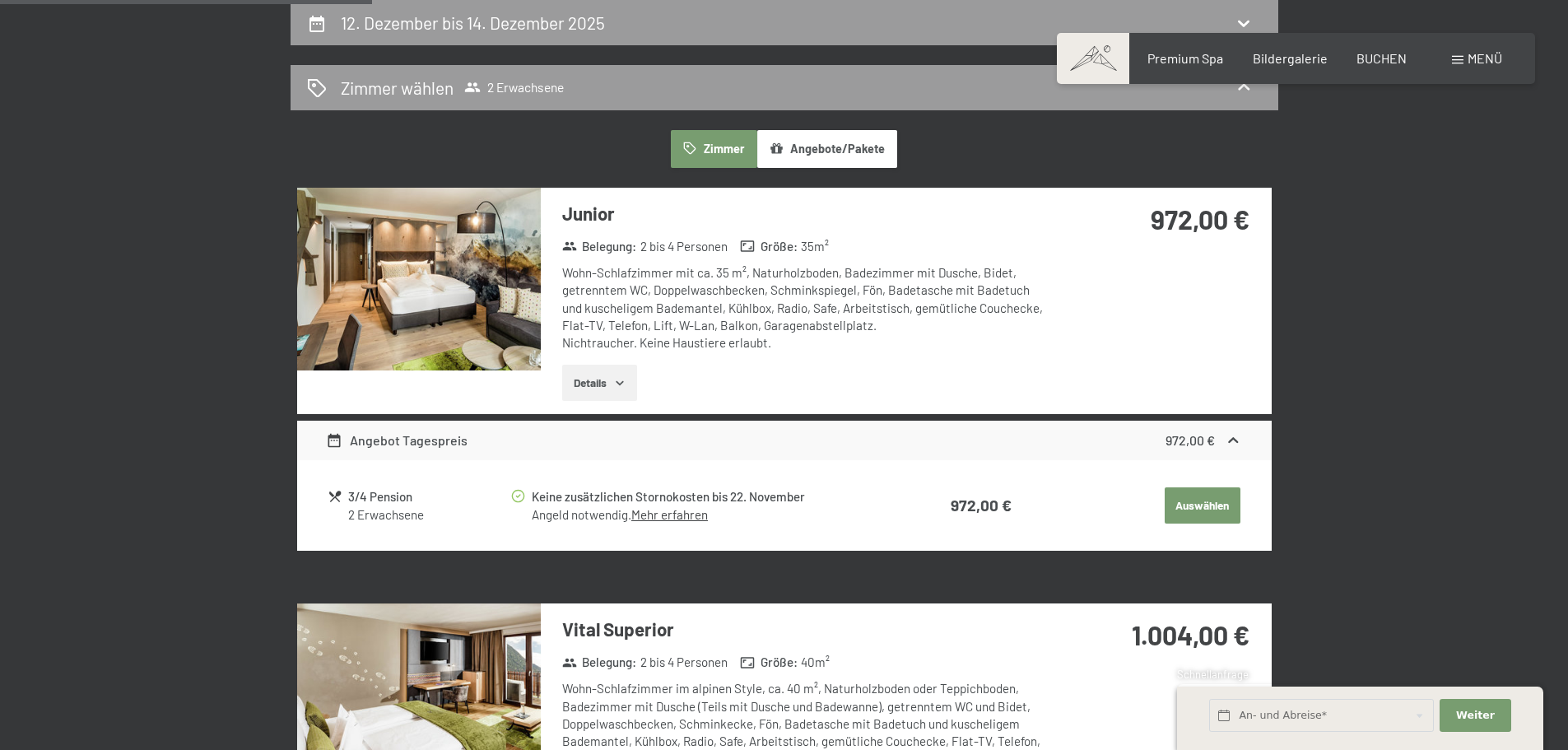
click at [453, 262] on img at bounding box center [418, 279] width 243 height 183
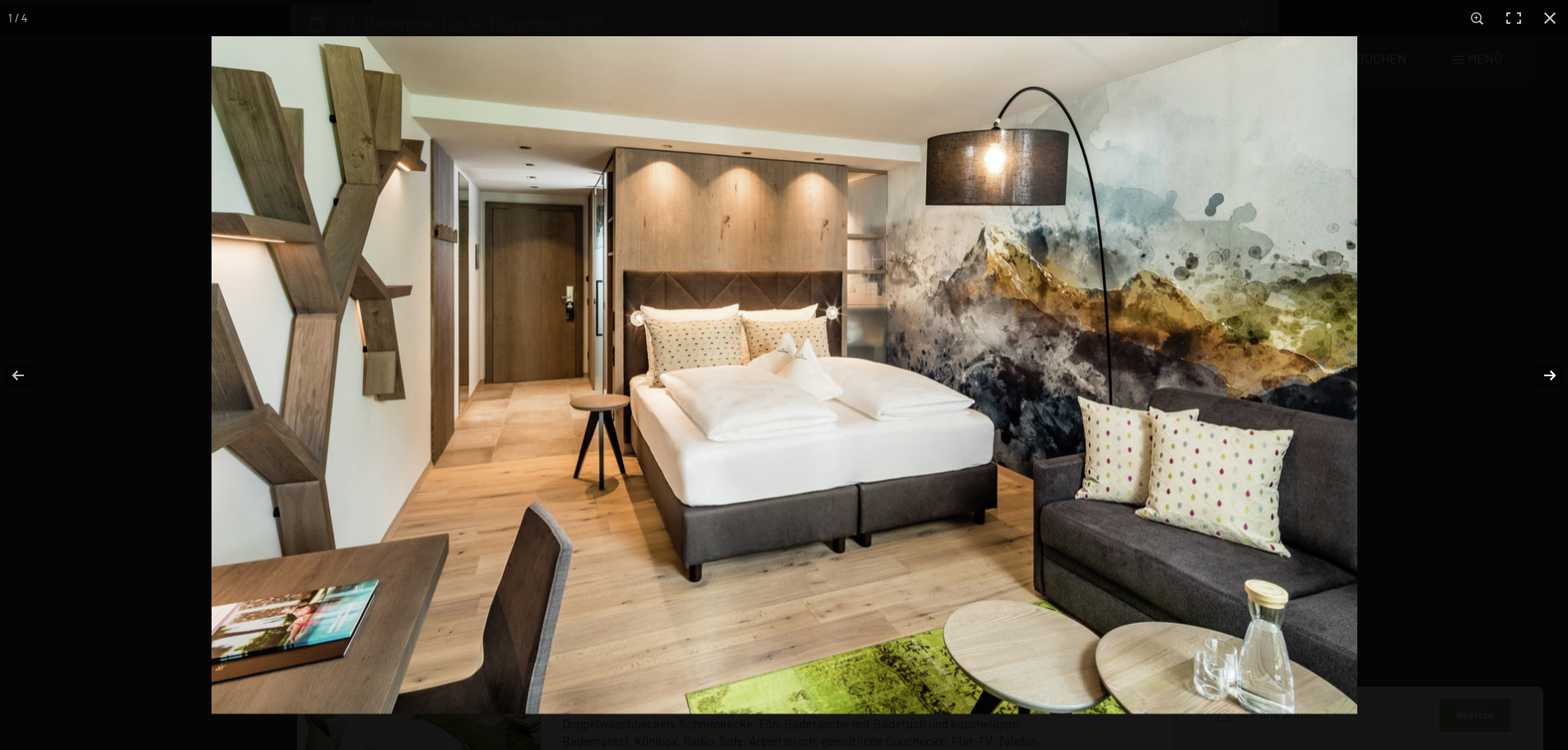
click at [1549, 371] on button "button" at bounding box center [1539, 375] width 57 height 82
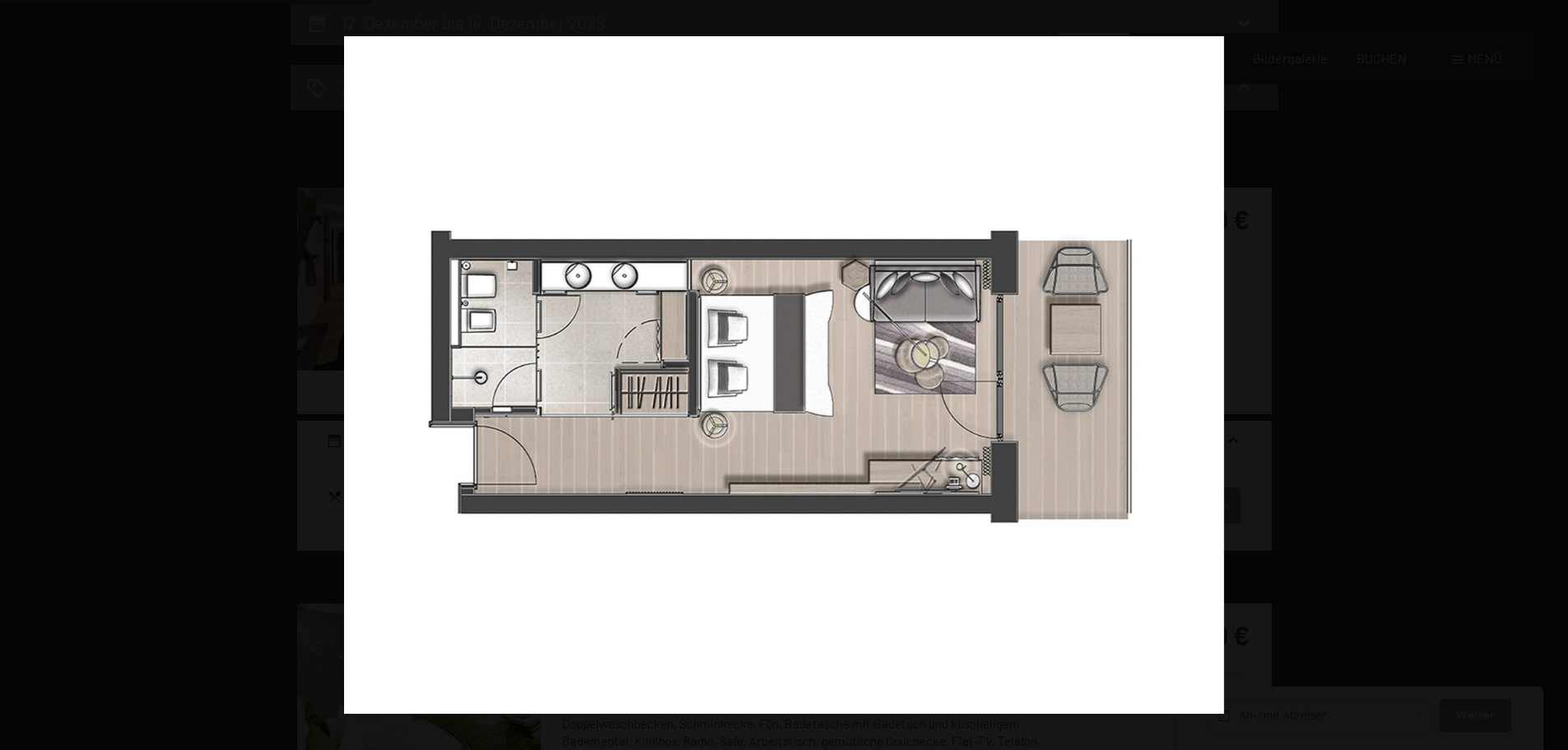
click at [1549, 371] on button "button" at bounding box center [1539, 375] width 57 height 82
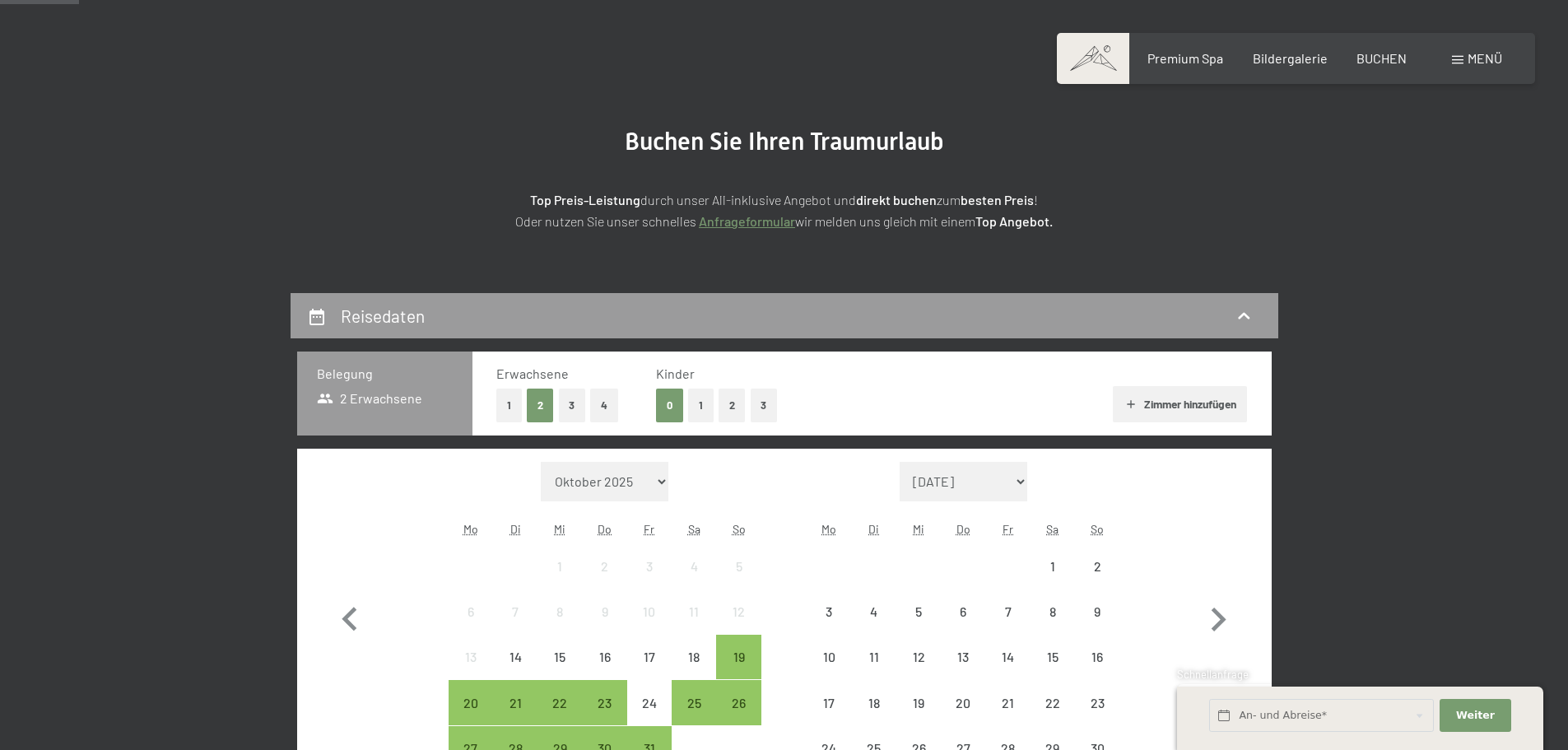
scroll to position [329, 0]
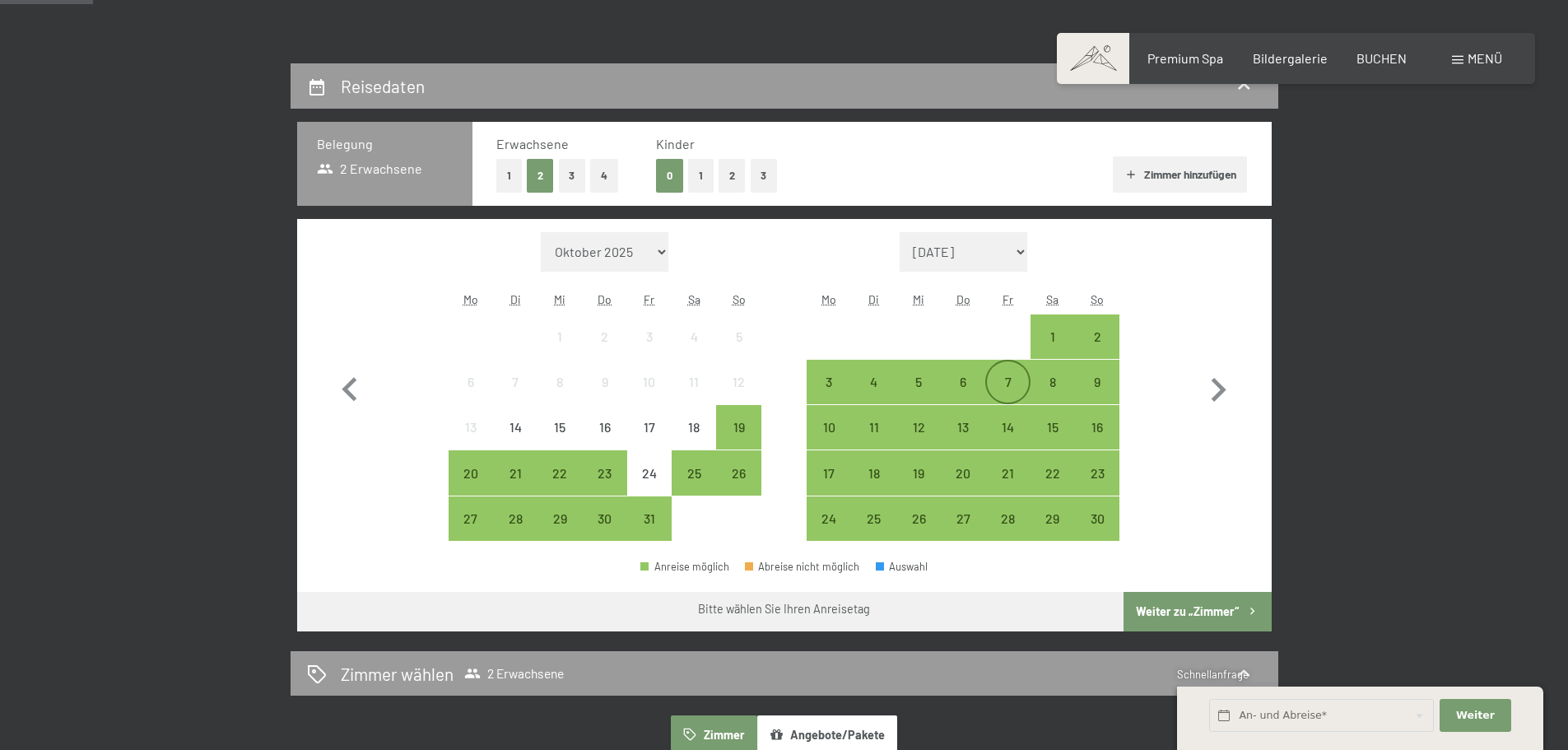
click at [1012, 370] on div "7" at bounding box center [1007, 381] width 41 height 41
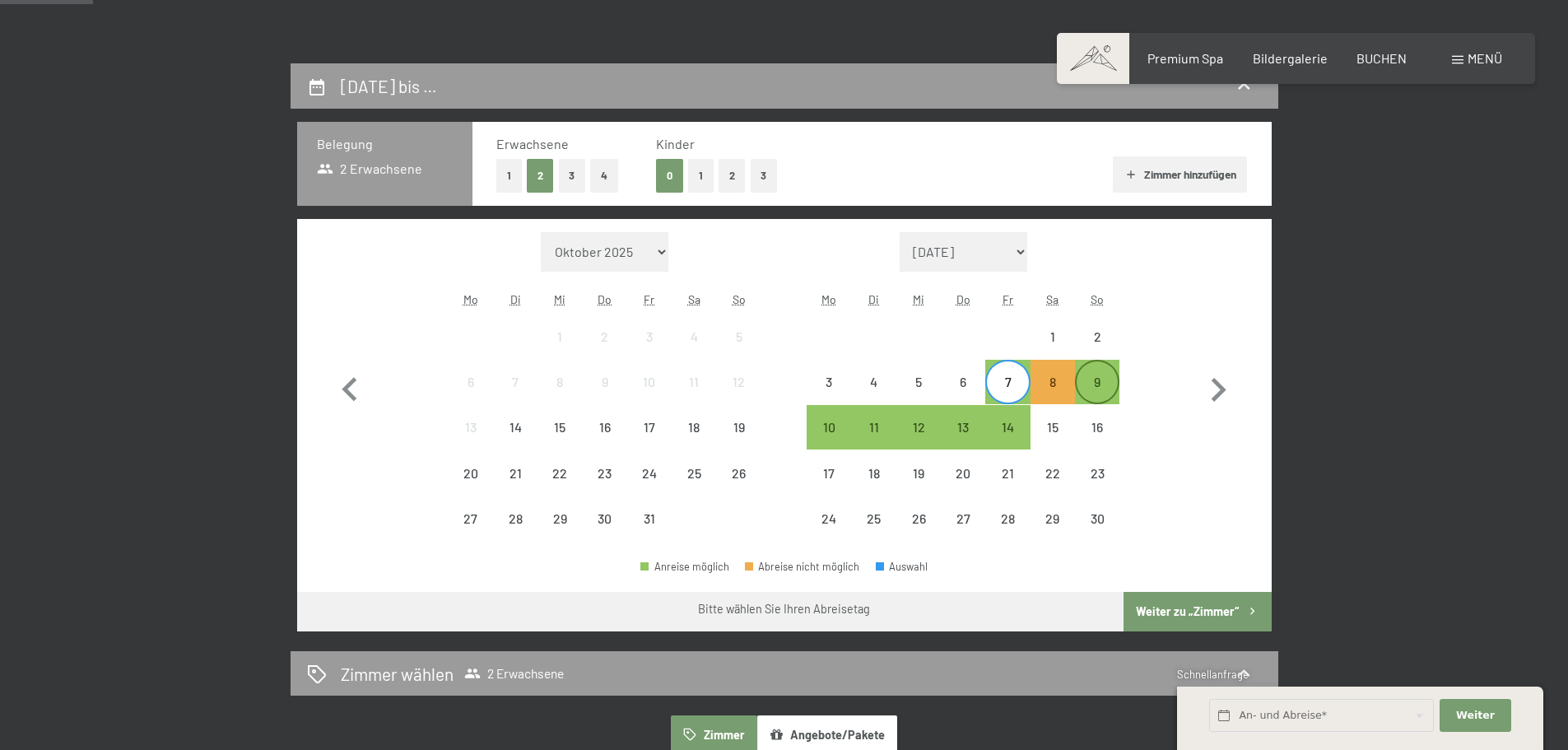
click at [1109, 377] on div "9" at bounding box center [1097, 396] width 41 height 41
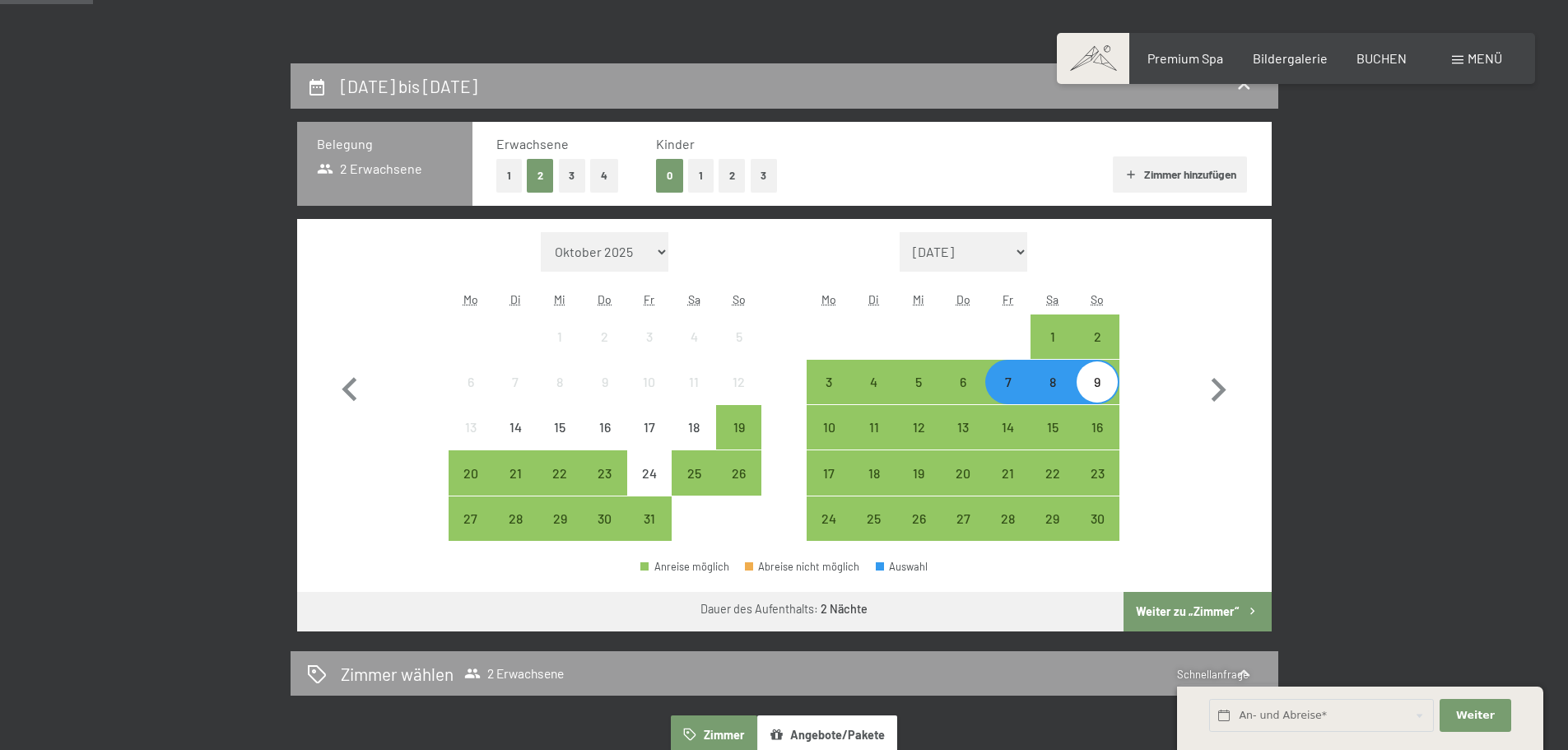
click at [1219, 604] on button "Weiter zu „Zimmer“" at bounding box center [1197, 611] width 147 height 40
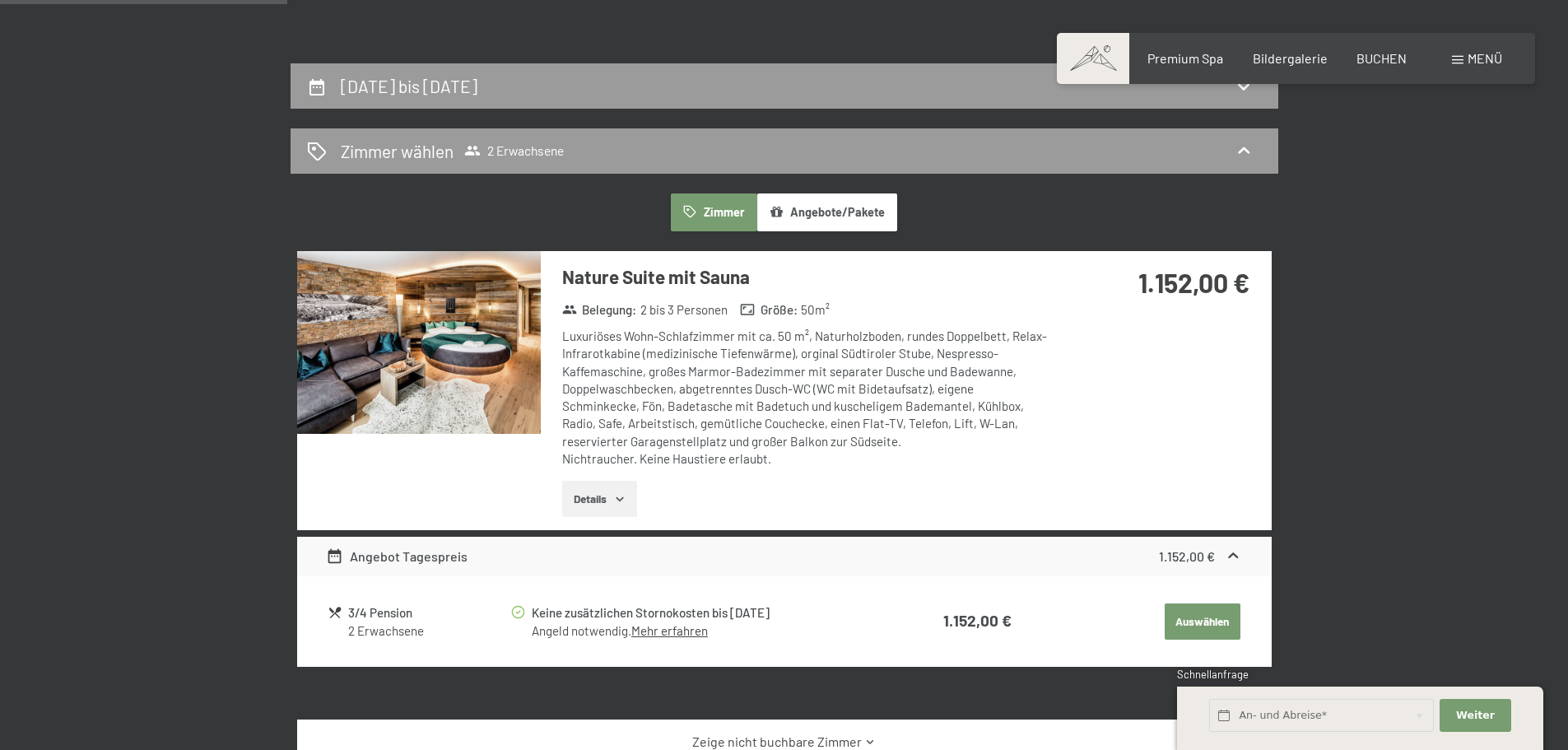
scroll to position [392, 0]
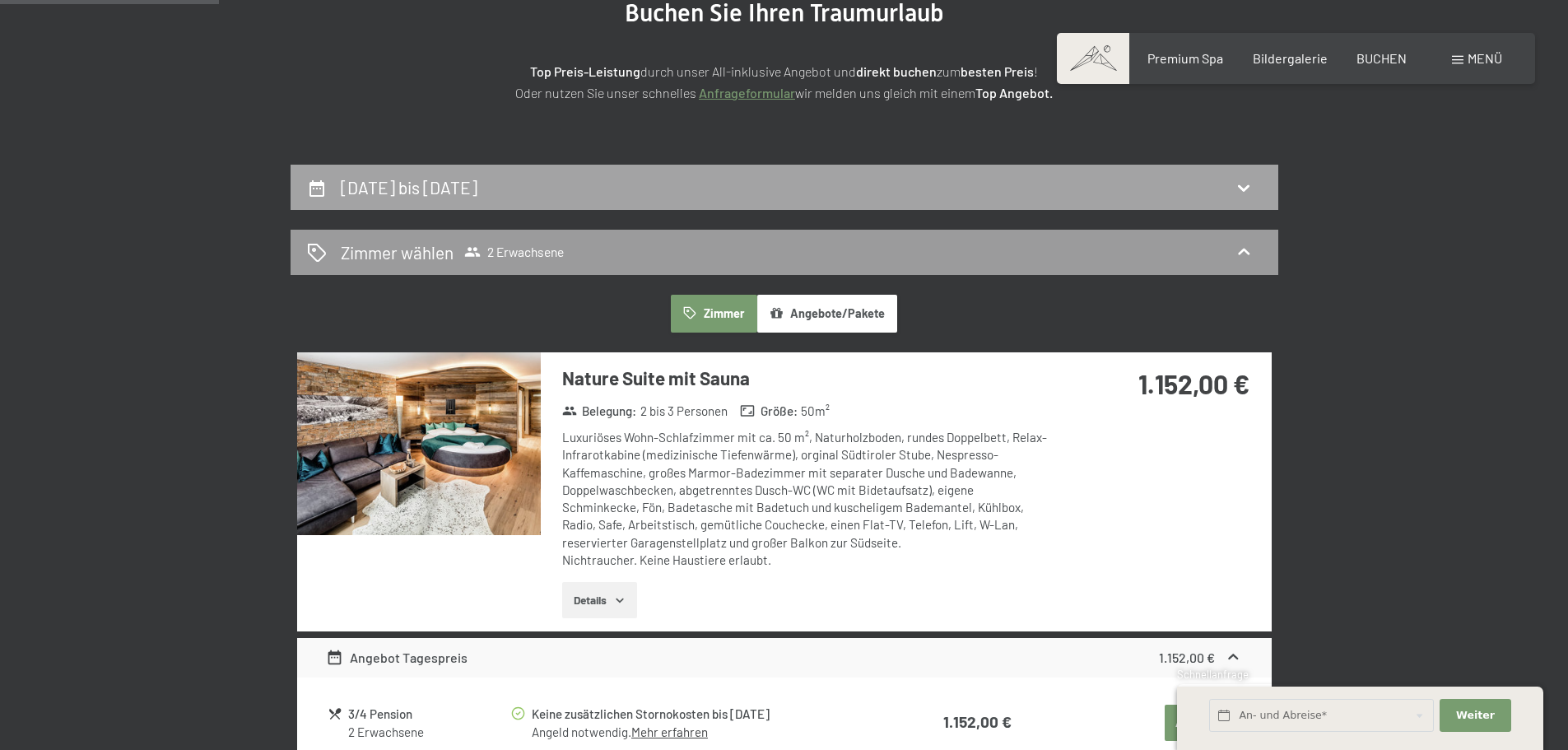
click at [817, 185] on div "7. November bis 9. November 2025" at bounding box center [784, 187] width 954 height 24
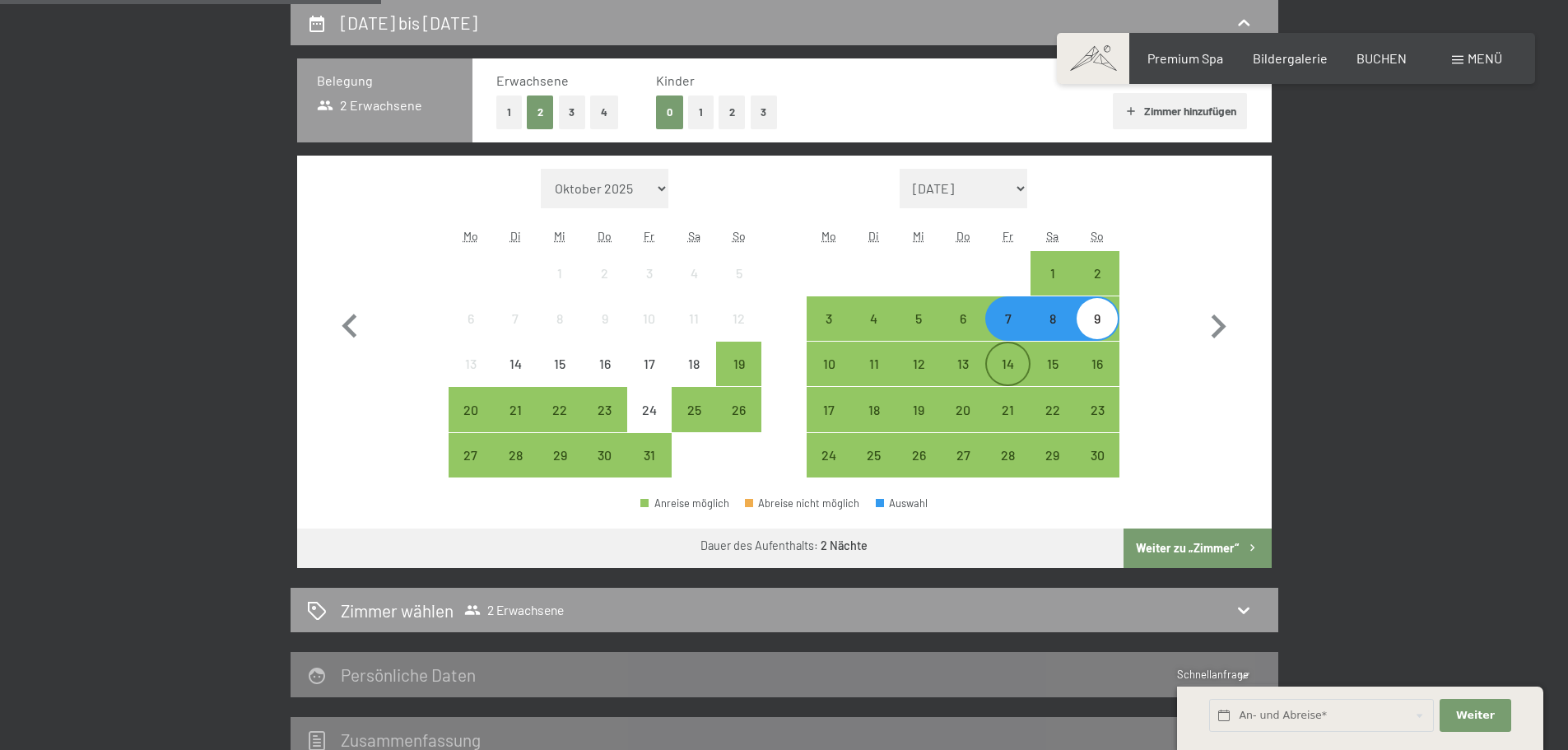
click at [1005, 350] on div "14" at bounding box center [1007, 364] width 41 height 41
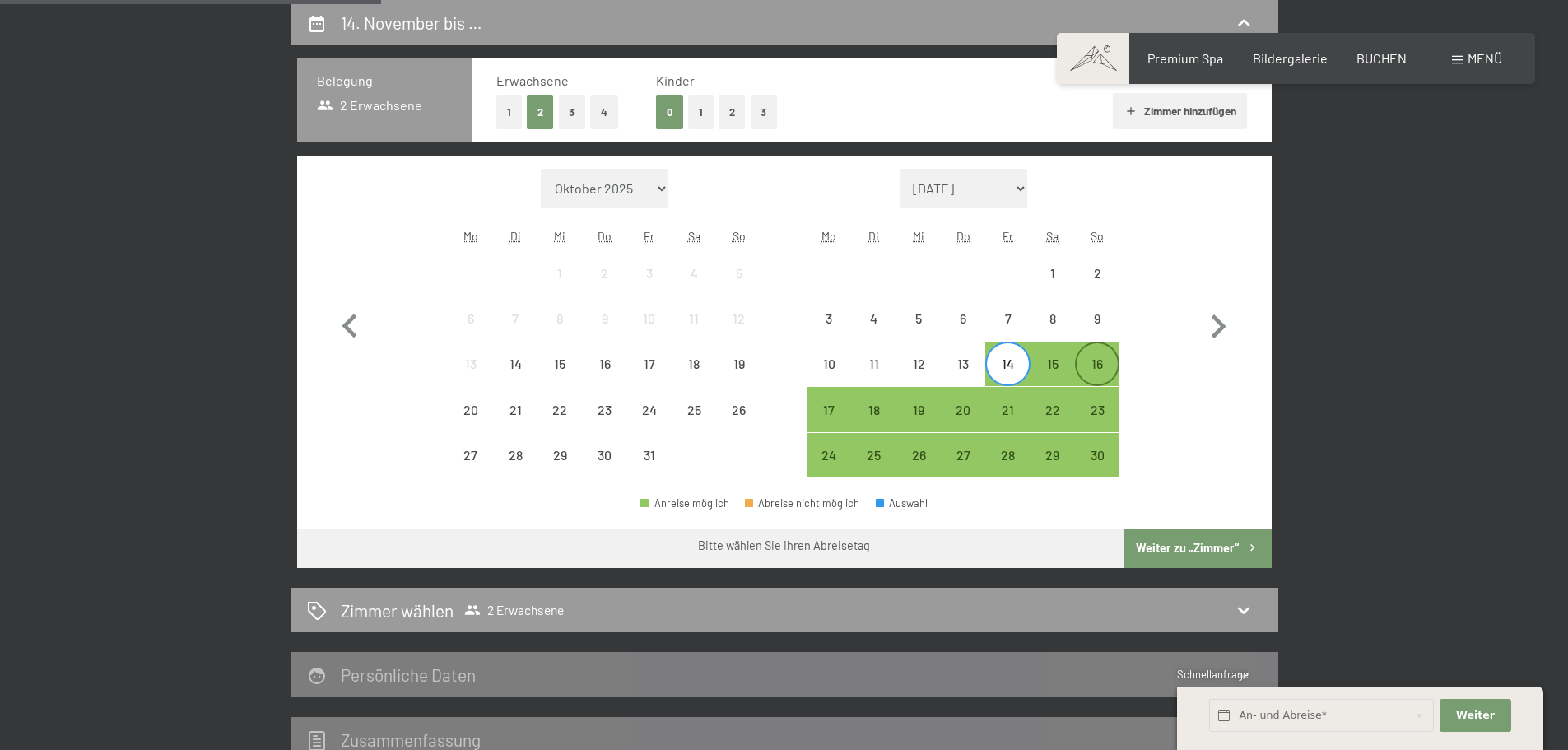
click at [1105, 363] on div "16" at bounding box center [1097, 377] width 41 height 41
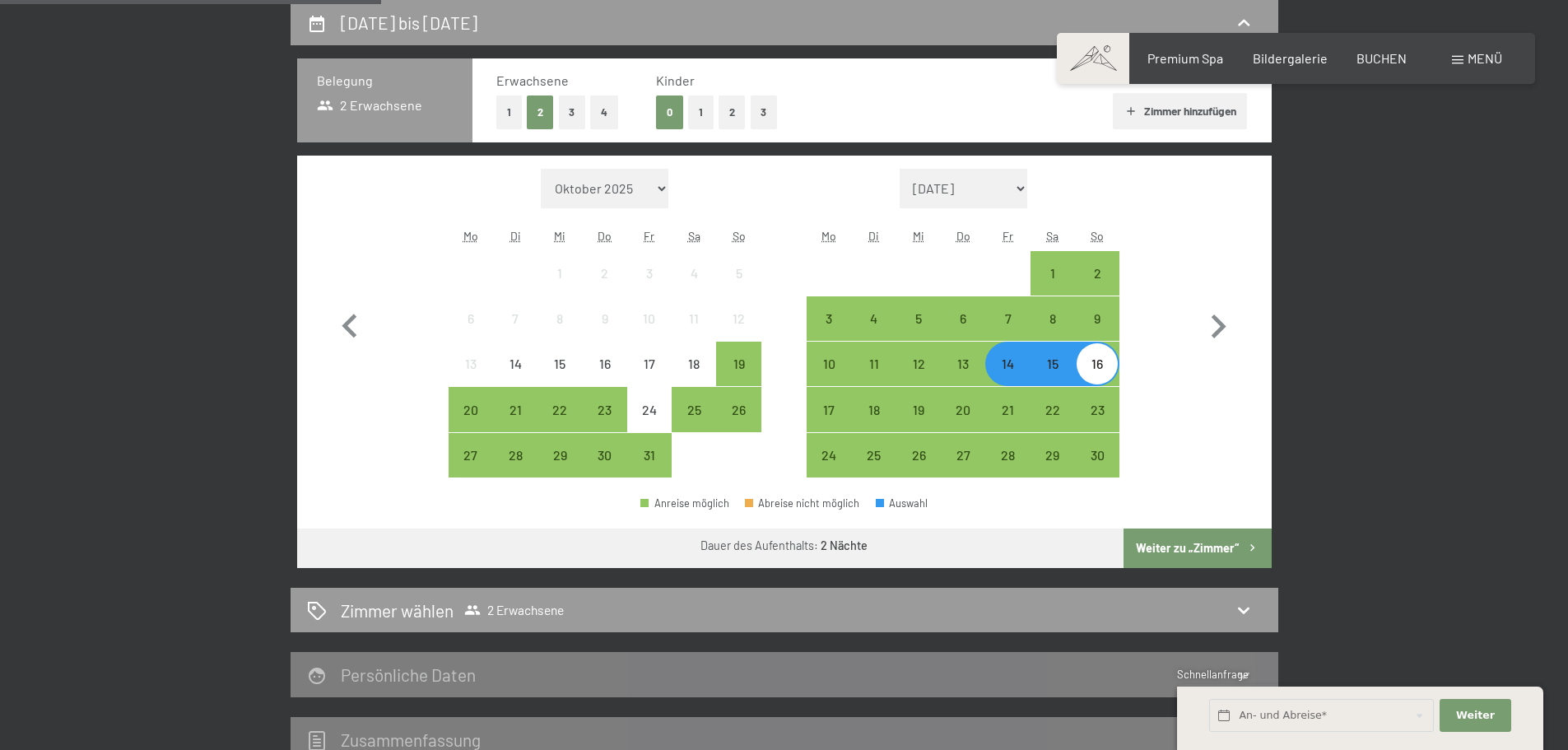
click at [1169, 543] on button "Weiter zu „Zimmer“" at bounding box center [1197, 548] width 147 height 40
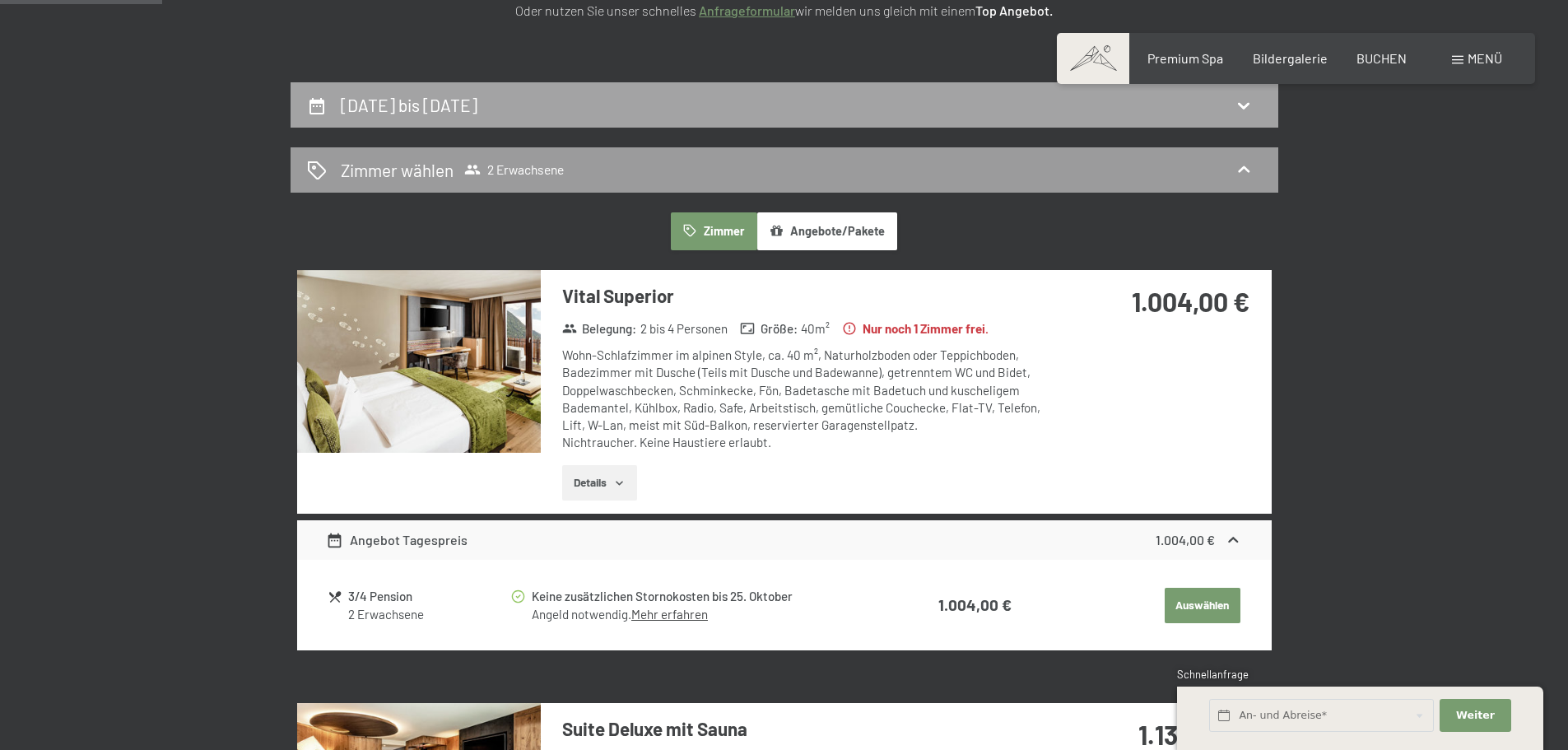
click at [829, 120] on div "14. November bis 16. November 2025" at bounding box center [784, 105] width 987 height 45
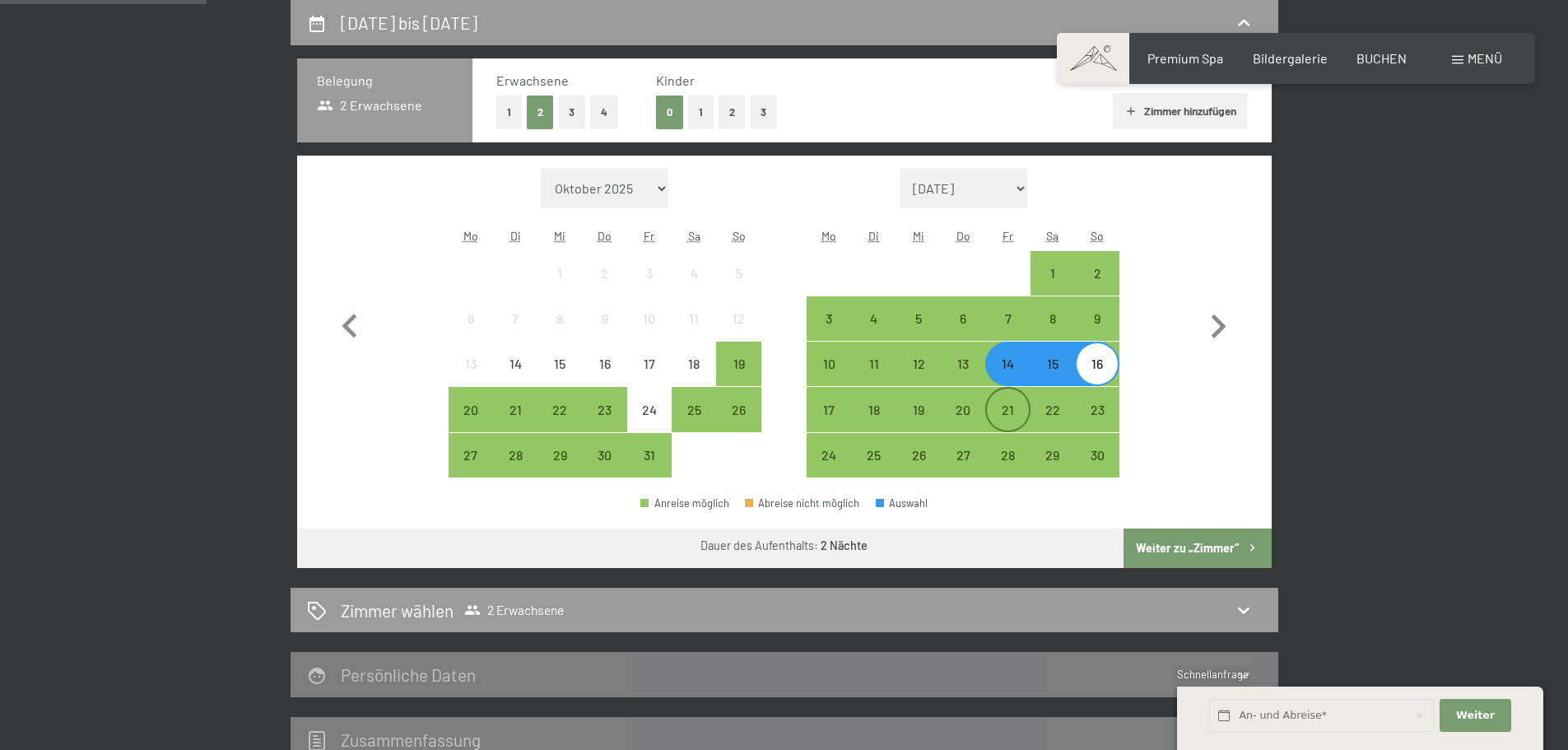
click at [1007, 417] on div "21" at bounding box center [1007, 423] width 41 height 41
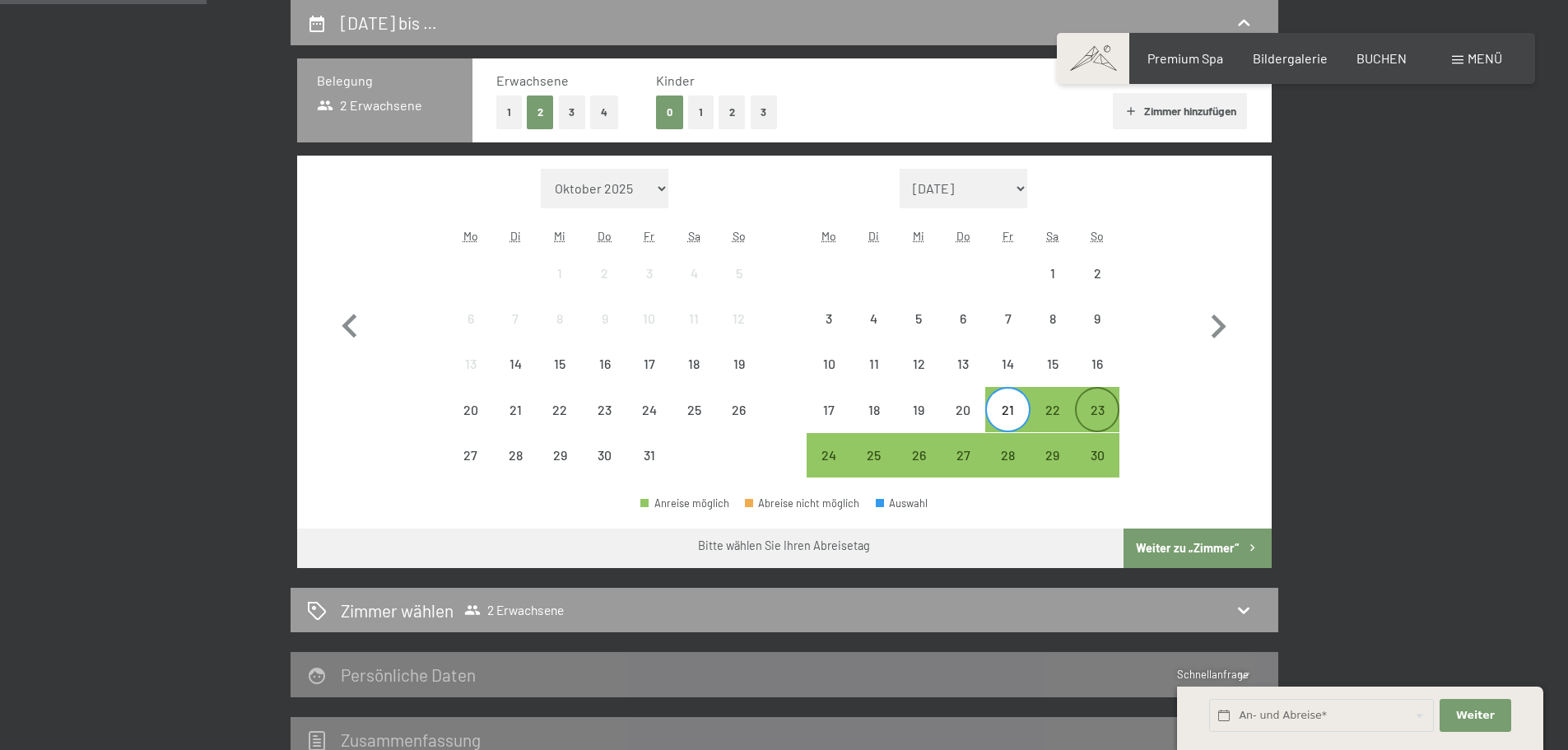
click at [1085, 423] on div "23" at bounding box center [1097, 423] width 41 height 41
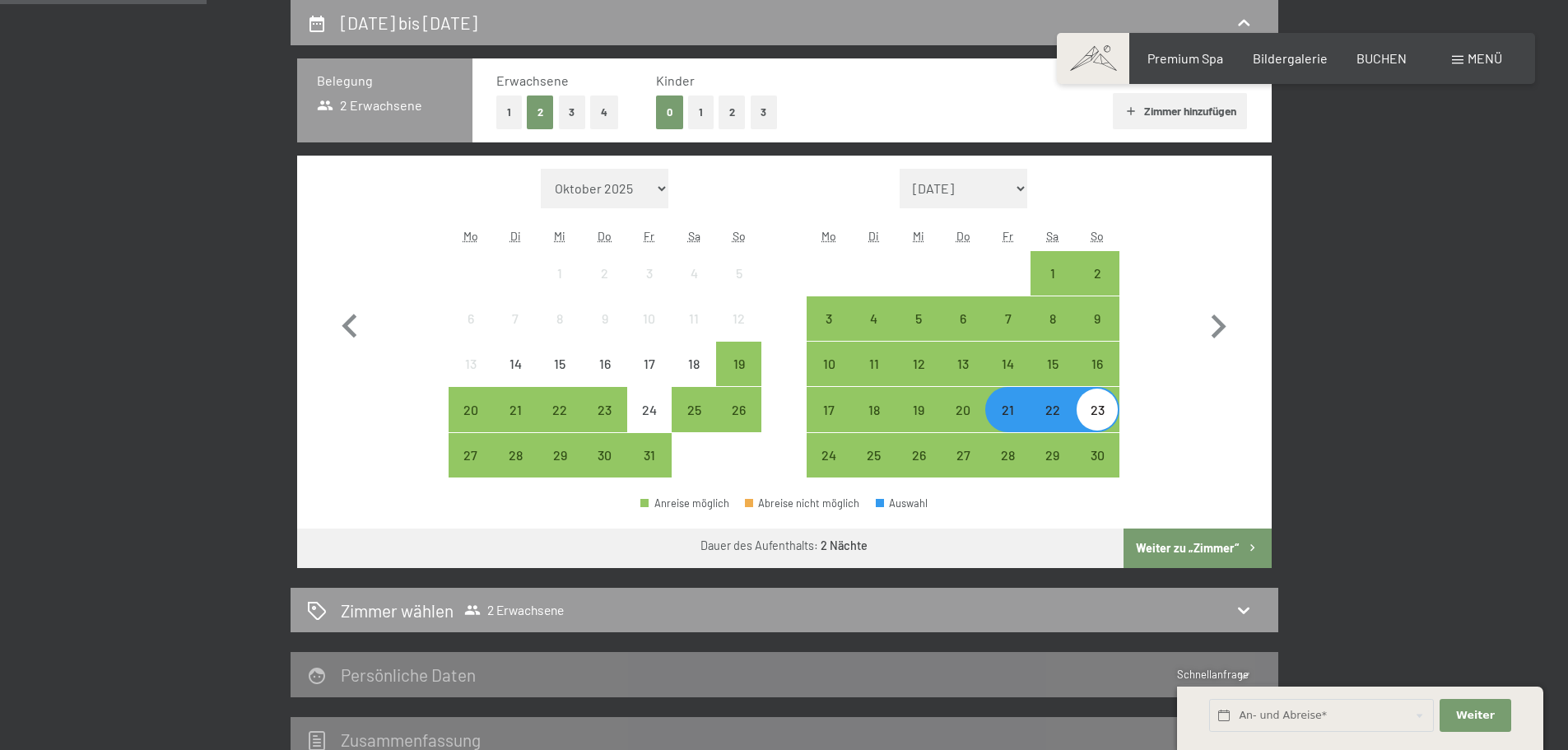
click at [1194, 545] on button "Weiter zu „Zimmer“" at bounding box center [1197, 548] width 147 height 40
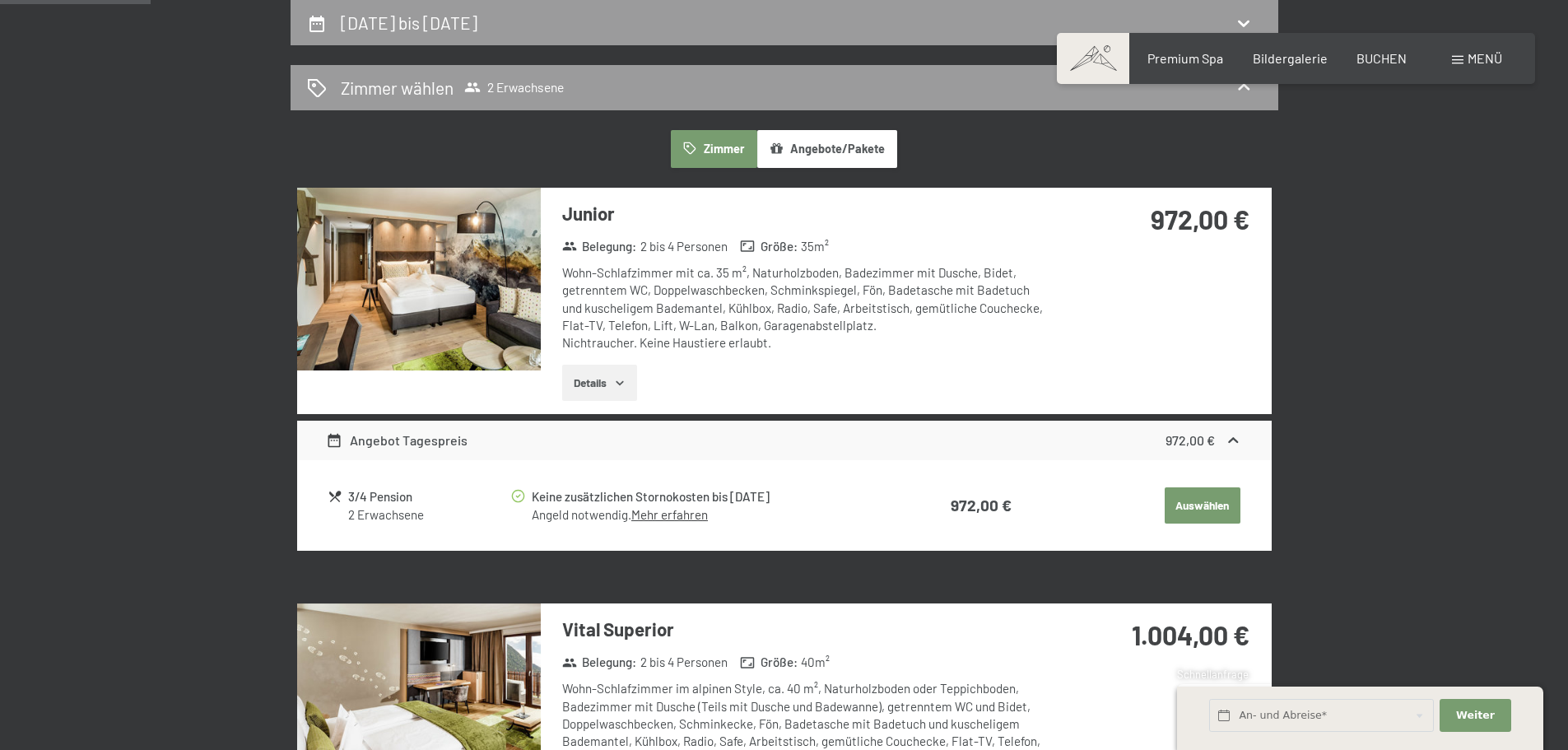
scroll to position [722, 0]
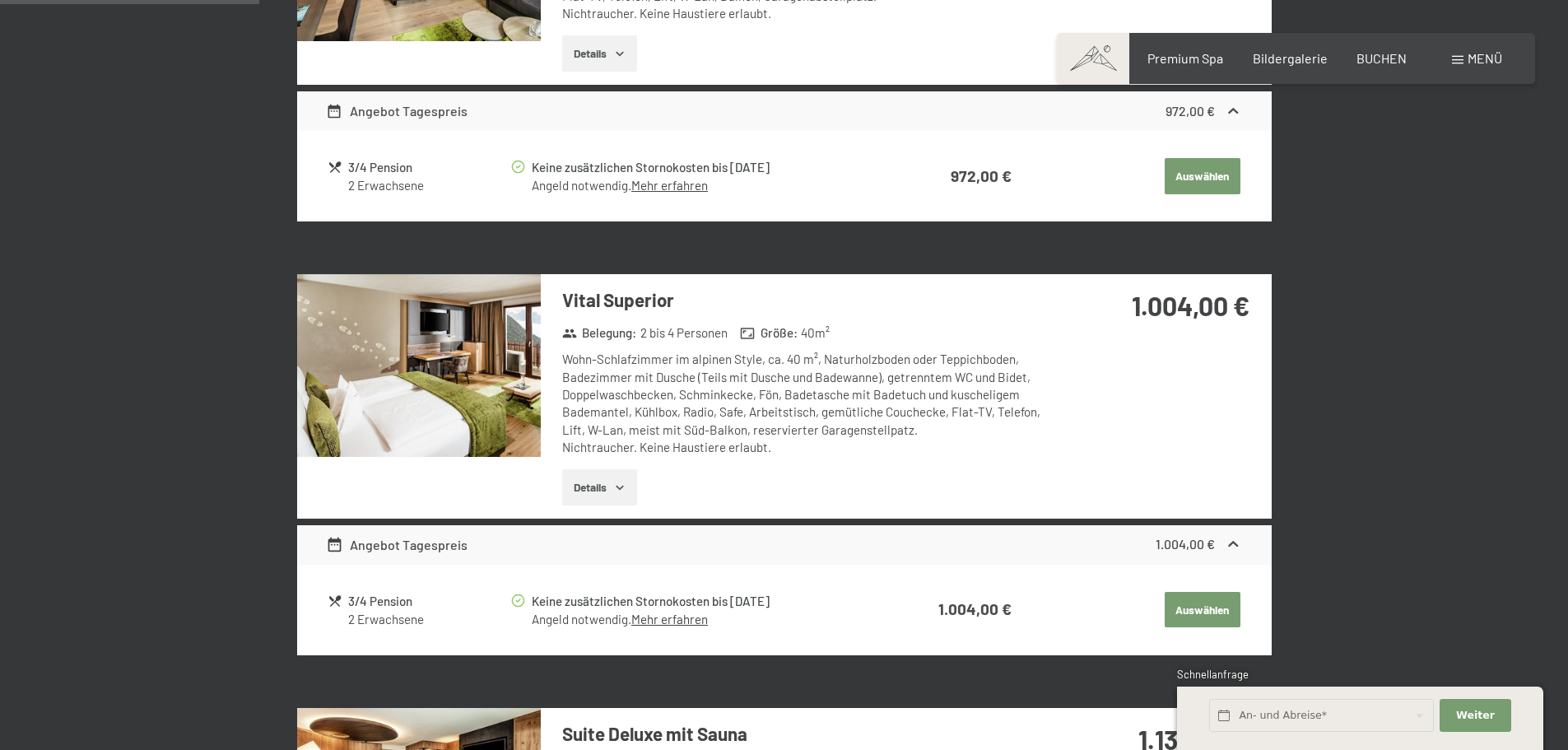
click at [396, 374] on img at bounding box center [418, 365] width 243 height 183
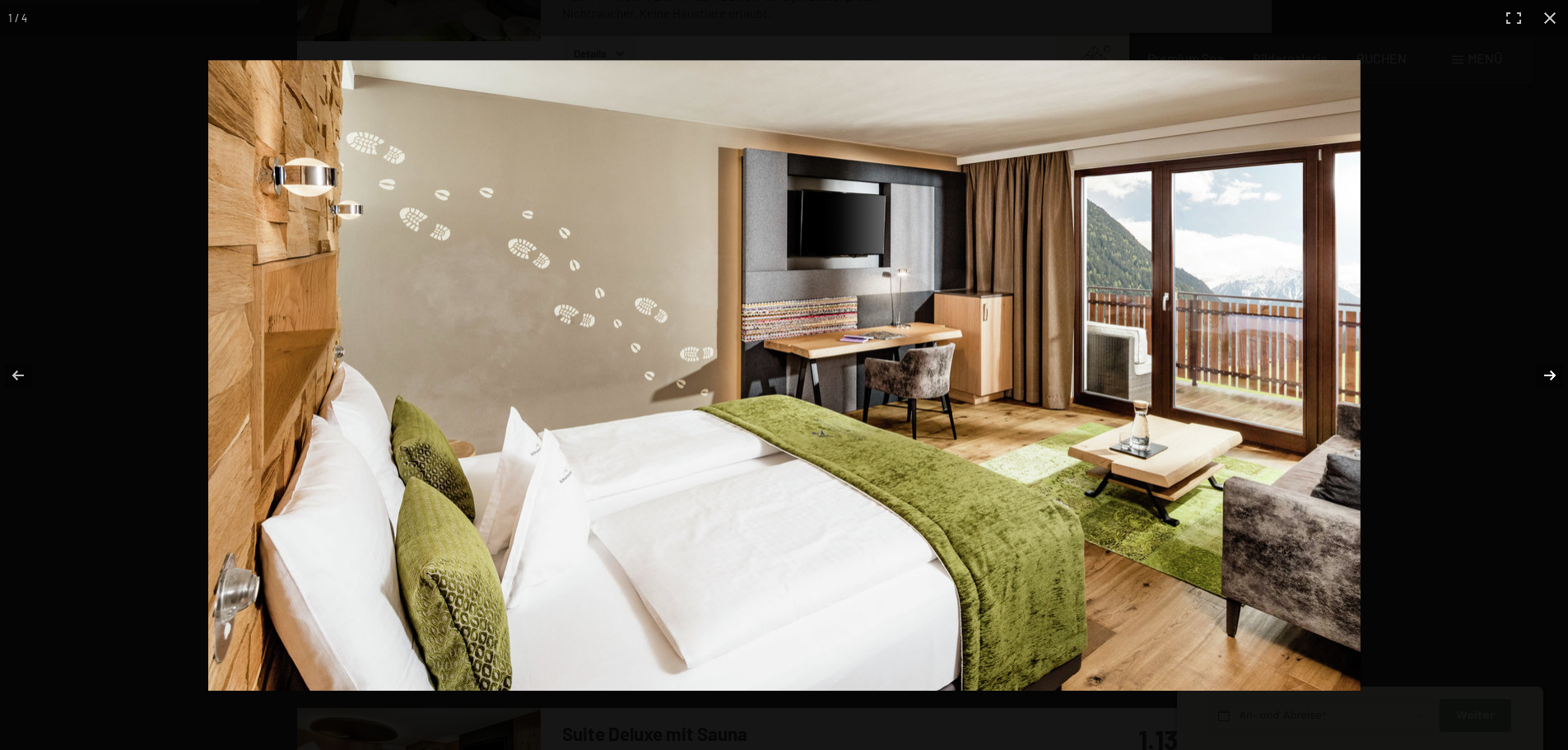
click at [1553, 373] on button "button" at bounding box center [1539, 375] width 57 height 82
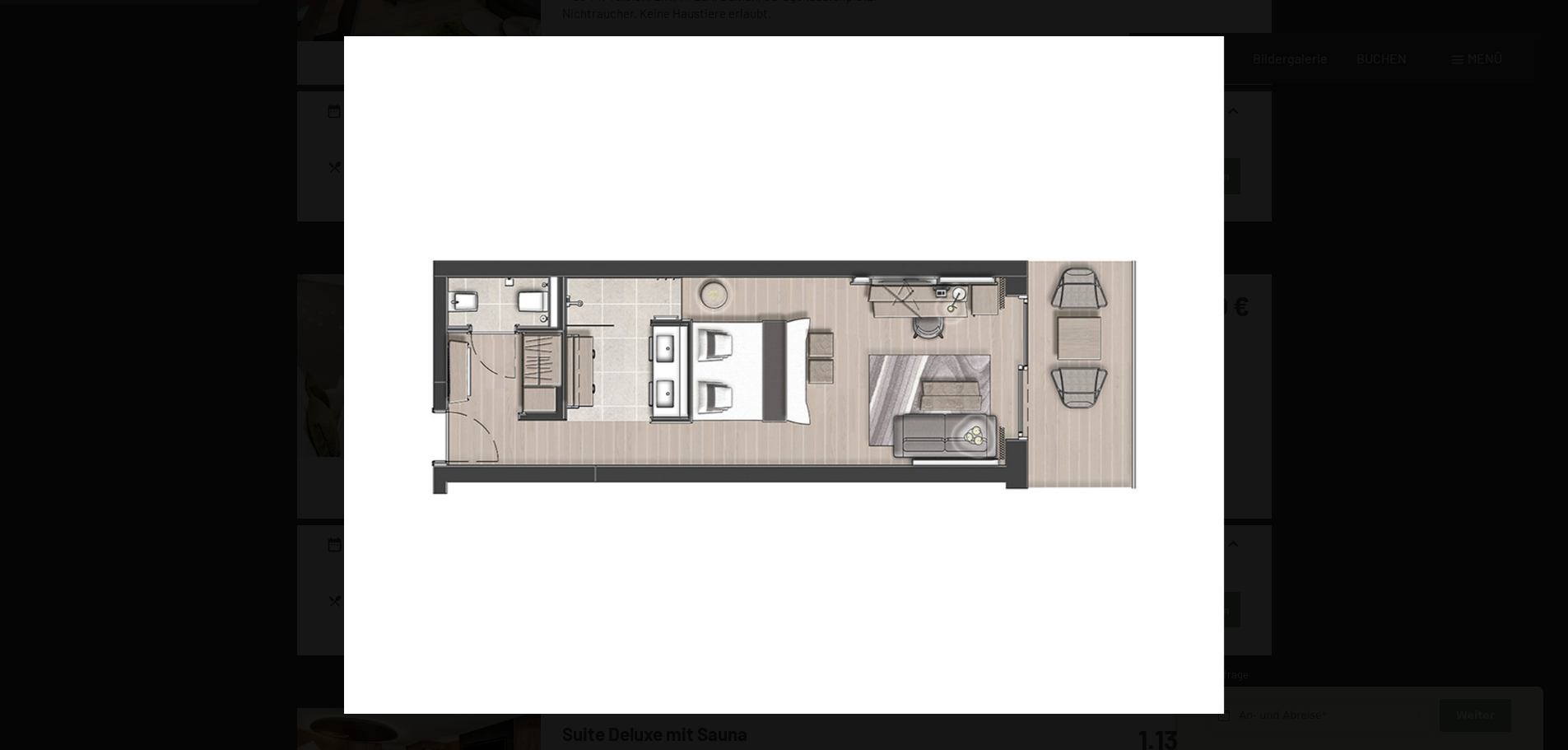
click at [1553, 373] on button "button" at bounding box center [1539, 375] width 57 height 82
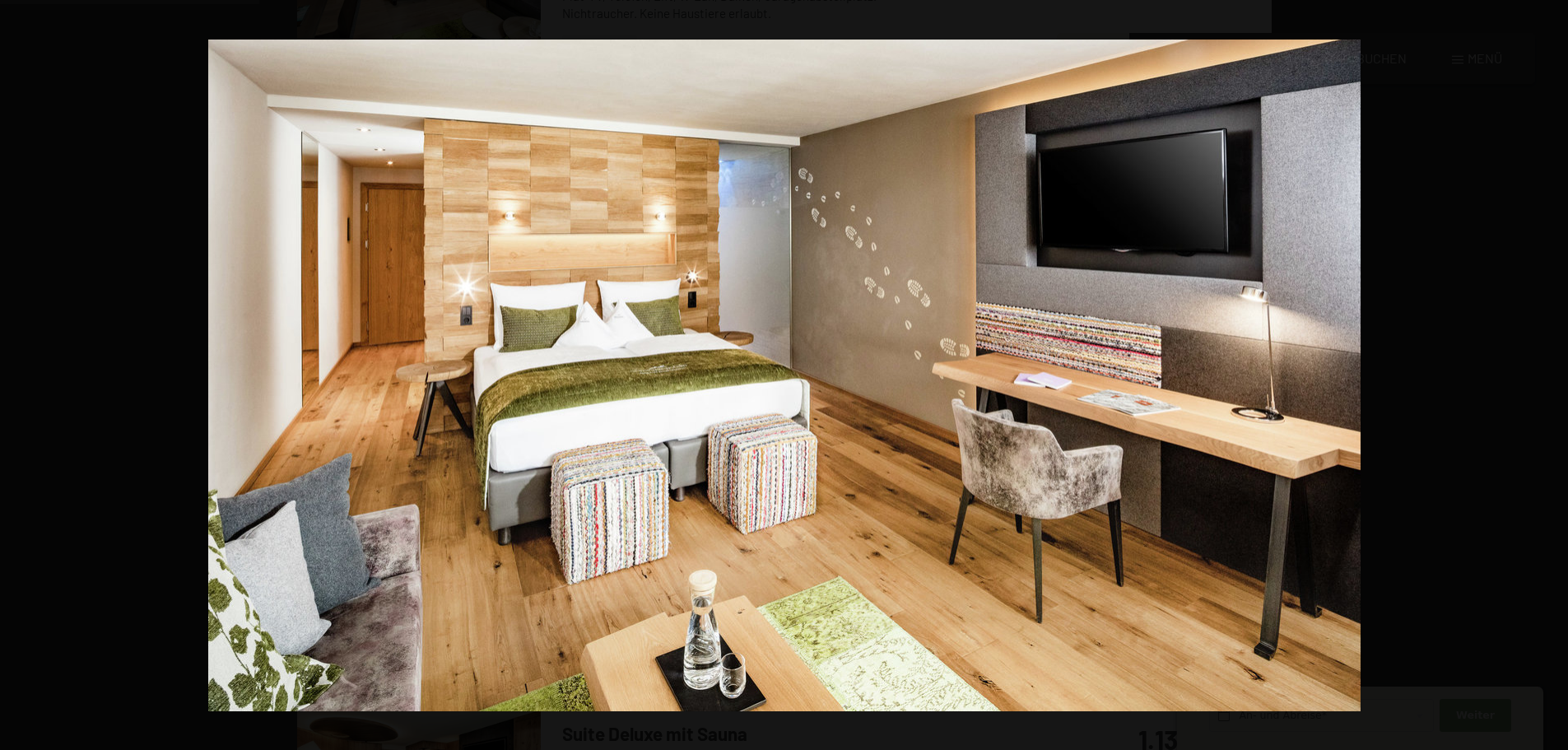
click at [1553, 373] on button "button" at bounding box center [1539, 375] width 57 height 82
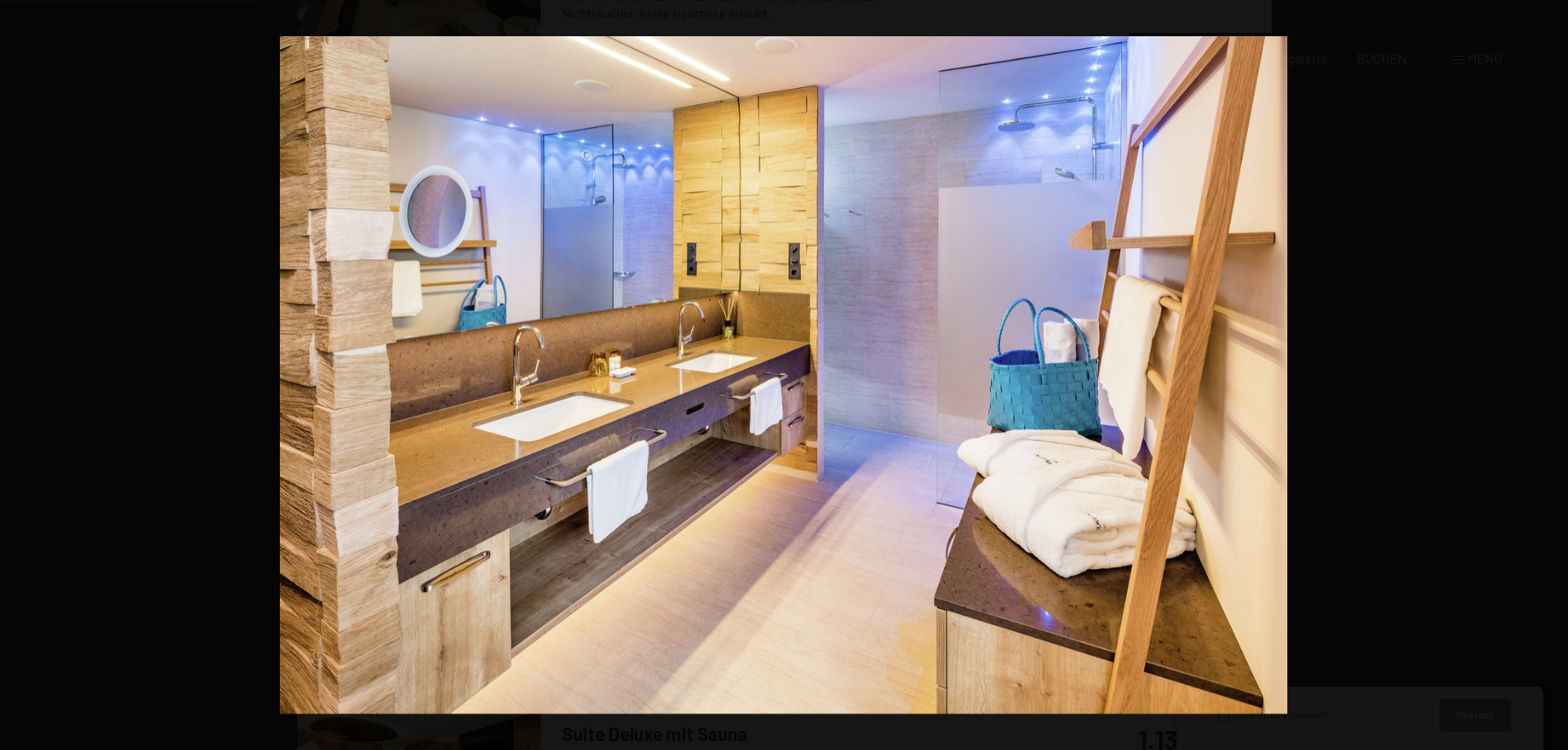
click at [1553, 373] on button "button" at bounding box center [1539, 375] width 57 height 82
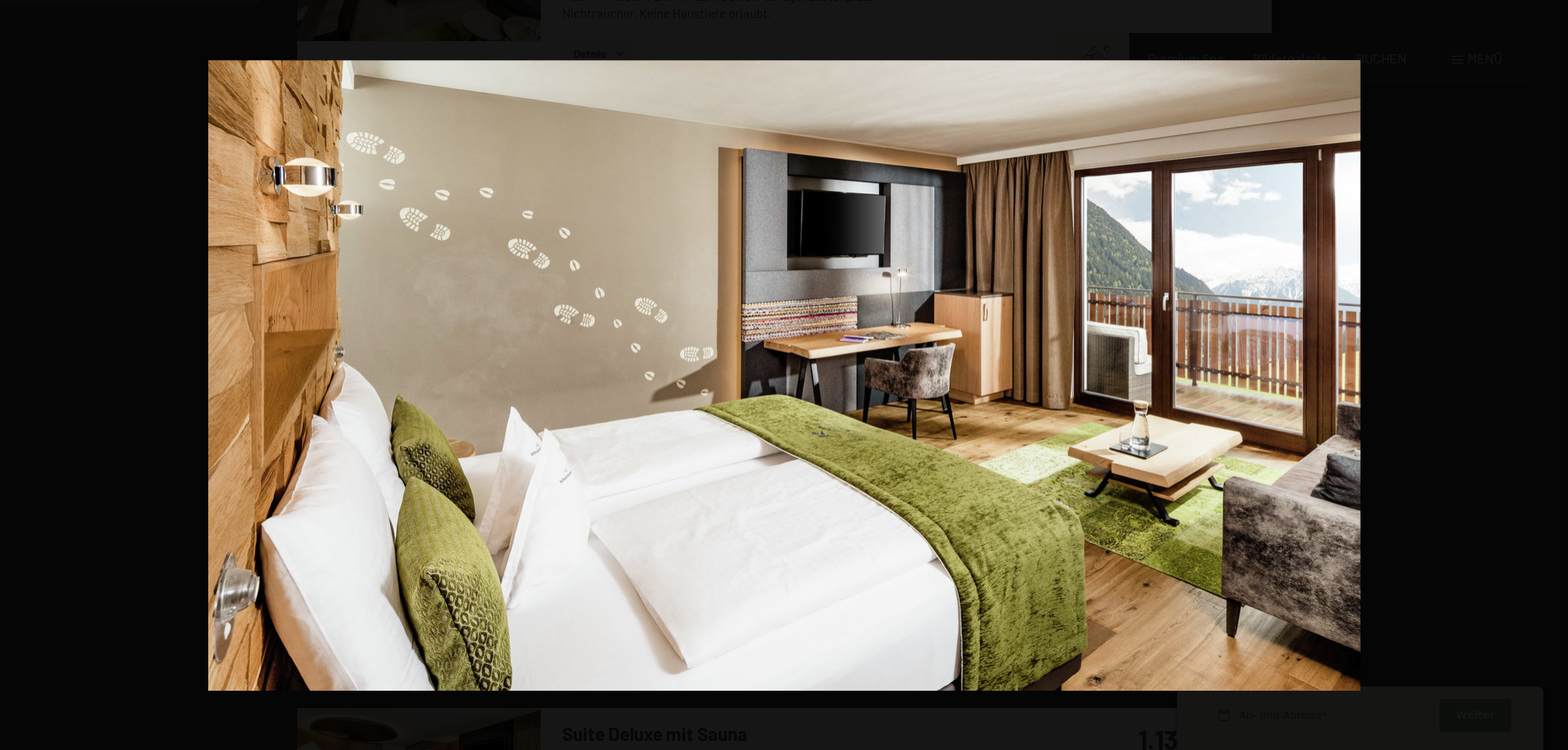
click at [1553, 373] on button "button" at bounding box center [1539, 375] width 57 height 82
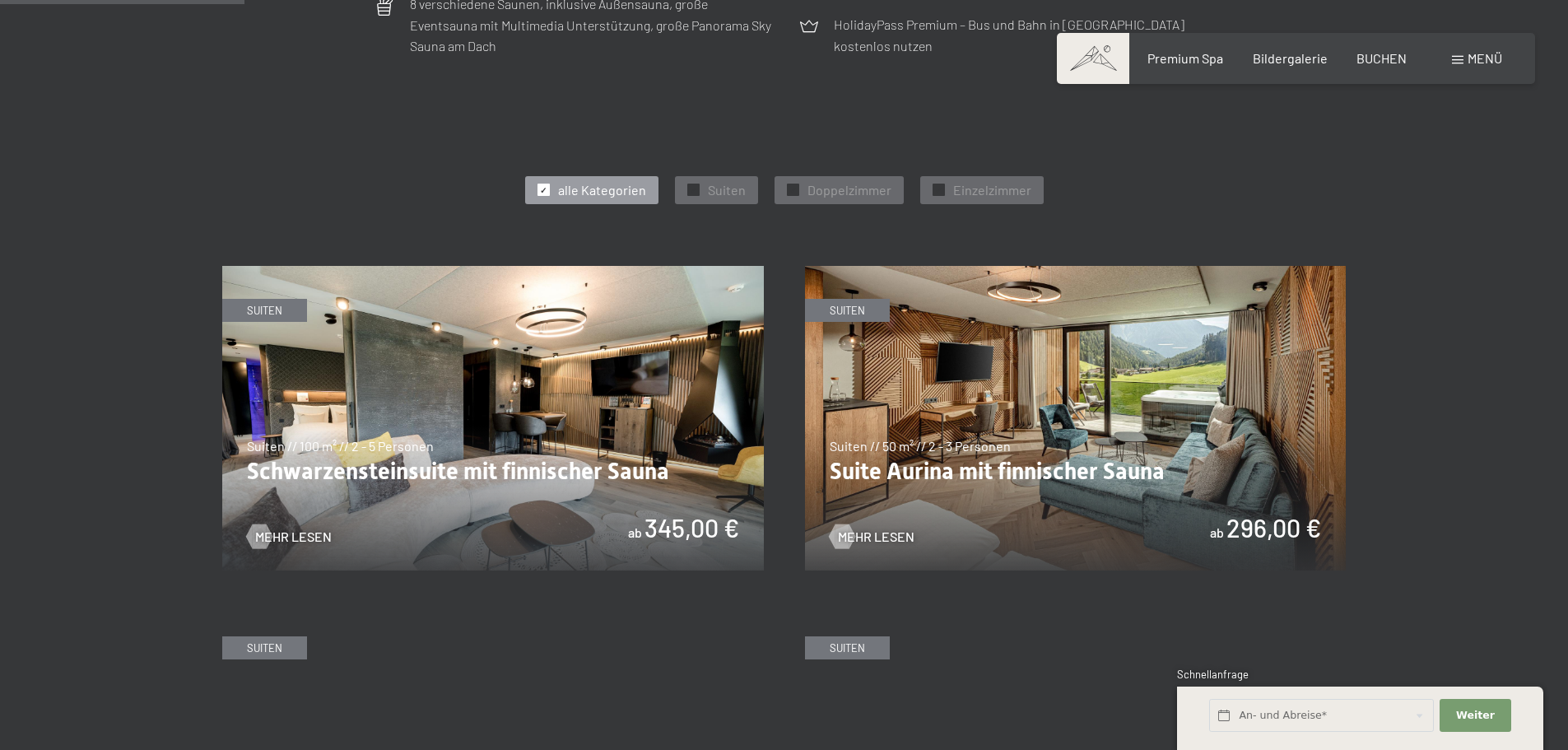
scroll to position [823, 0]
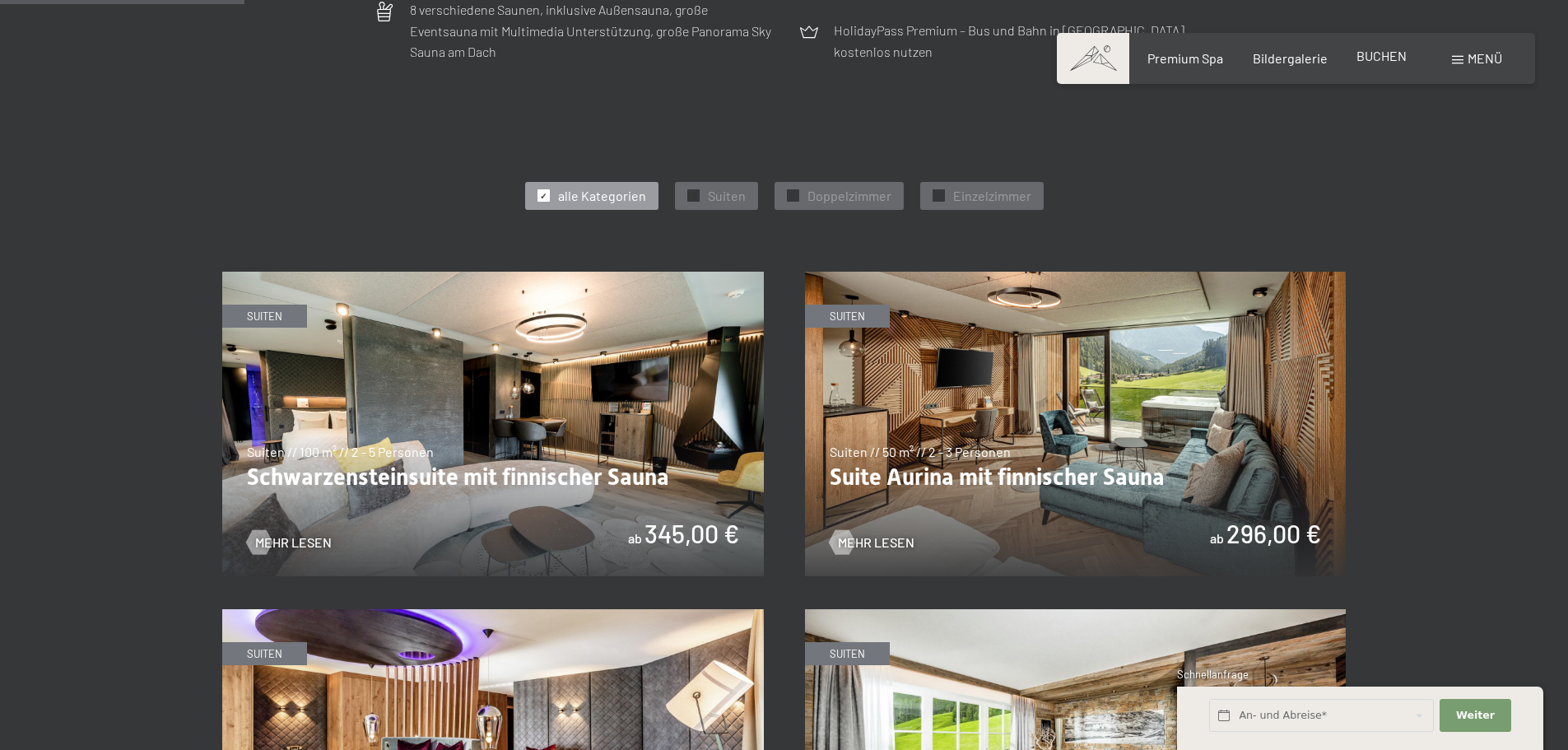
click at [1384, 56] on span "BUCHEN" at bounding box center [1381, 56] width 50 height 16
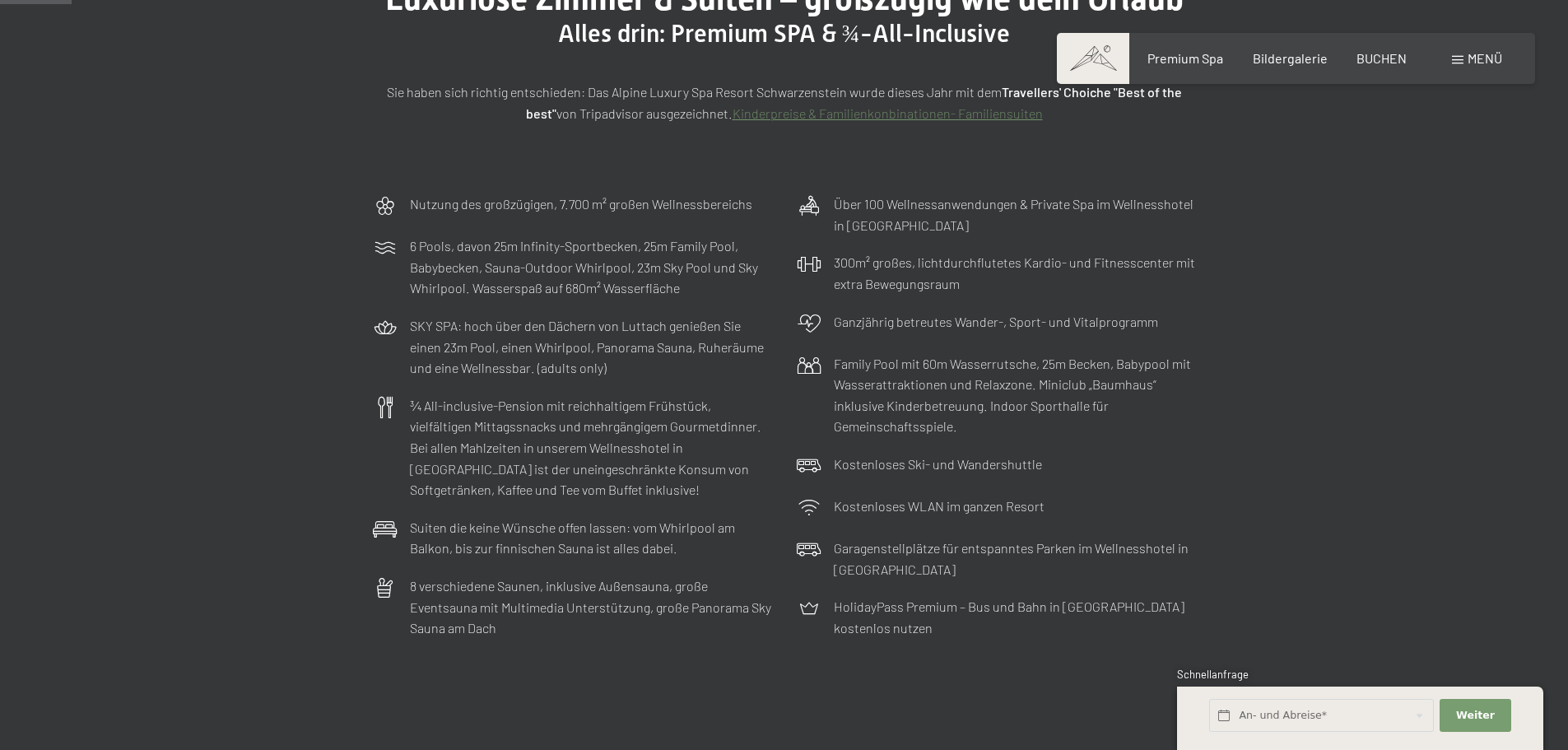
scroll to position [0, 0]
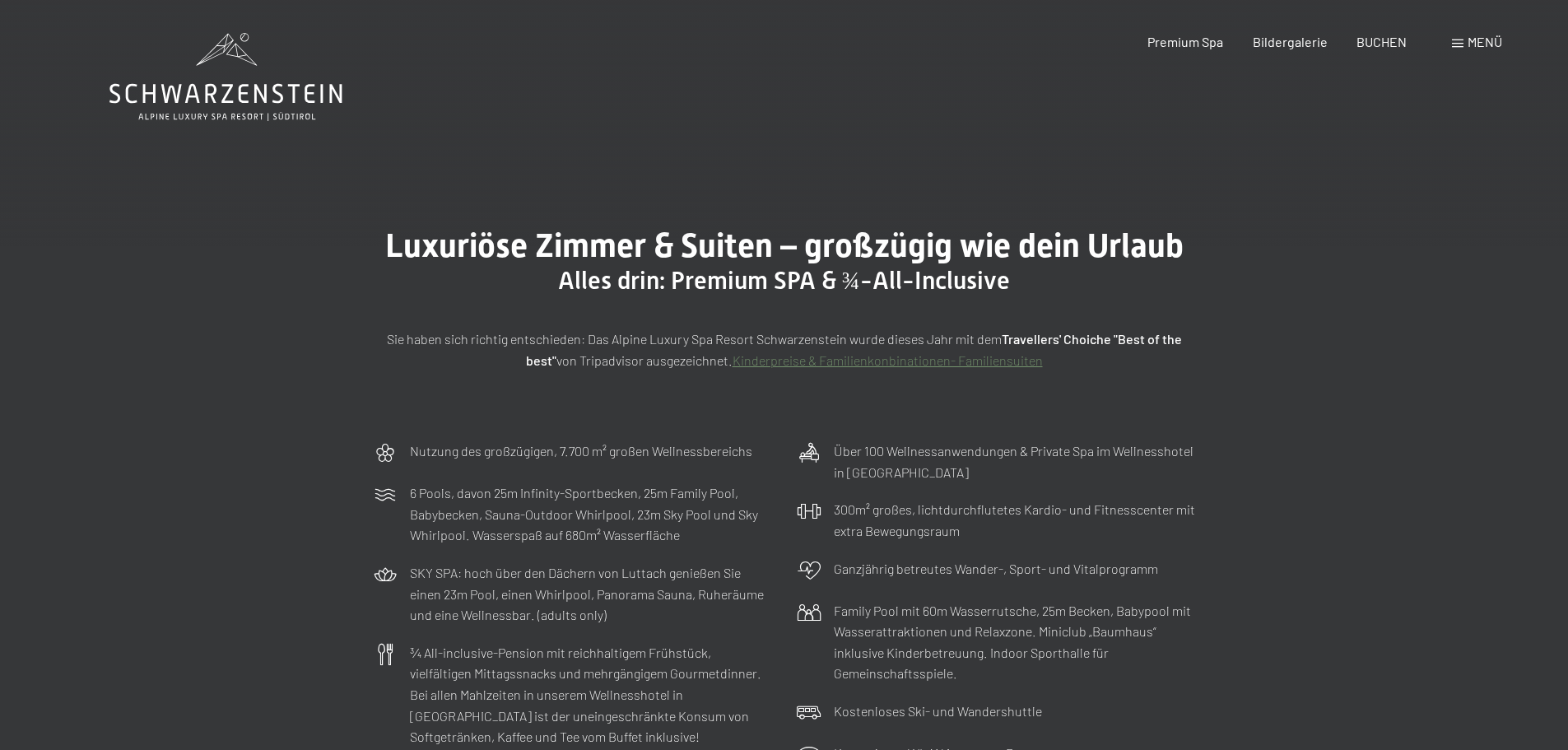
drag, startPoint x: 106, startPoint y: 88, endPoint x: 311, endPoint y: 194, distance: 230.8
drag, startPoint x: 344, startPoint y: 98, endPoint x: 110, endPoint y: 98, distance: 234.0
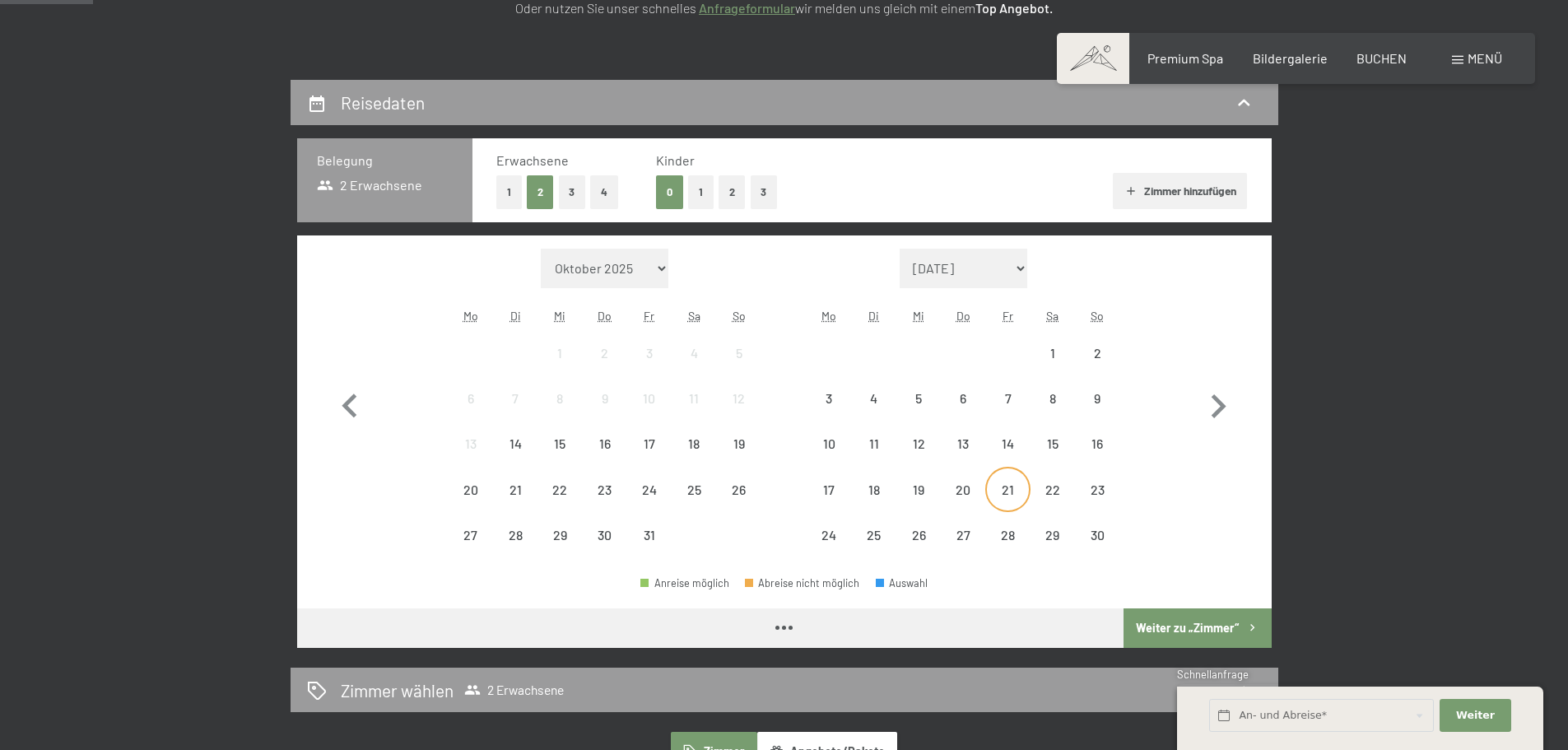
scroll to position [329, 0]
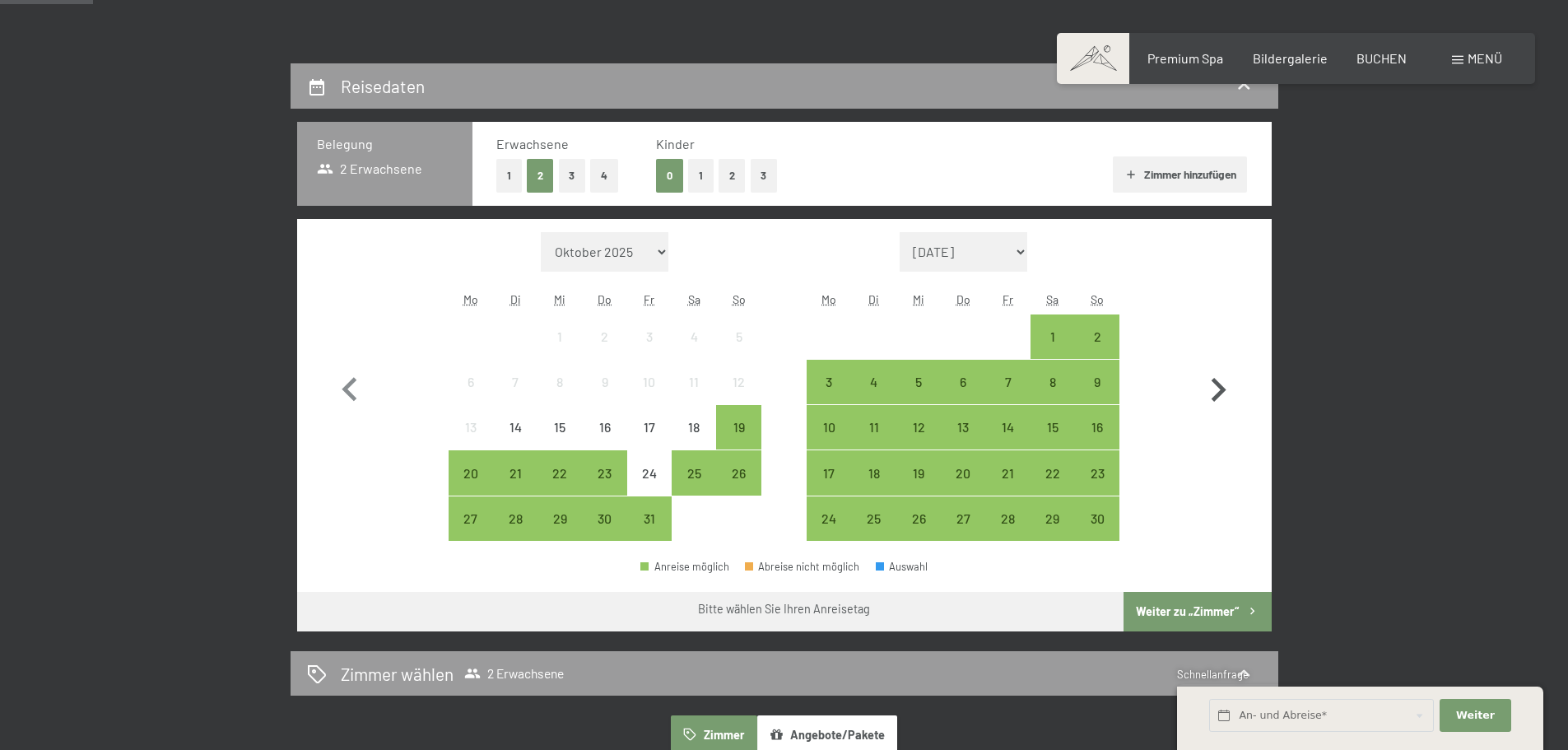
click at [1207, 383] on icon "button" at bounding box center [1218, 390] width 48 height 48
select select "[DATE]"
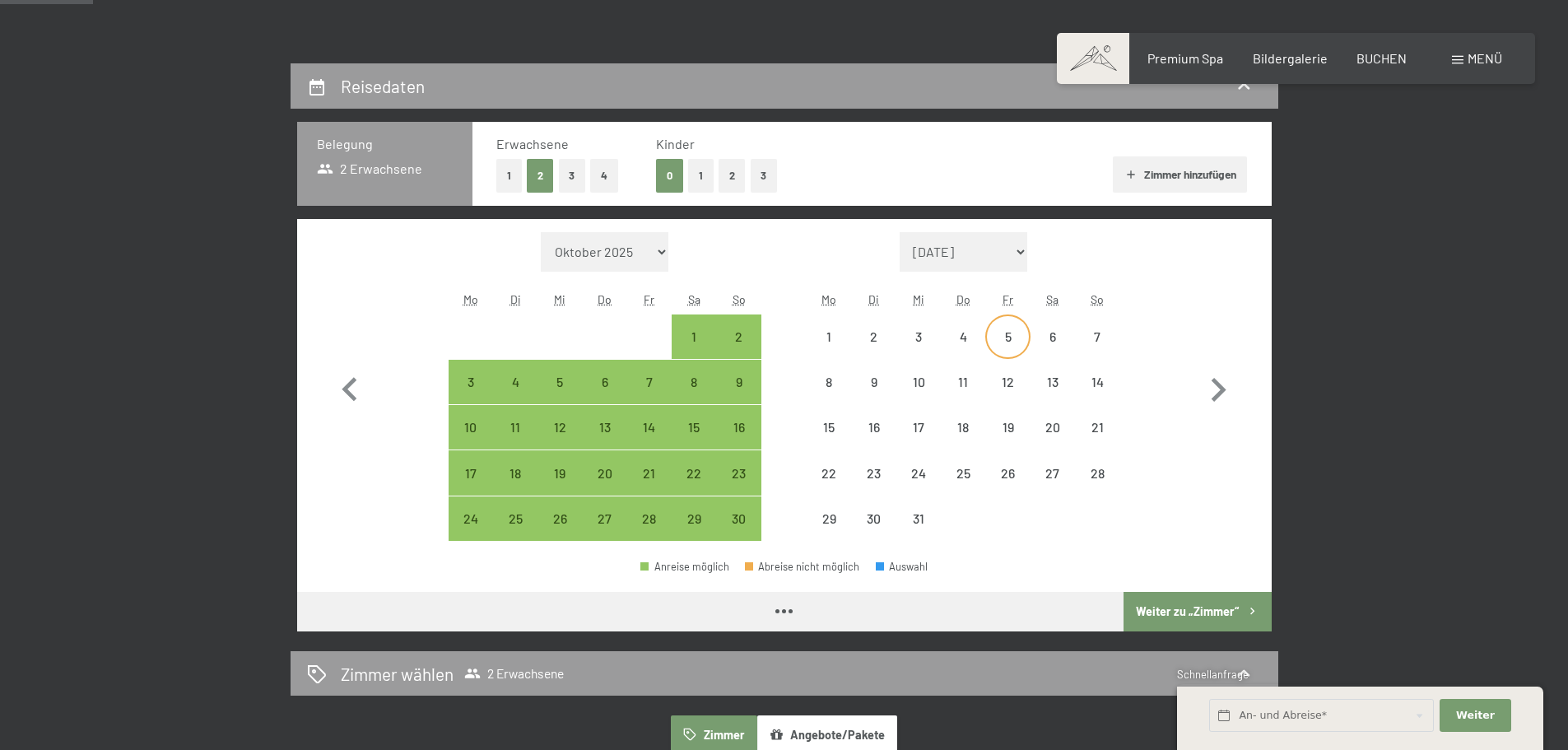
click at [1007, 339] on div "5" at bounding box center [1007, 350] width 41 height 41
select select "[DATE]"
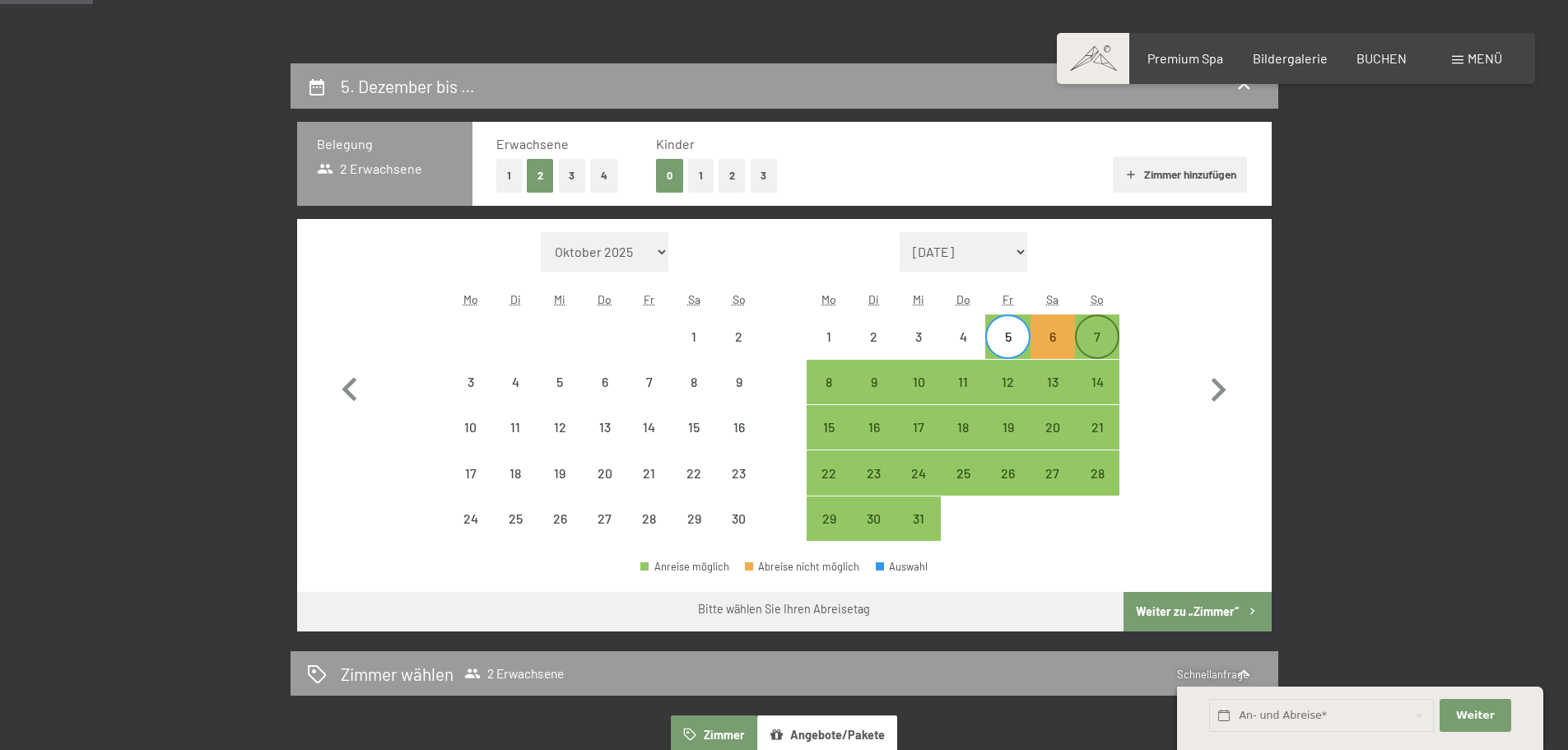
click at [1089, 331] on div "7" at bounding box center [1097, 350] width 41 height 41
select select "[DATE]"
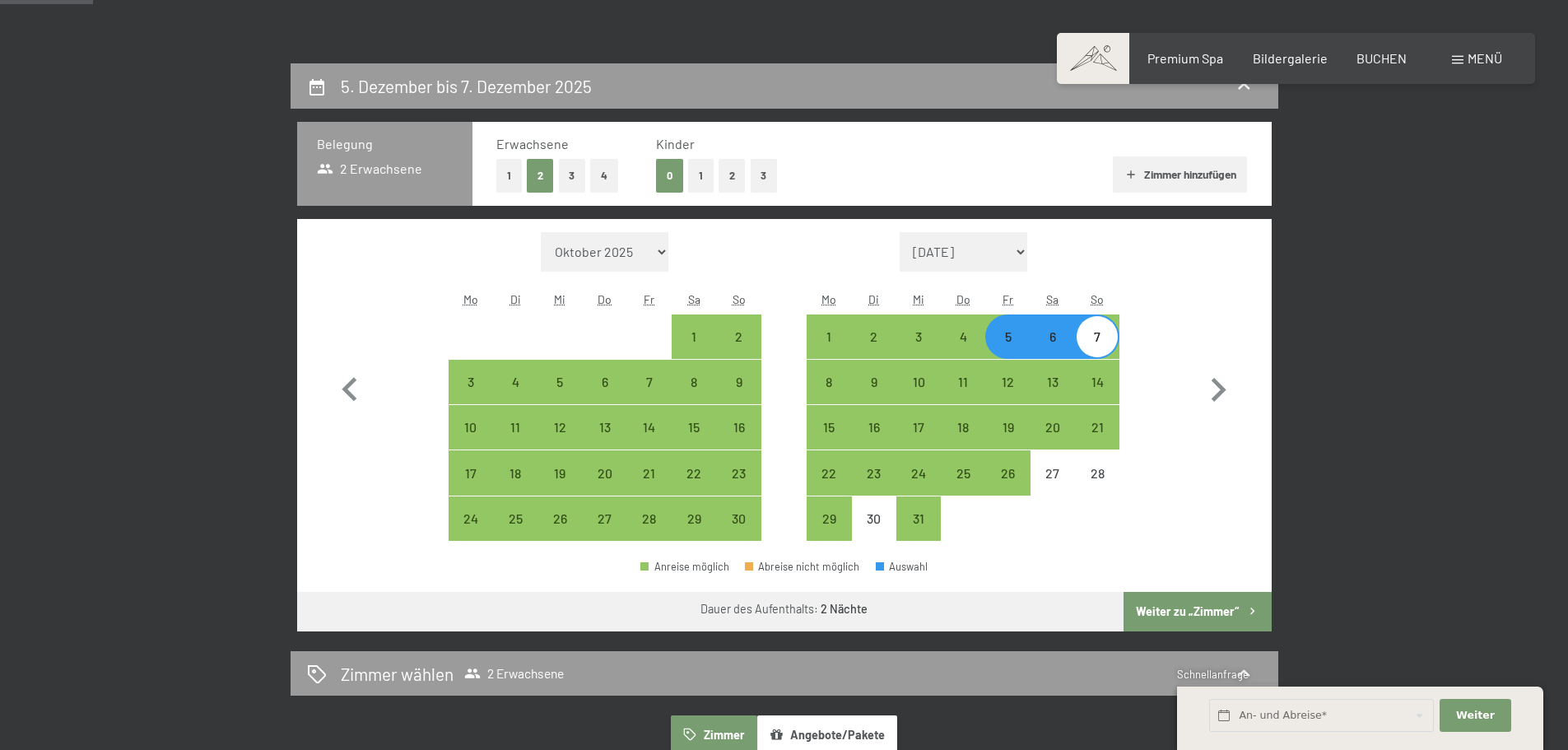
click at [1176, 600] on button "Weiter zu „Zimmer“" at bounding box center [1197, 611] width 147 height 40
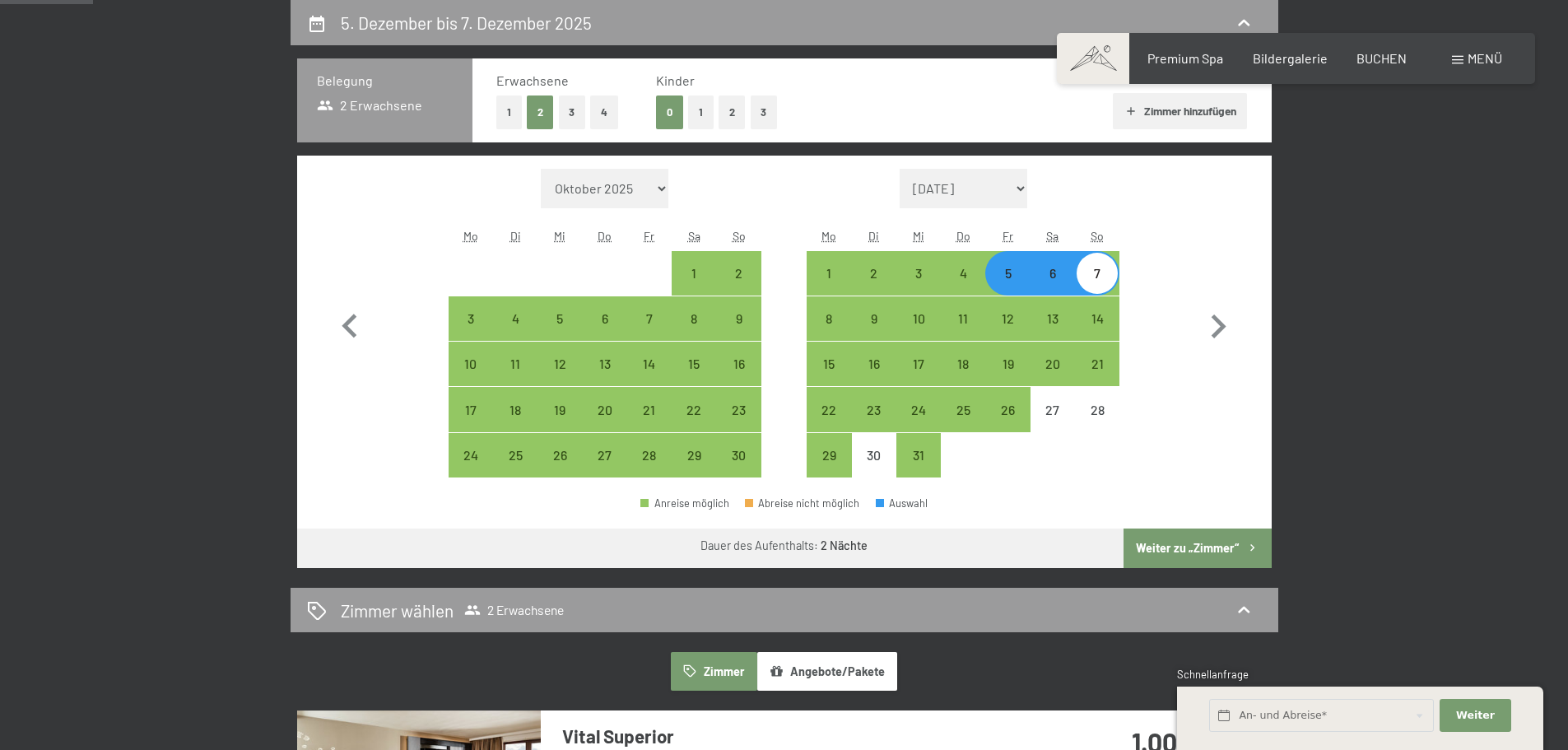
select select "[DATE]"
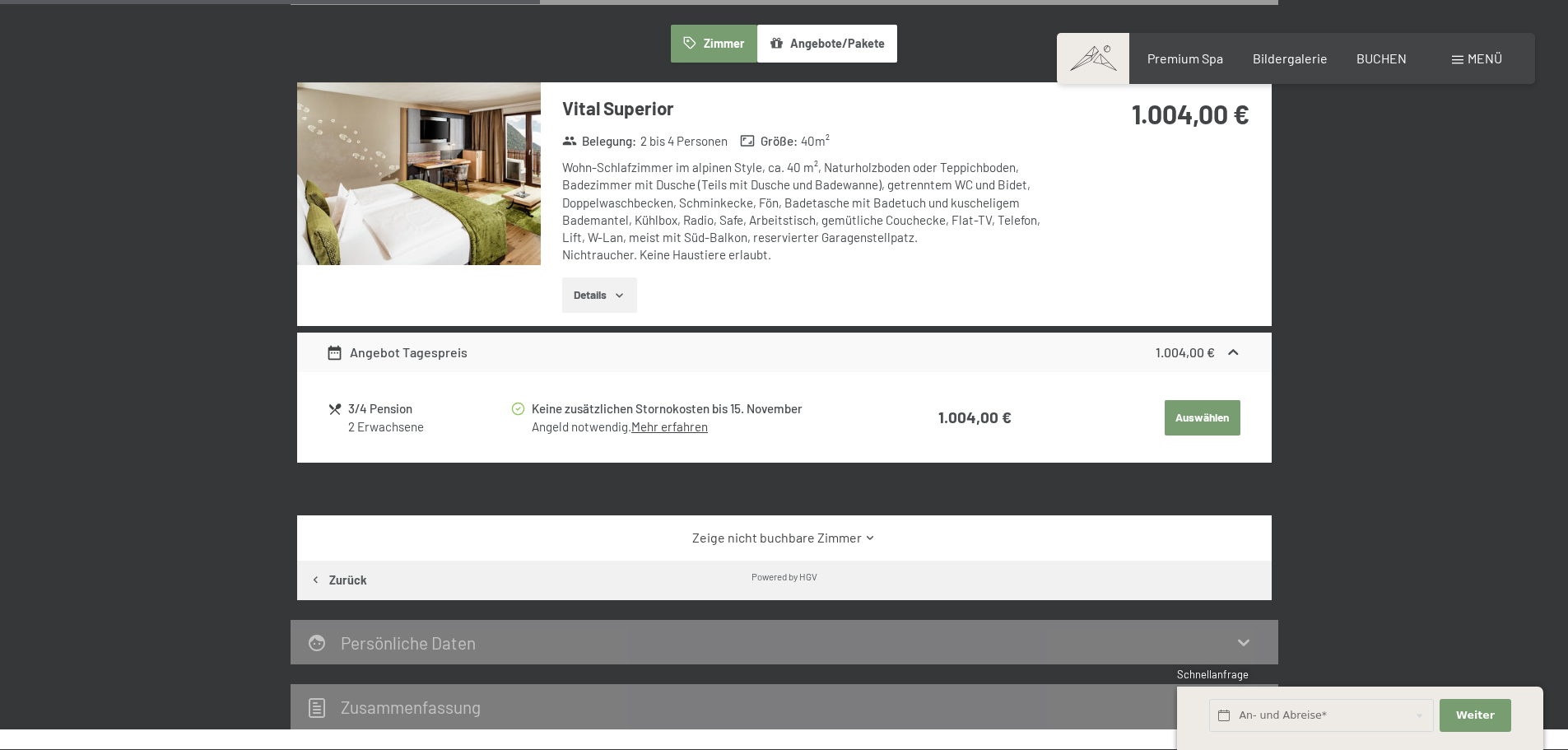
scroll to position [475, 0]
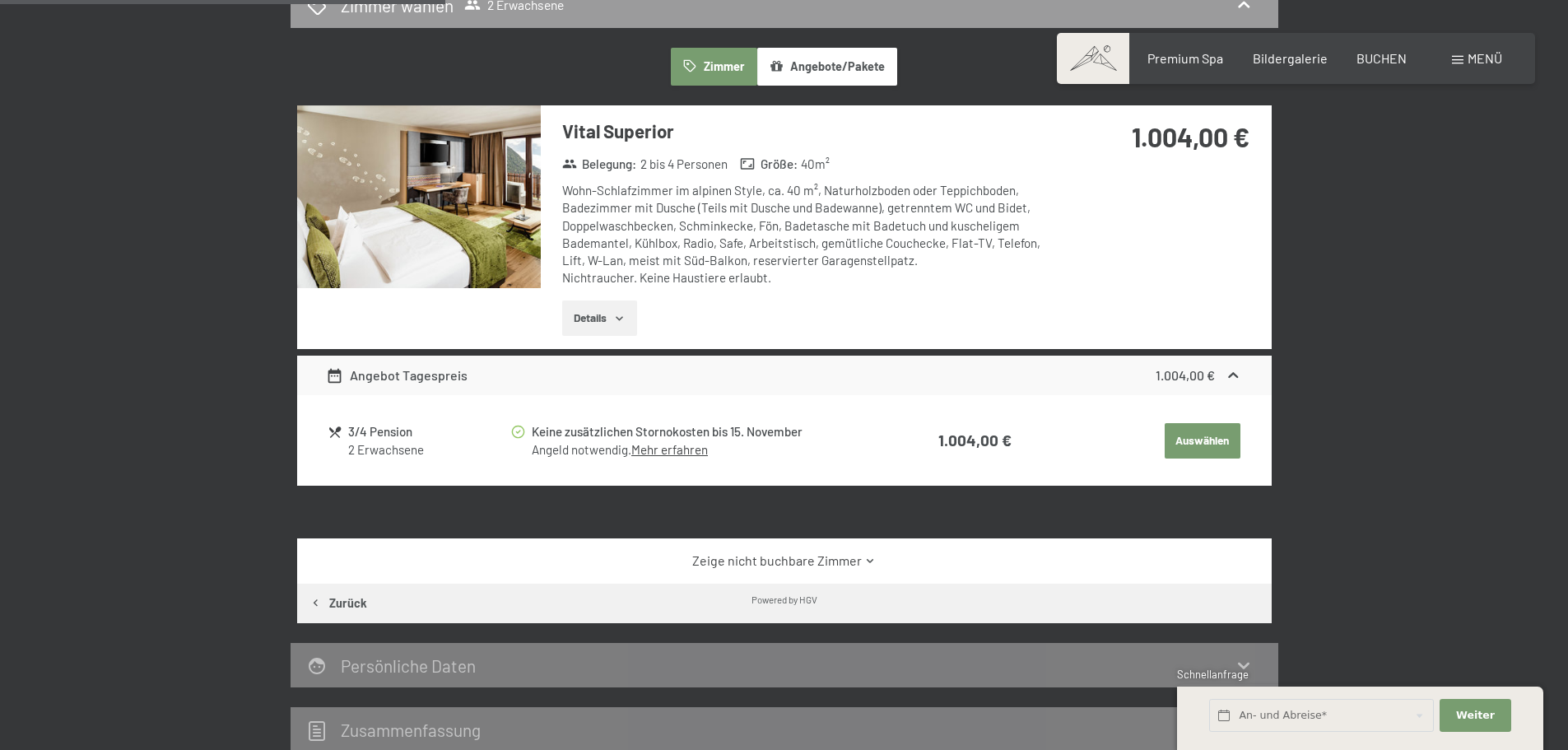
click at [860, 561] on link "Zeige nicht buchbare Zimmer" at bounding box center [784, 561] width 916 height 19
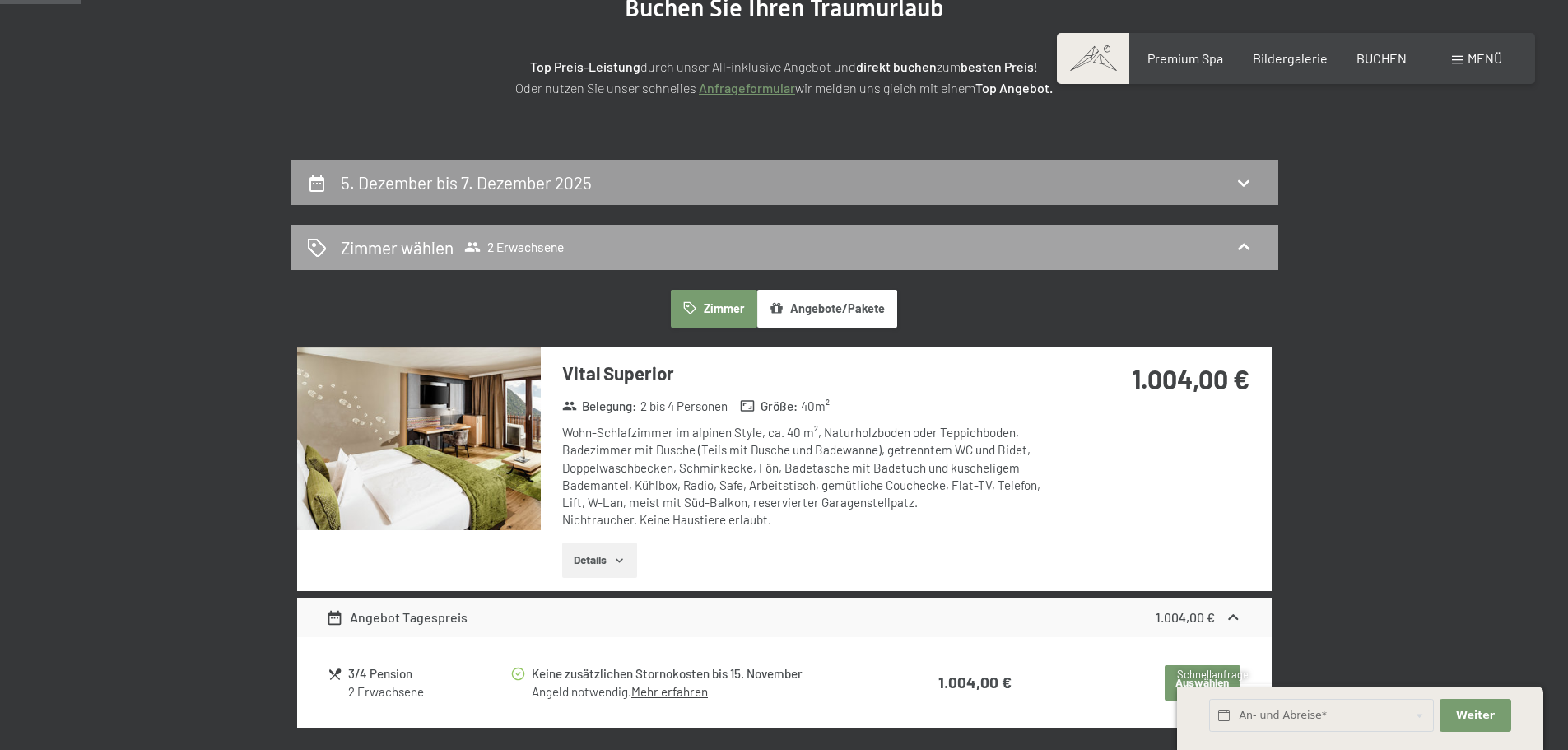
scroll to position [228, 0]
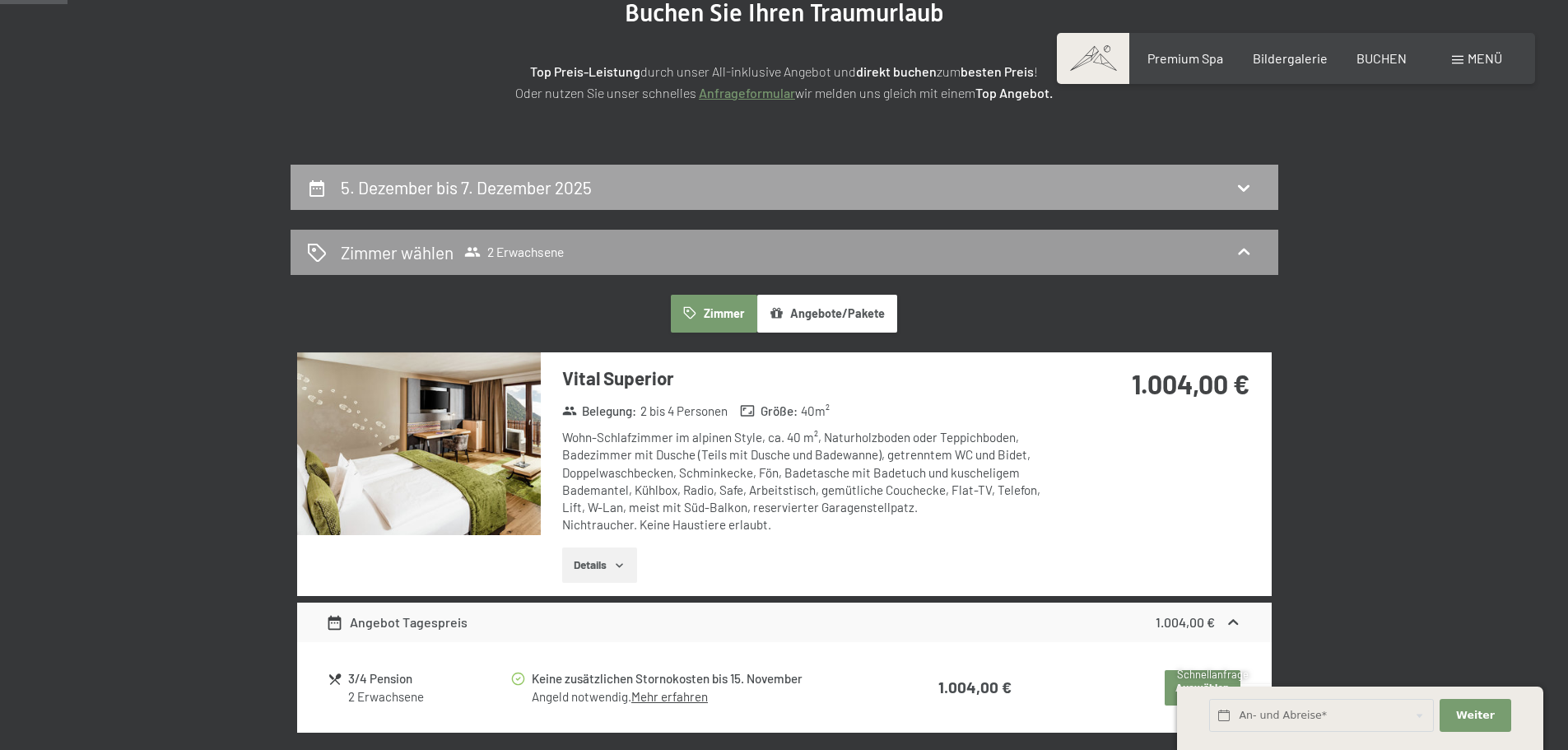
click at [759, 202] on div "5. Dezember bis 7. Dezember 2025" at bounding box center [784, 188] width 987 height 45
select select "[DATE]"
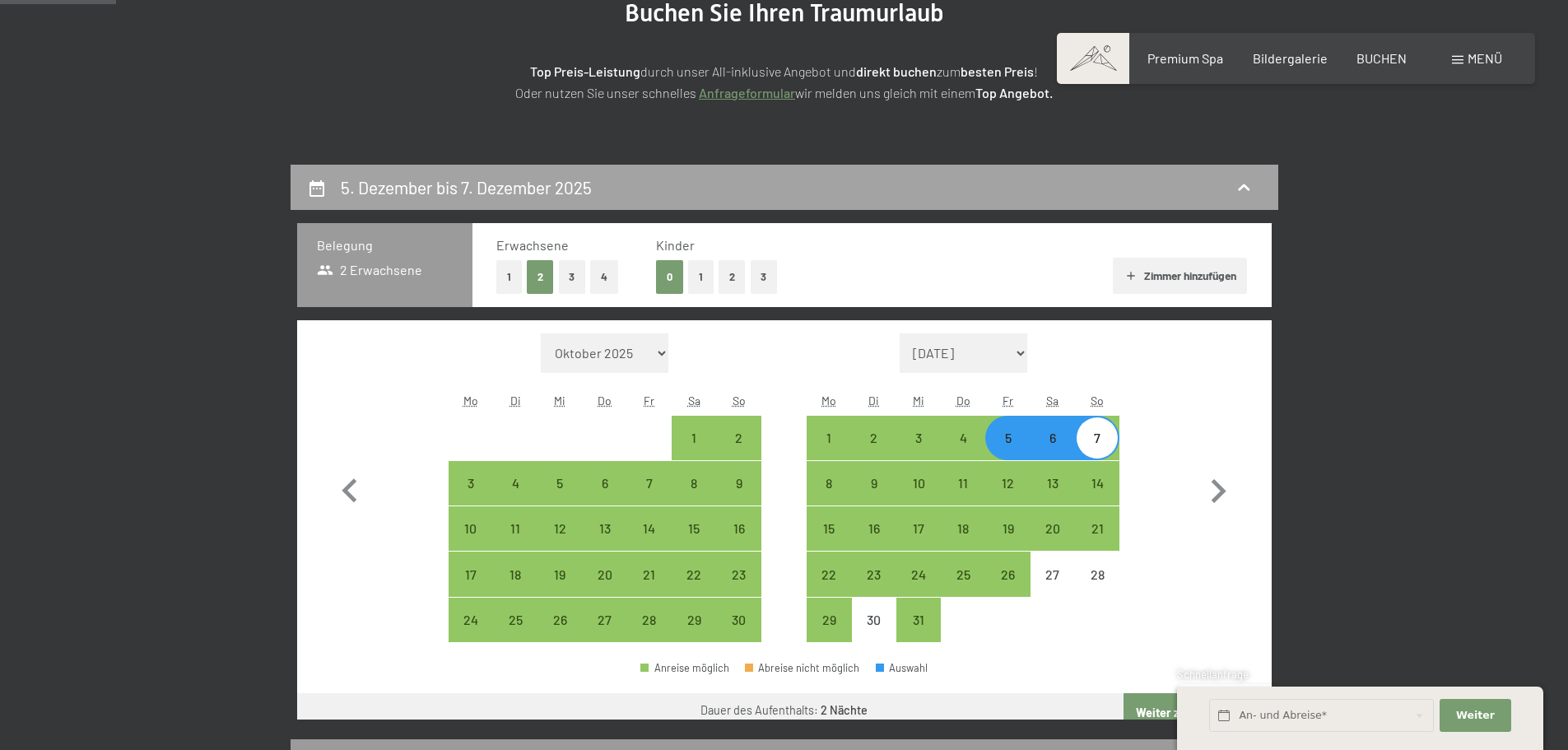
scroll to position [392, 0]
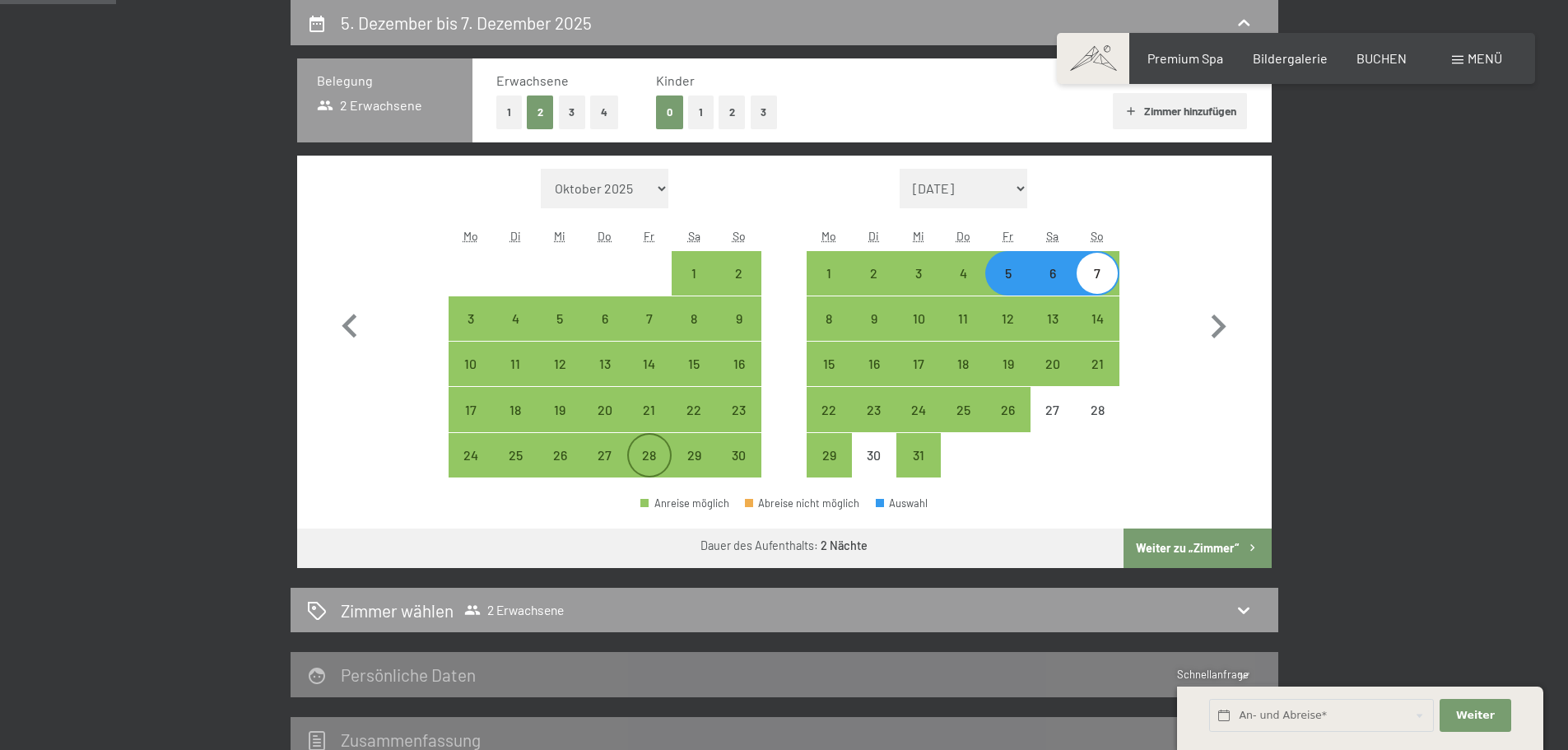
click at [632, 449] on div "28" at bounding box center [649, 469] width 41 height 41
select select "[DATE]"
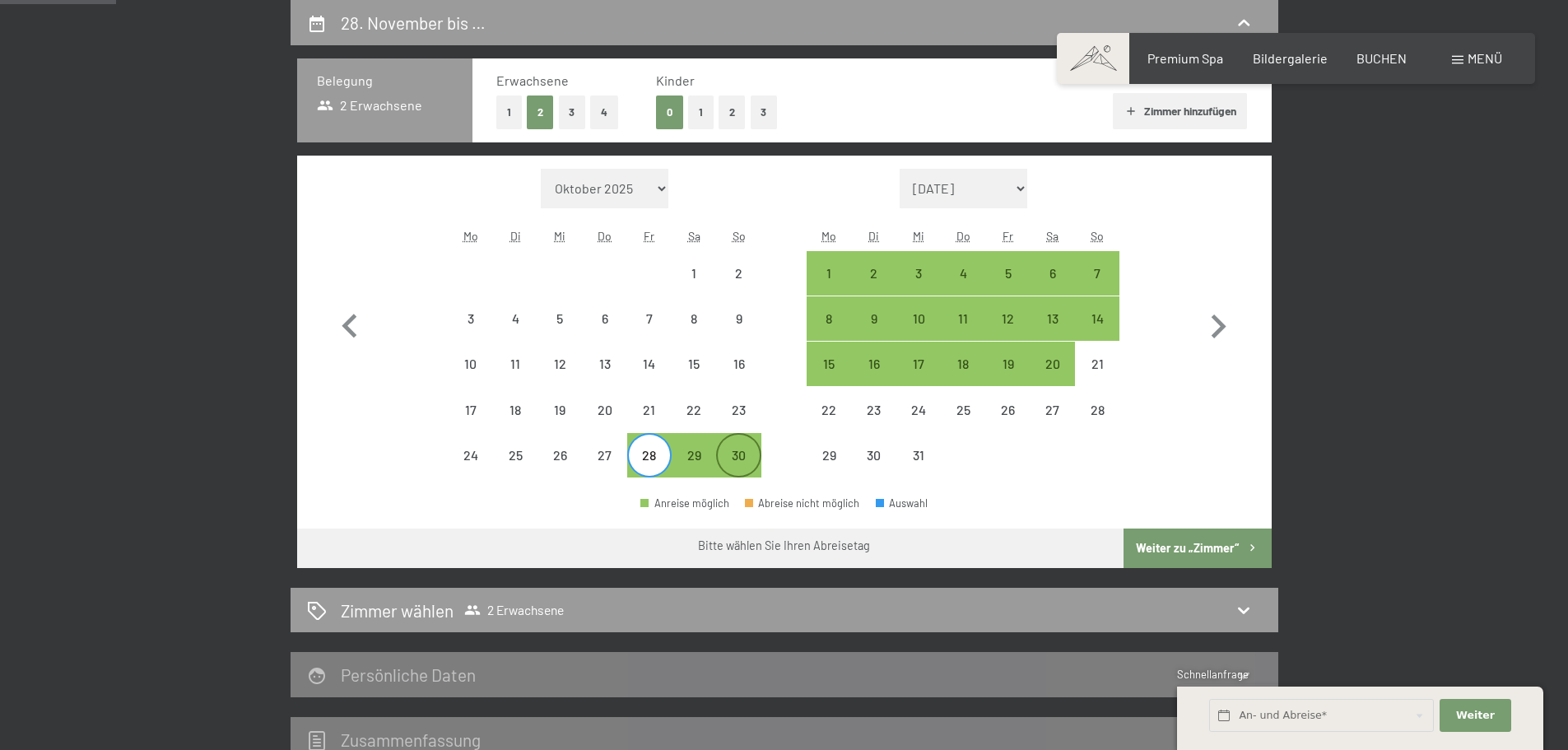
click at [736, 465] on div "30" at bounding box center [738, 469] width 41 height 41
select select "[DATE]"
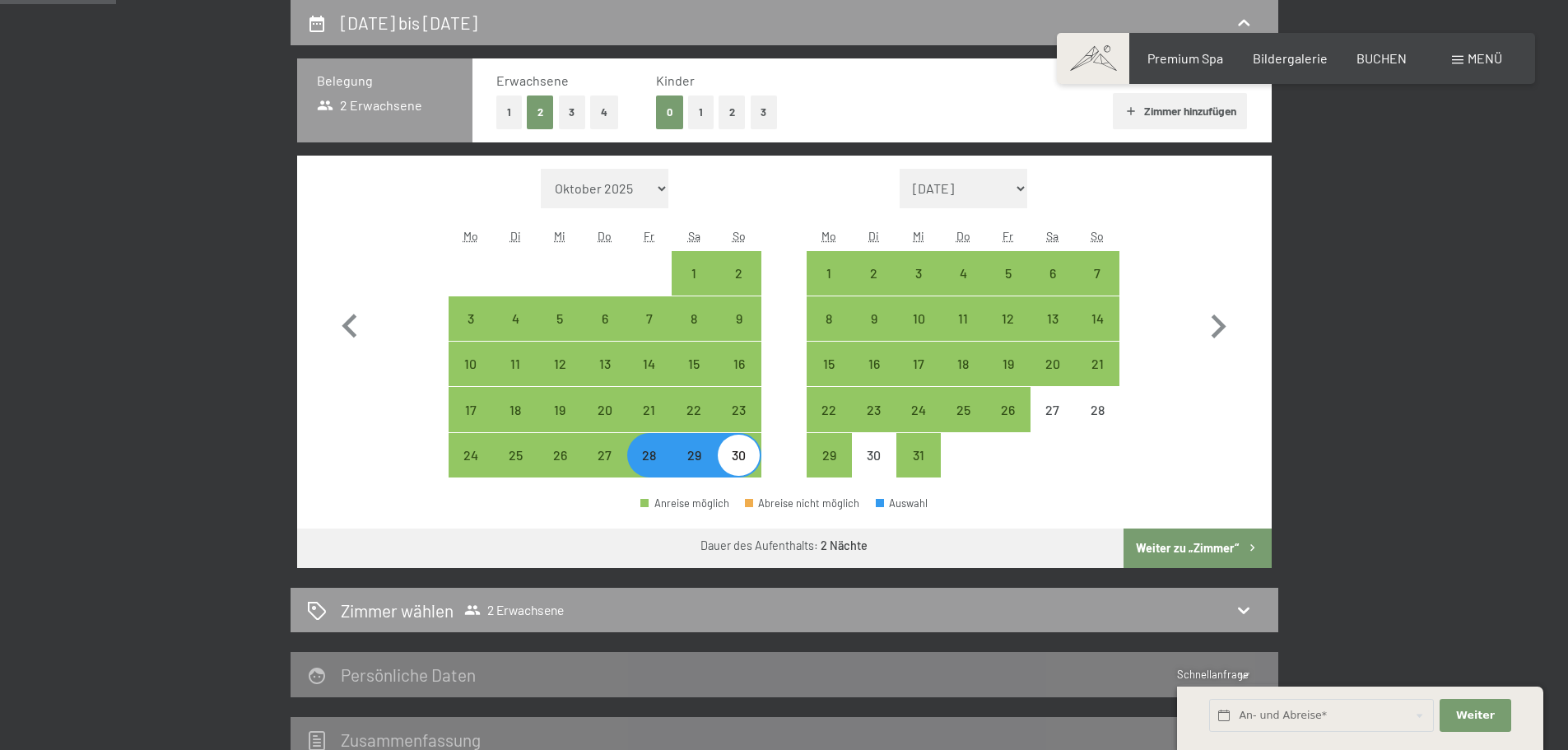
drag, startPoint x: 1126, startPoint y: 524, endPoint x: 1147, endPoint y: 538, distance: 25.2
click at [1127, 526] on div "Anreise möglich Abreise nicht möglich Auswahl" at bounding box center [784, 510] width 975 height 37
click at [1147, 538] on button "Weiter zu „Zimmer“" at bounding box center [1197, 548] width 147 height 40
select select "[DATE]"
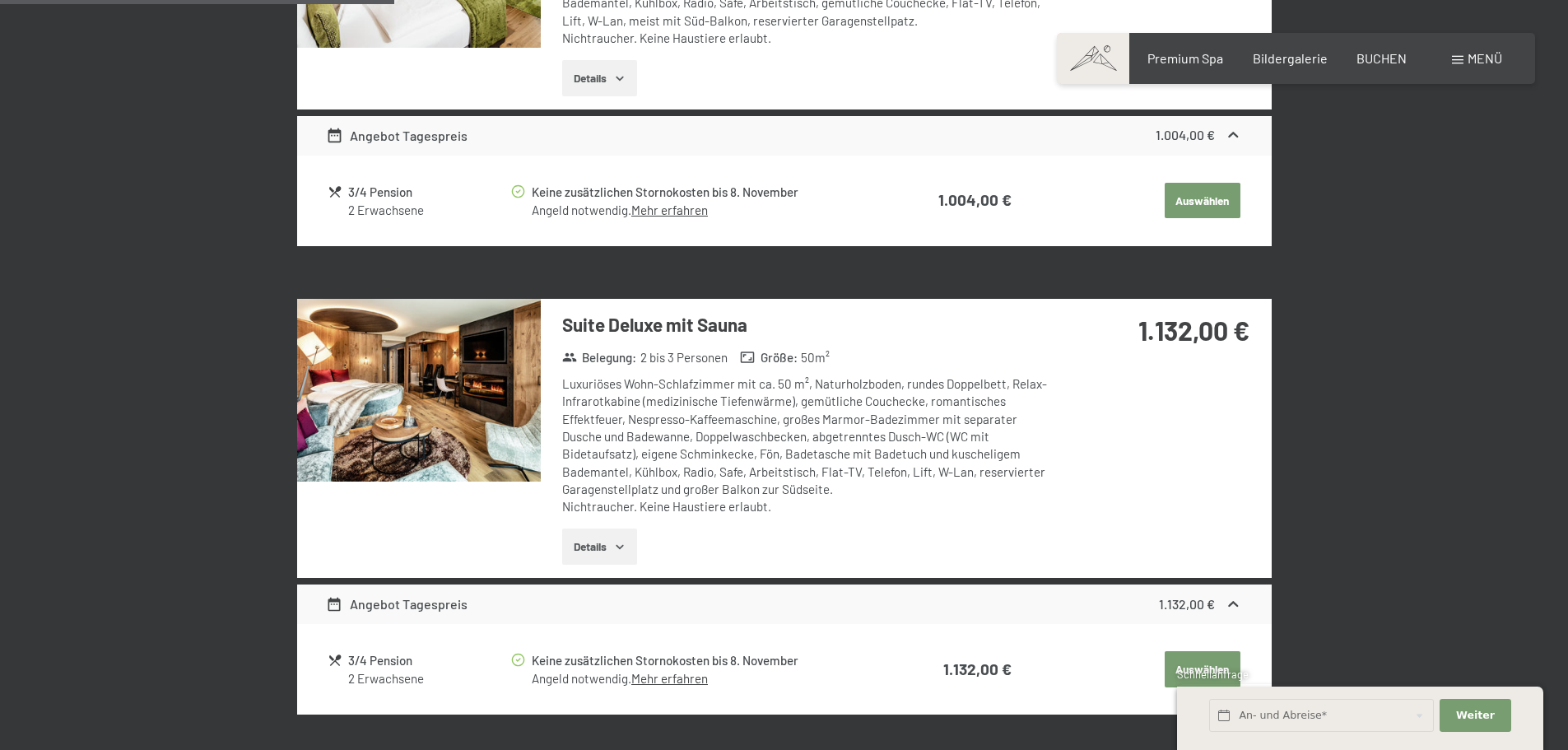
scroll to position [1133, 0]
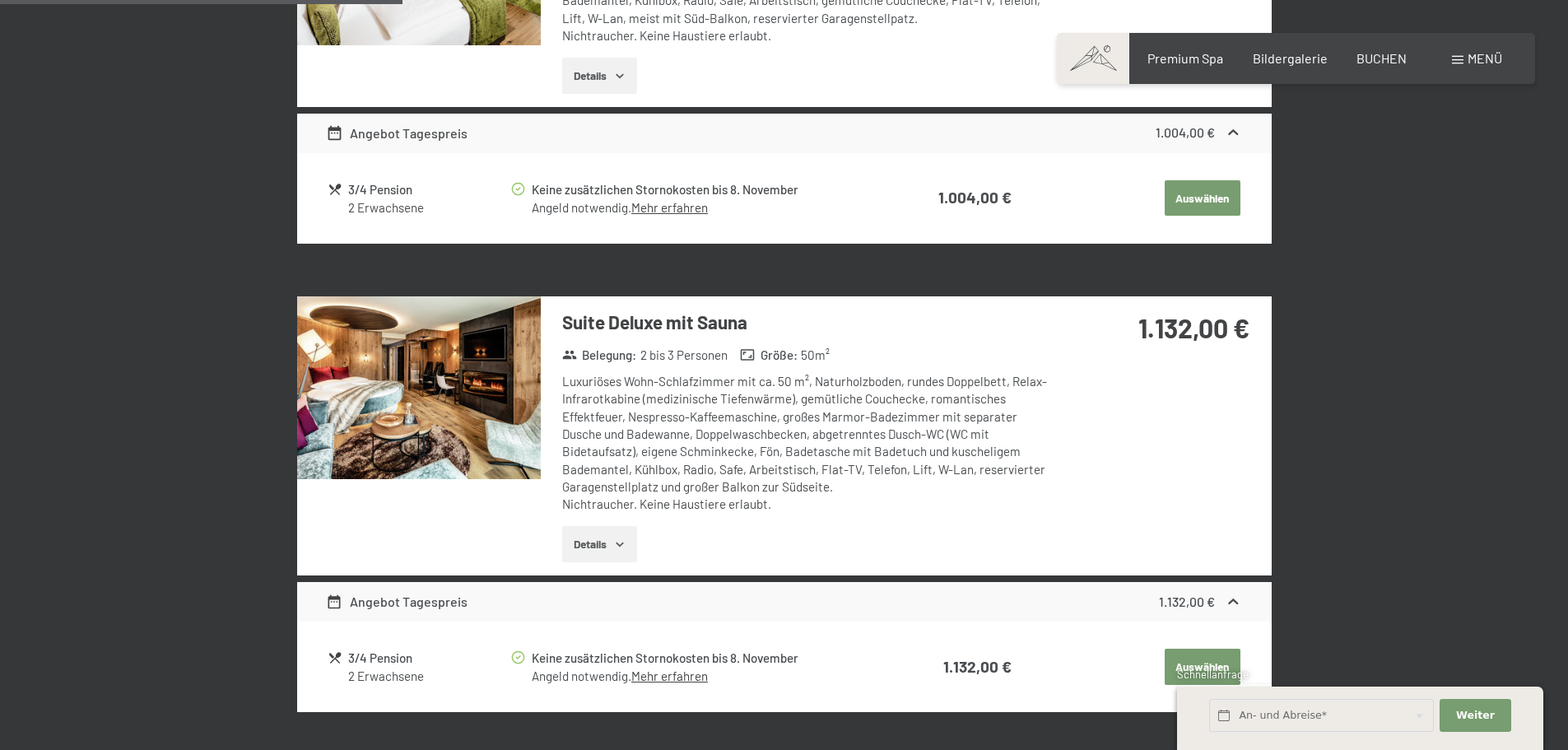
click at [454, 407] on img at bounding box center [418, 387] width 243 height 183
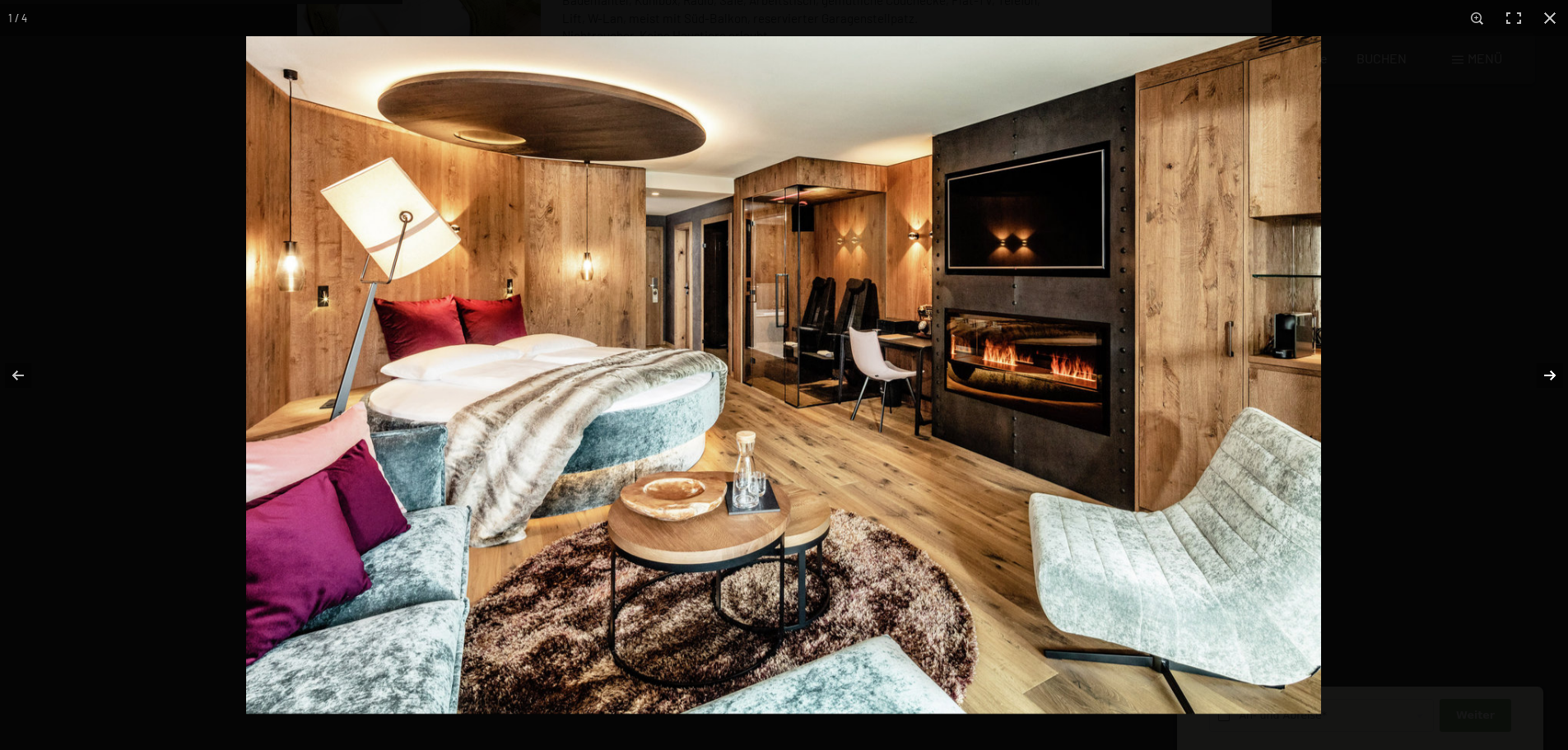
click at [1544, 378] on button "button" at bounding box center [1539, 375] width 57 height 82
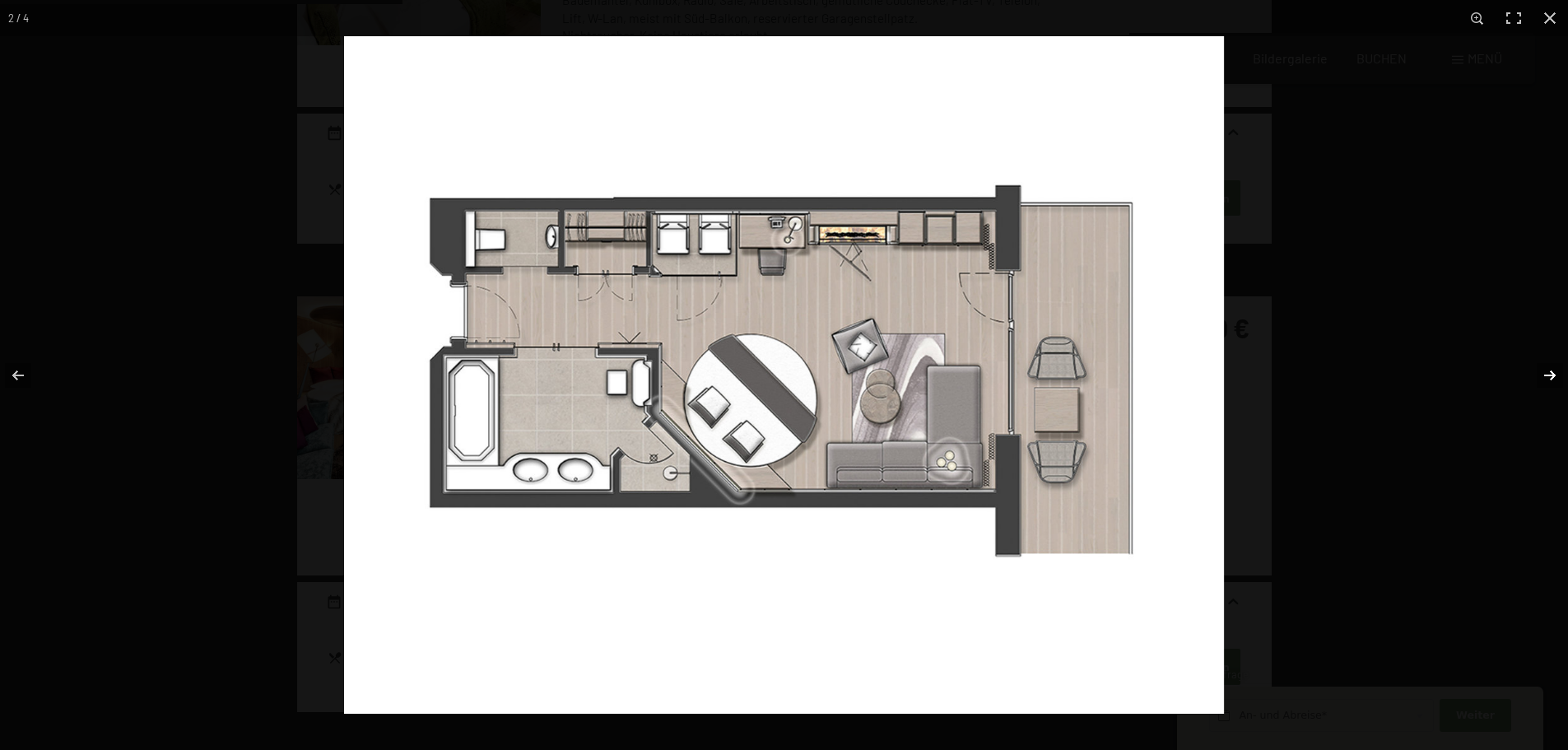
click at [1544, 378] on button "button" at bounding box center [1539, 375] width 57 height 82
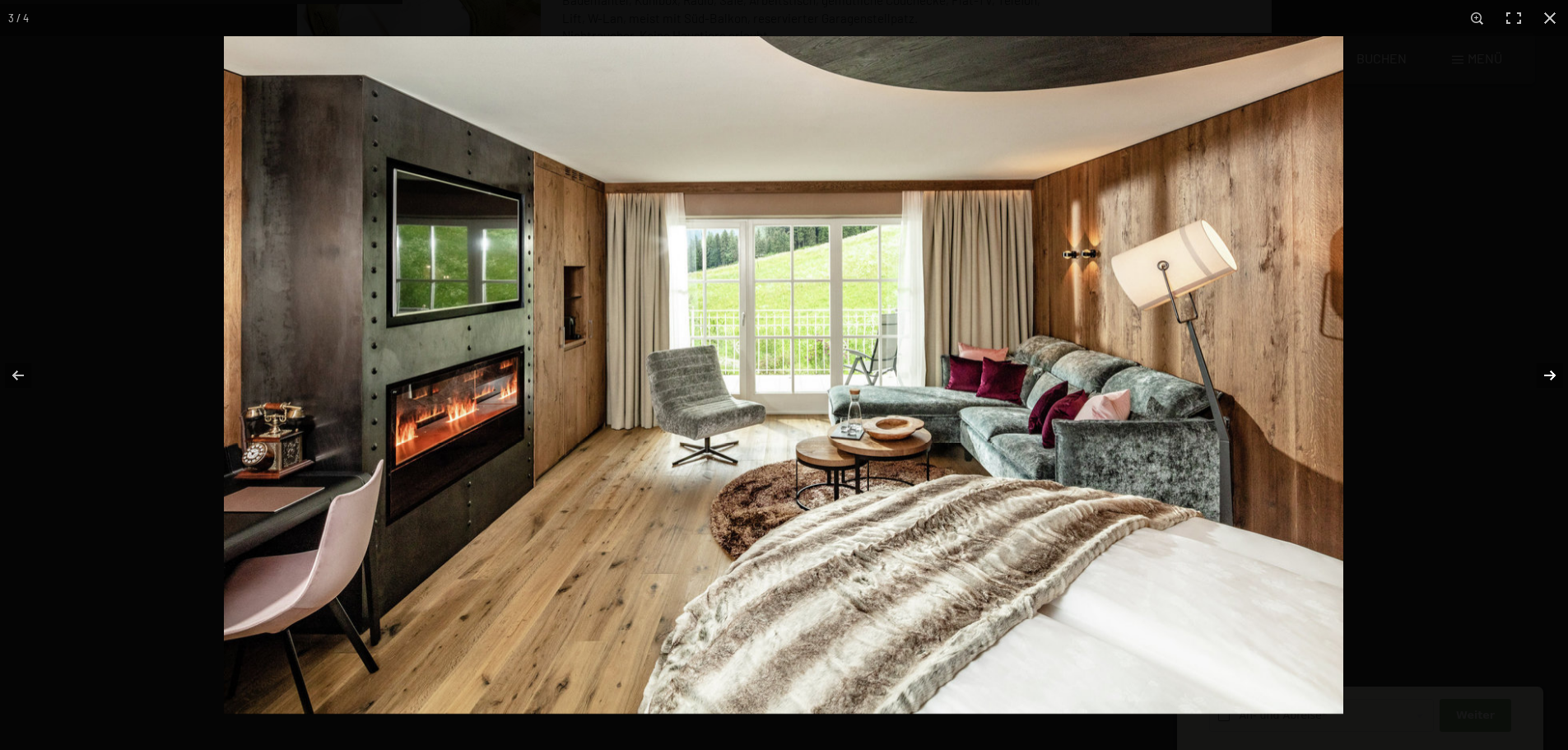
click at [1544, 378] on button "button" at bounding box center [1539, 375] width 57 height 82
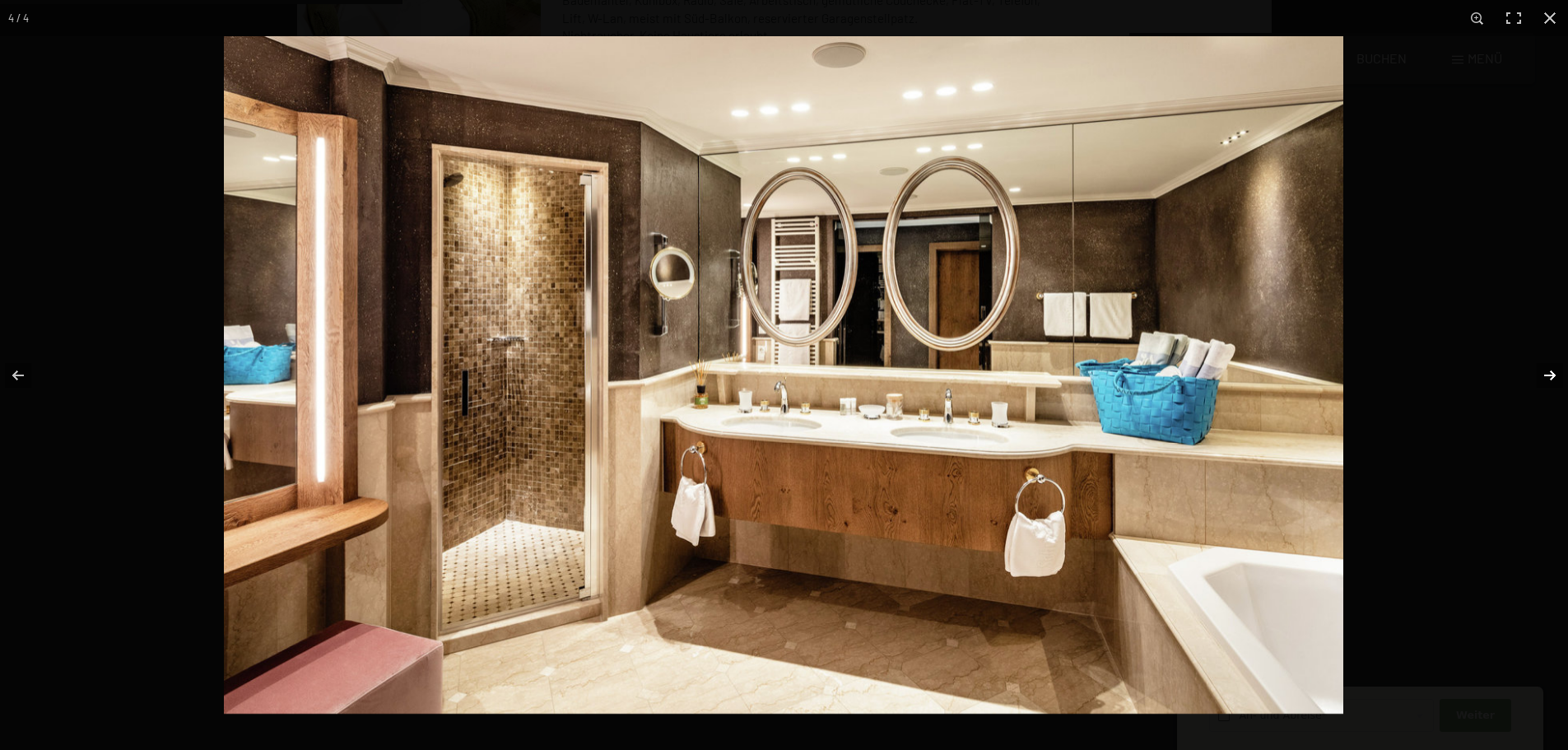
click at [1544, 378] on button "button" at bounding box center [1539, 375] width 57 height 82
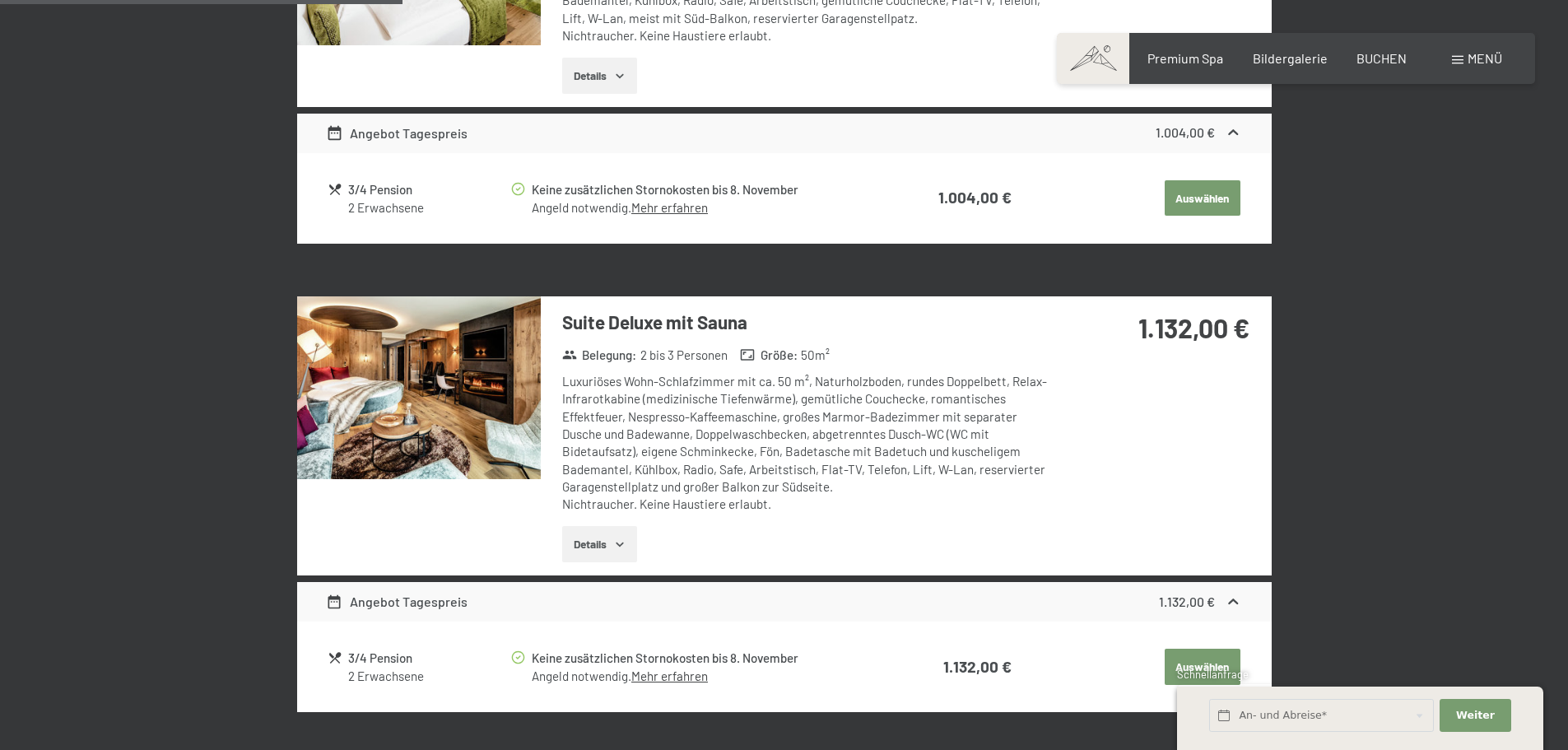
click at [0, 0] on button "button" at bounding box center [0, 0] width 0 height 0
click at [604, 538] on button "Details" at bounding box center [599, 544] width 75 height 36
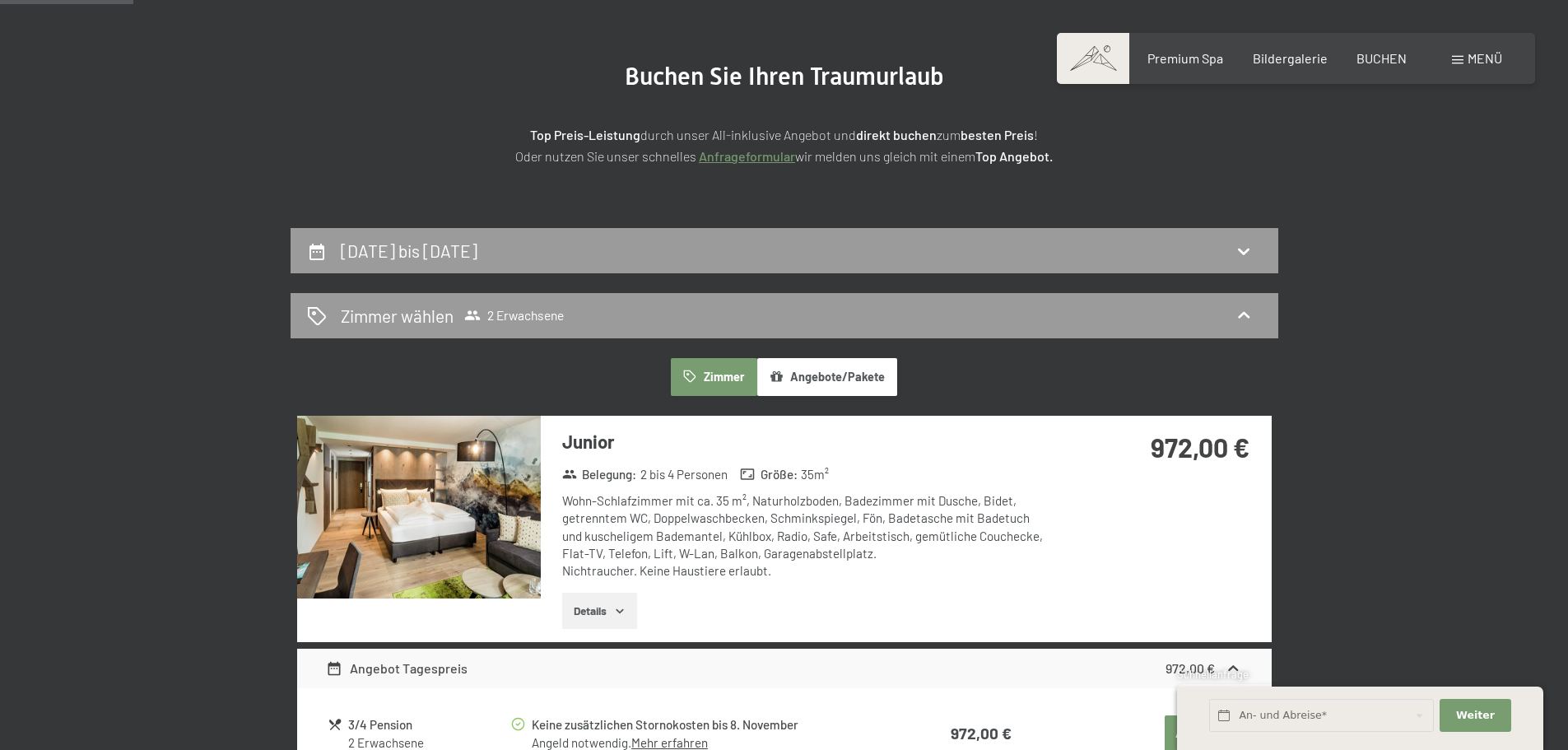
scroll to position [0, 0]
